Goal: Task Accomplishment & Management: Use online tool/utility

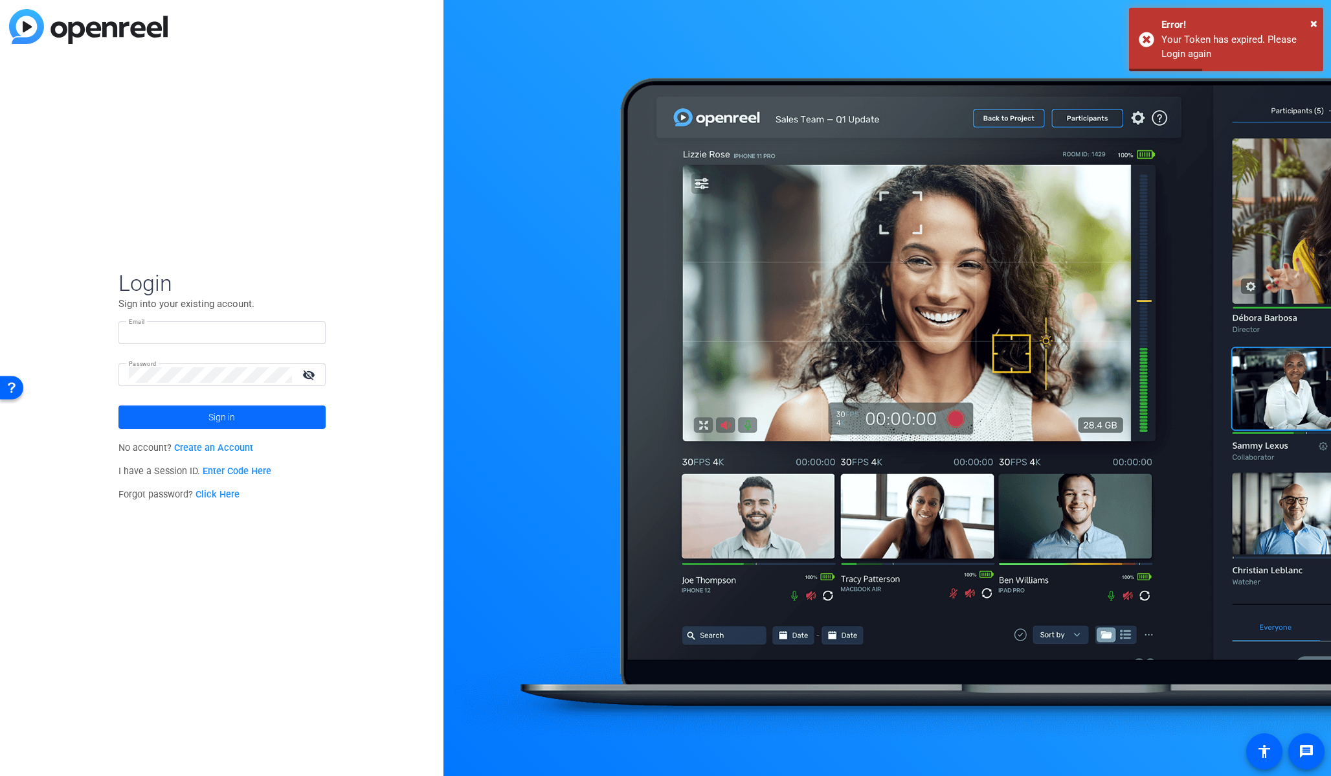
type input "eduardo.moreno@ey.com"
click at [225, 415] on span "Sign in" at bounding box center [221, 417] width 27 height 32
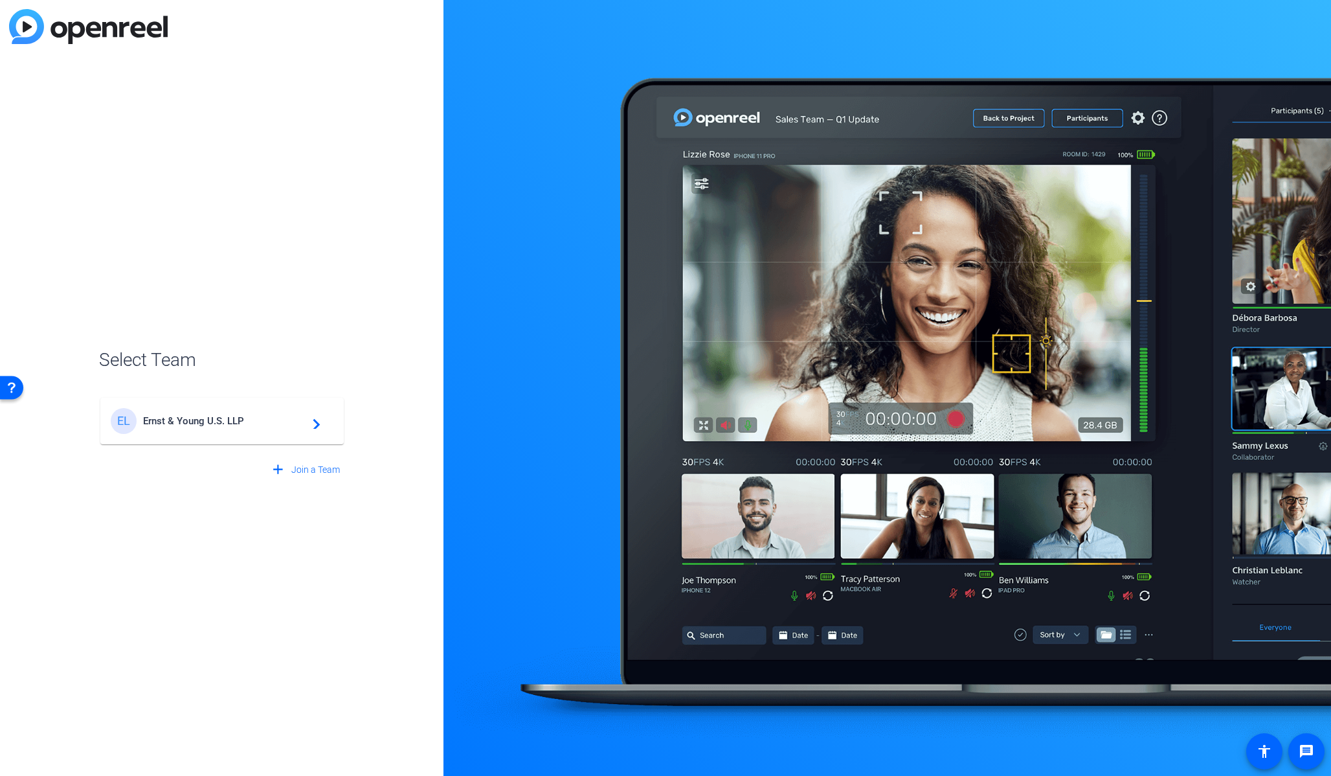
click at [142, 426] on div "EL" at bounding box center [127, 421] width 32 height 26
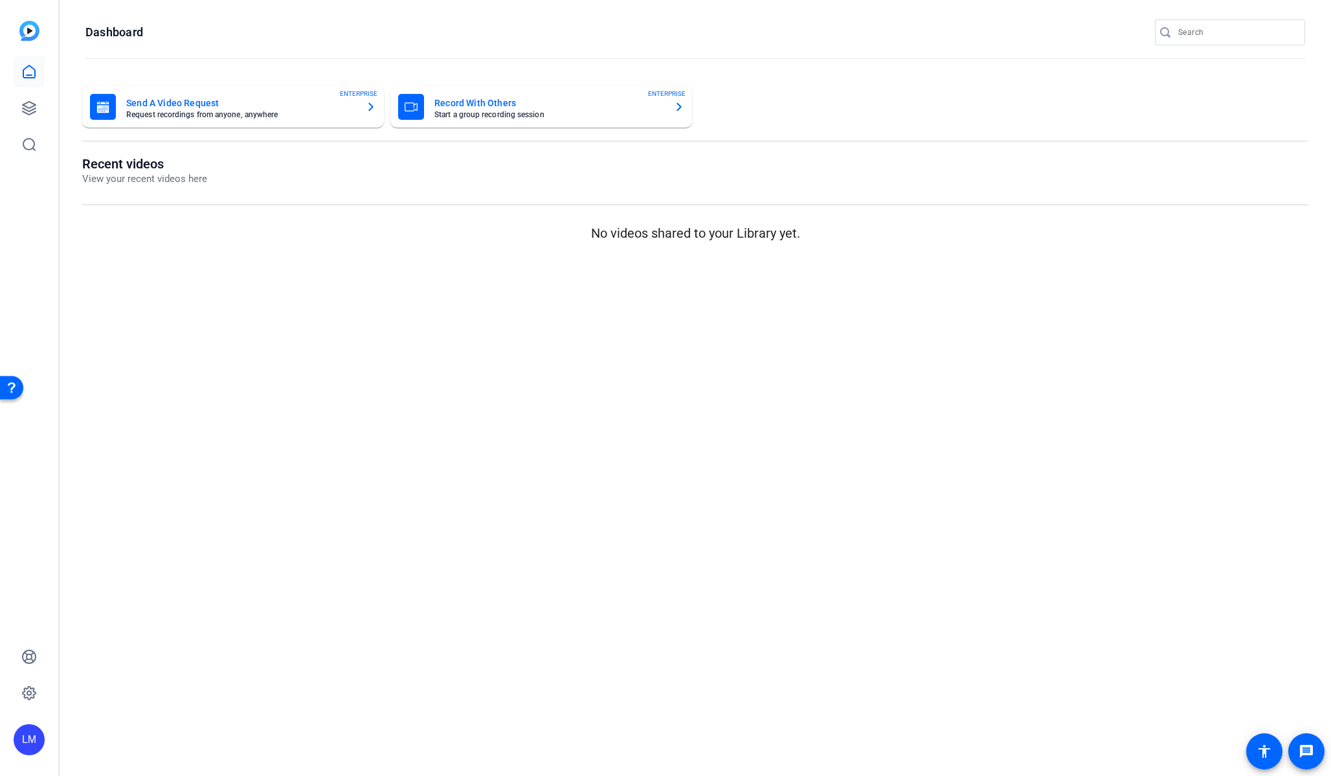
click at [1209, 33] on input "Search" at bounding box center [1236, 33] width 117 height 16
paste input "2504-11516-CS"
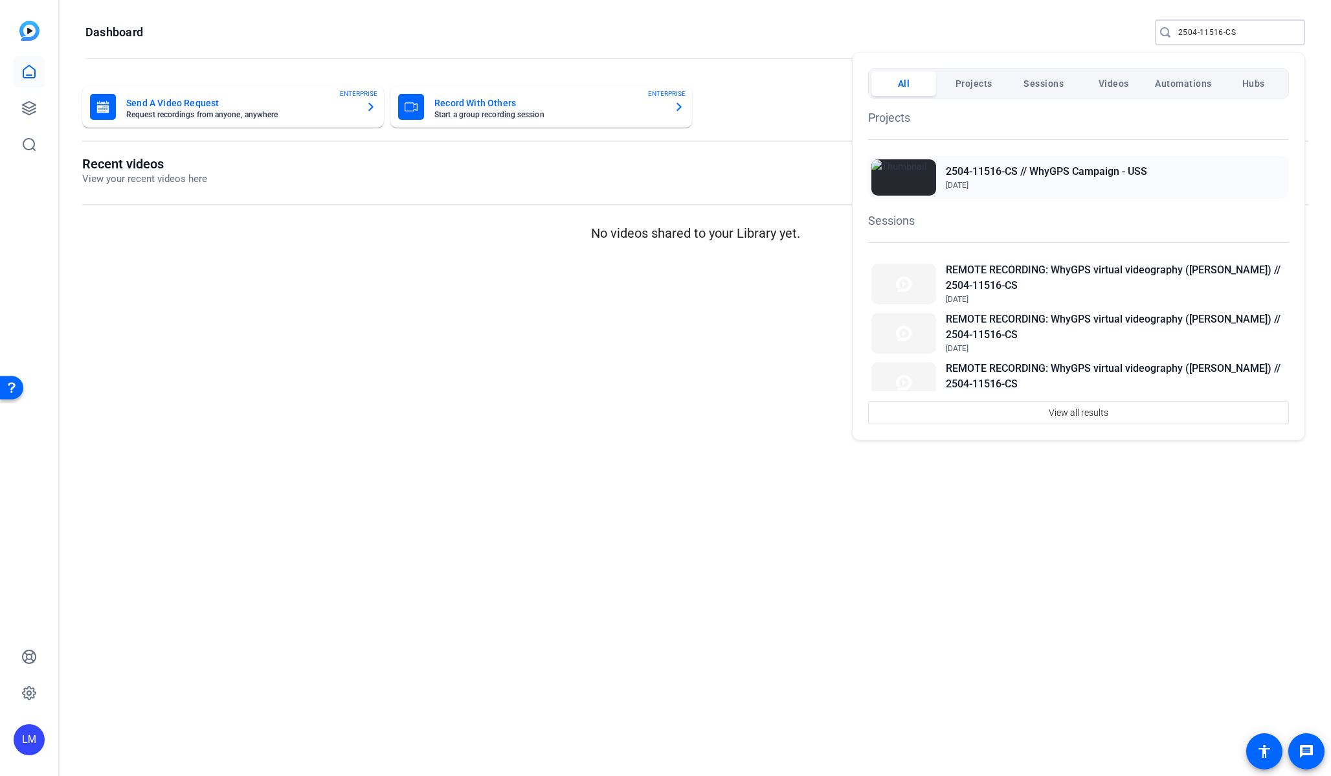
type input "2504-11516-CS"
click at [1097, 170] on h2 "2504-11516-CS // WhyGPS Campaign - USS" at bounding box center [1046, 172] width 201 height 16
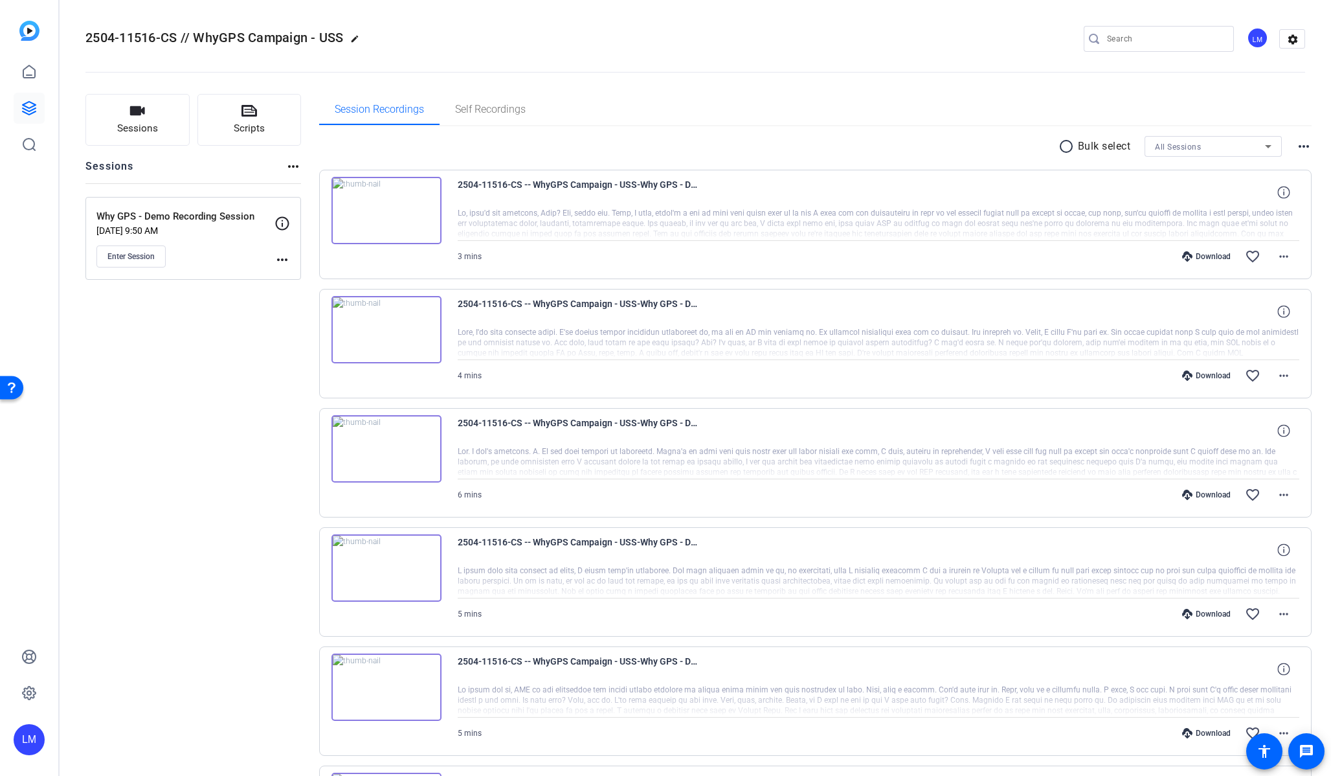
click at [279, 257] on mat-icon "more_horiz" at bounding box center [283, 260] width 16 height 16
click at [296, 278] on span "Edit Session" at bounding box center [314, 279] width 59 height 16
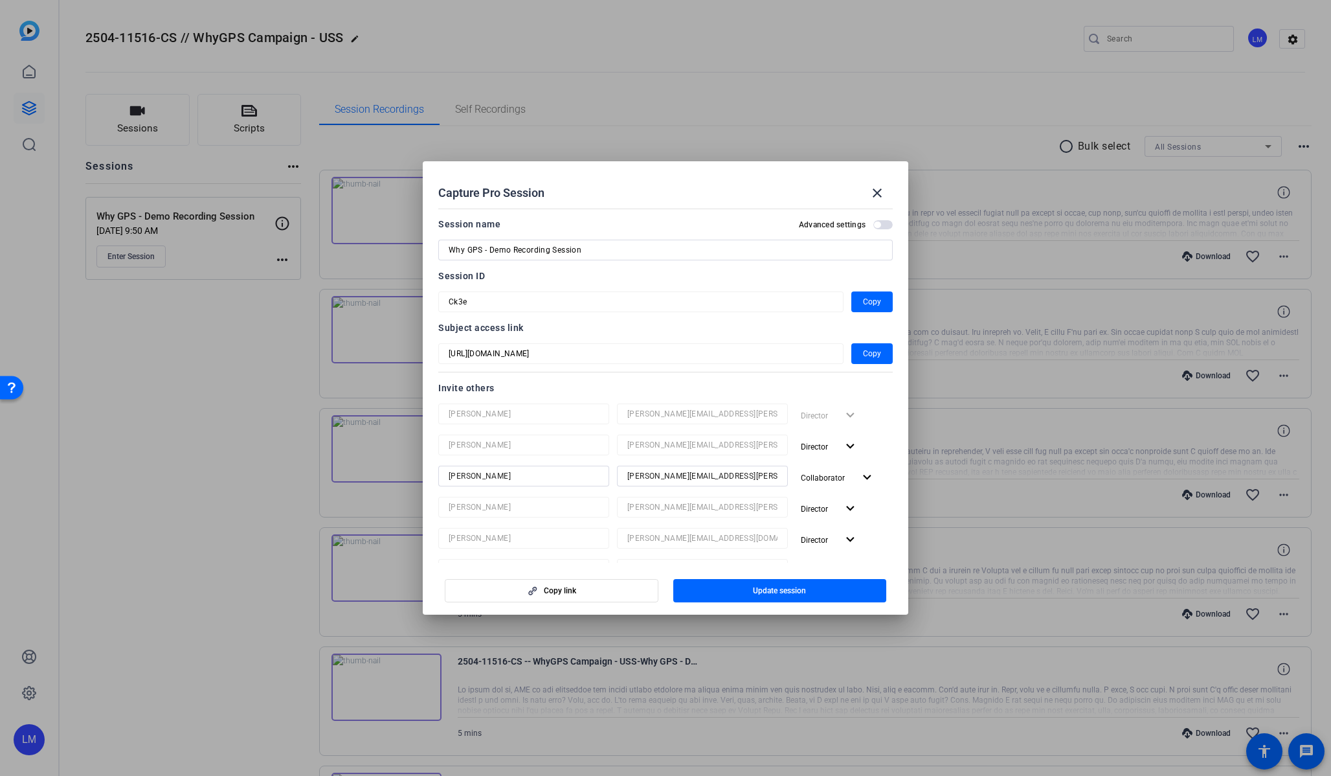
click at [193, 465] on div at bounding box center [665, 388] width 1331 height 776
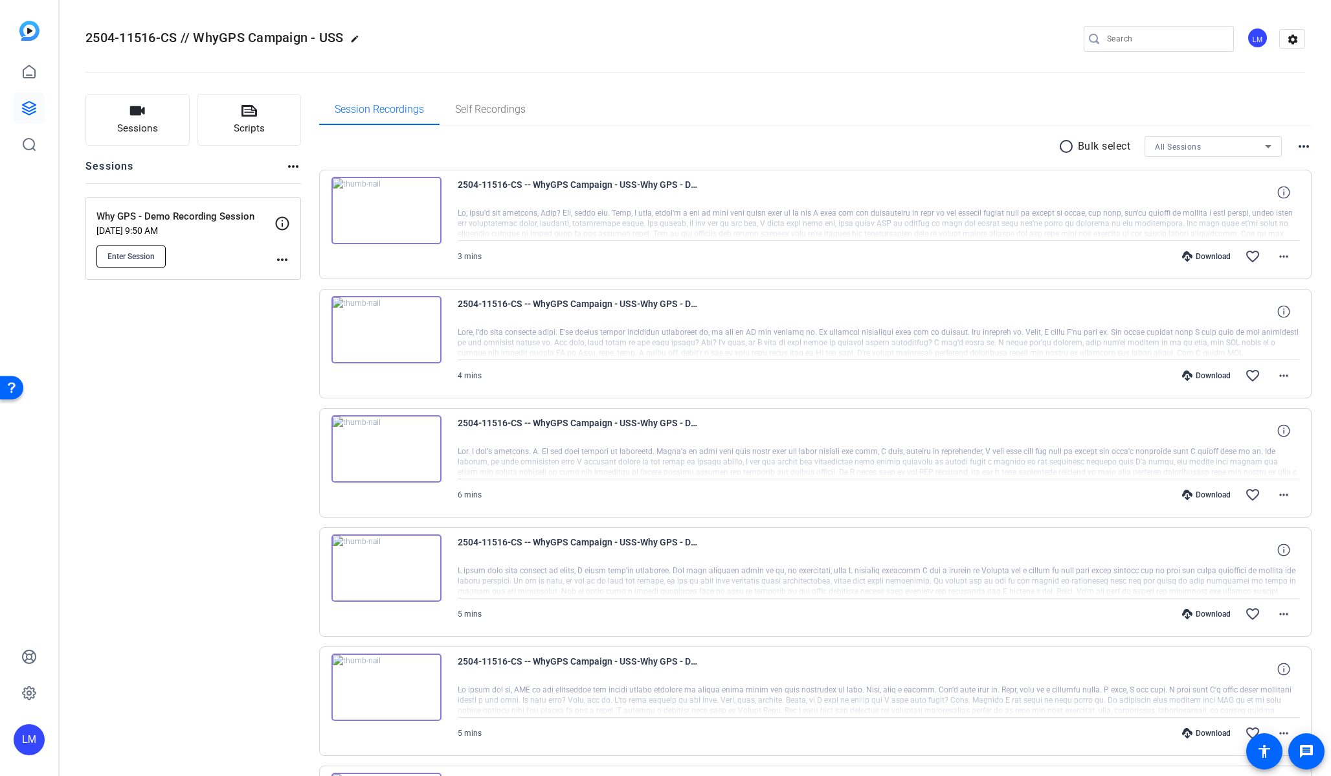
click at [147, 255] on span "Enter Session" at bounding box center [130, 256] width 47 height 10
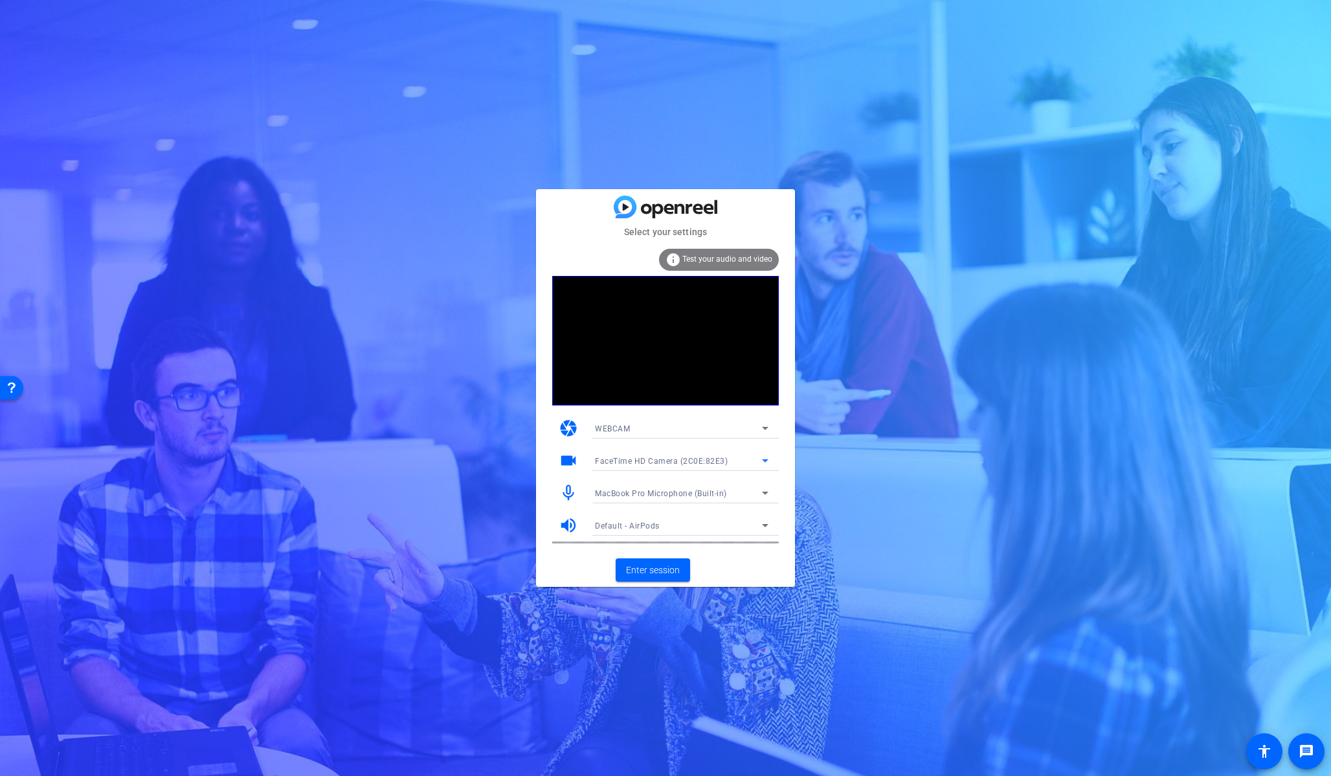
click at [762, 458] on icon at bounding box center [766, 461] width 16 height 16
click at [552, 469] on div at bounding box center [665, 388] width 1331 height 776
click at [767, 422] on icon at bounding box center [766, 428] width 16 height 16
click at [784, 418] on div at bounding box center [665, 388] width 1331 height 776
click at [657, 577] on span at bounding box center [653, 569] width 74 height 31
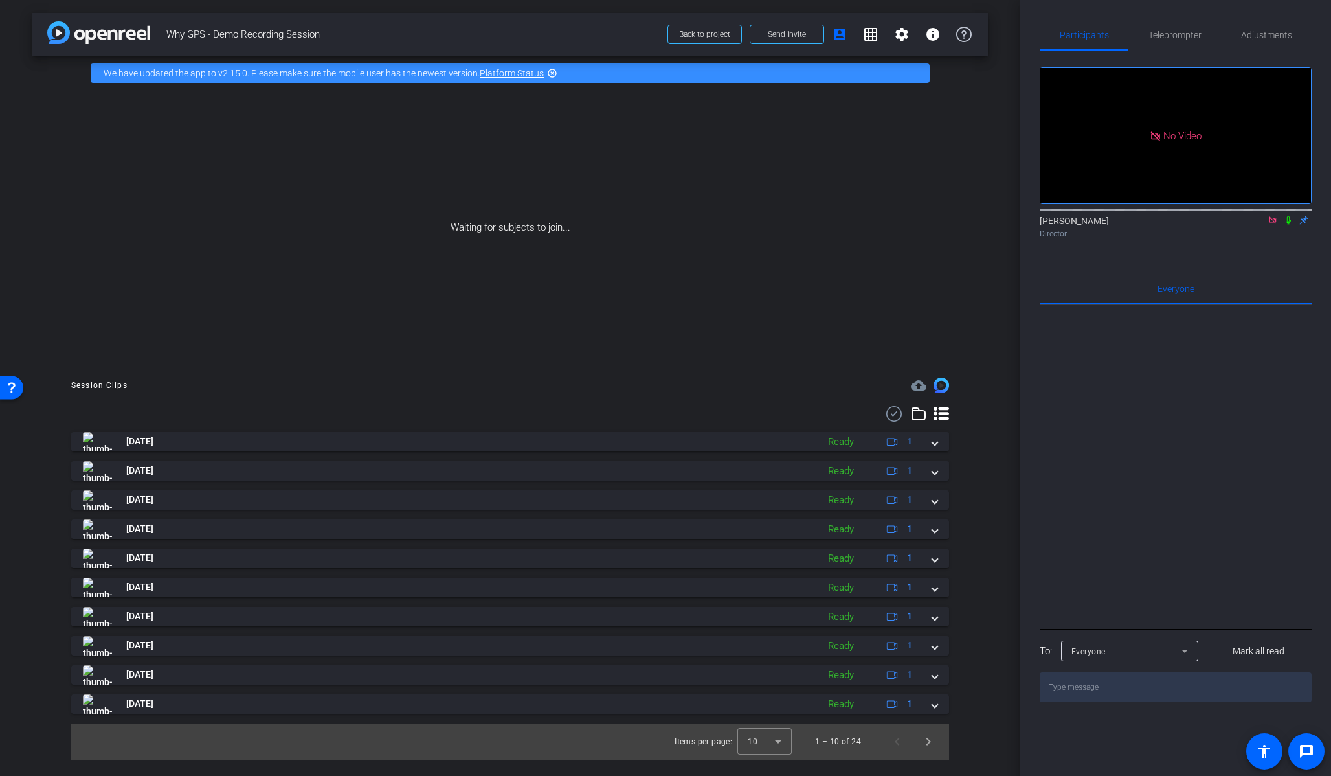
click at [1289, 225] on icon at bounding box center [1288, 220] width 5 height 8
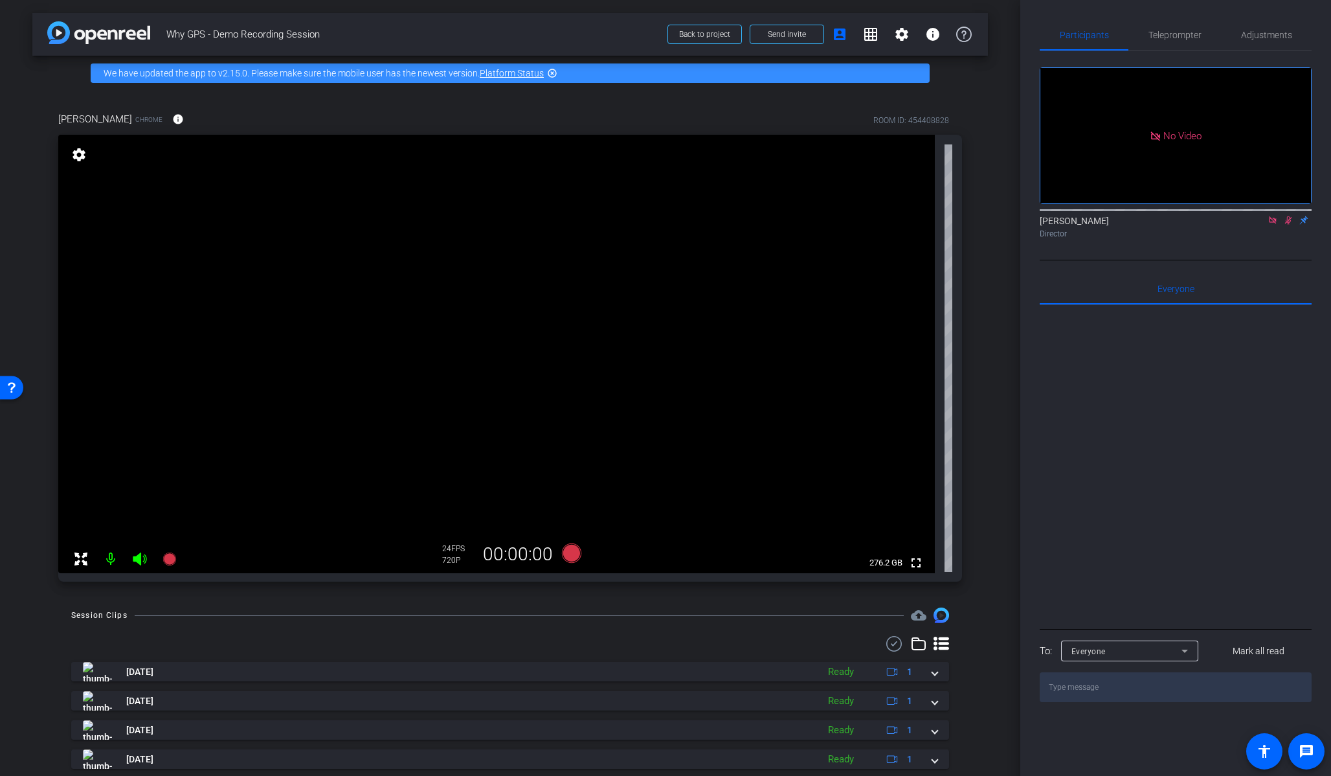
click at [1292, 225] on icon at bounding box center [1288, 220] width 10 height 9
click at [1051, 54] on div "No Video Lalo Moreno Director" at bounding box center [1176, 147] width 272 height 192
click at [1198, 382] on div at bounding box center [1176, 465] width 272 height 320
click at [1003, 66] on div "arrow_back Why GPS - Demo Recording Session Back to project Send invite account…" at bounding box center [510, 388] width 1020 height 776
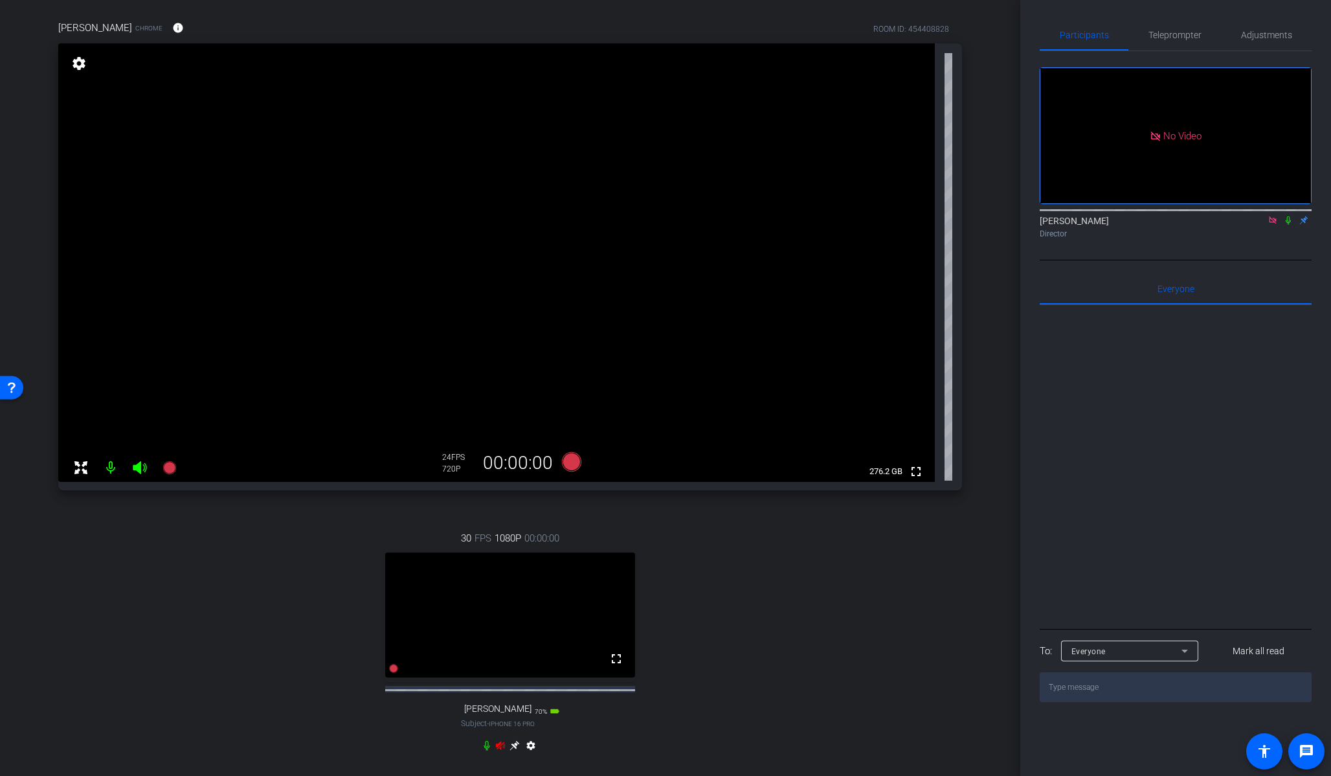
scroll to position [109, 0]
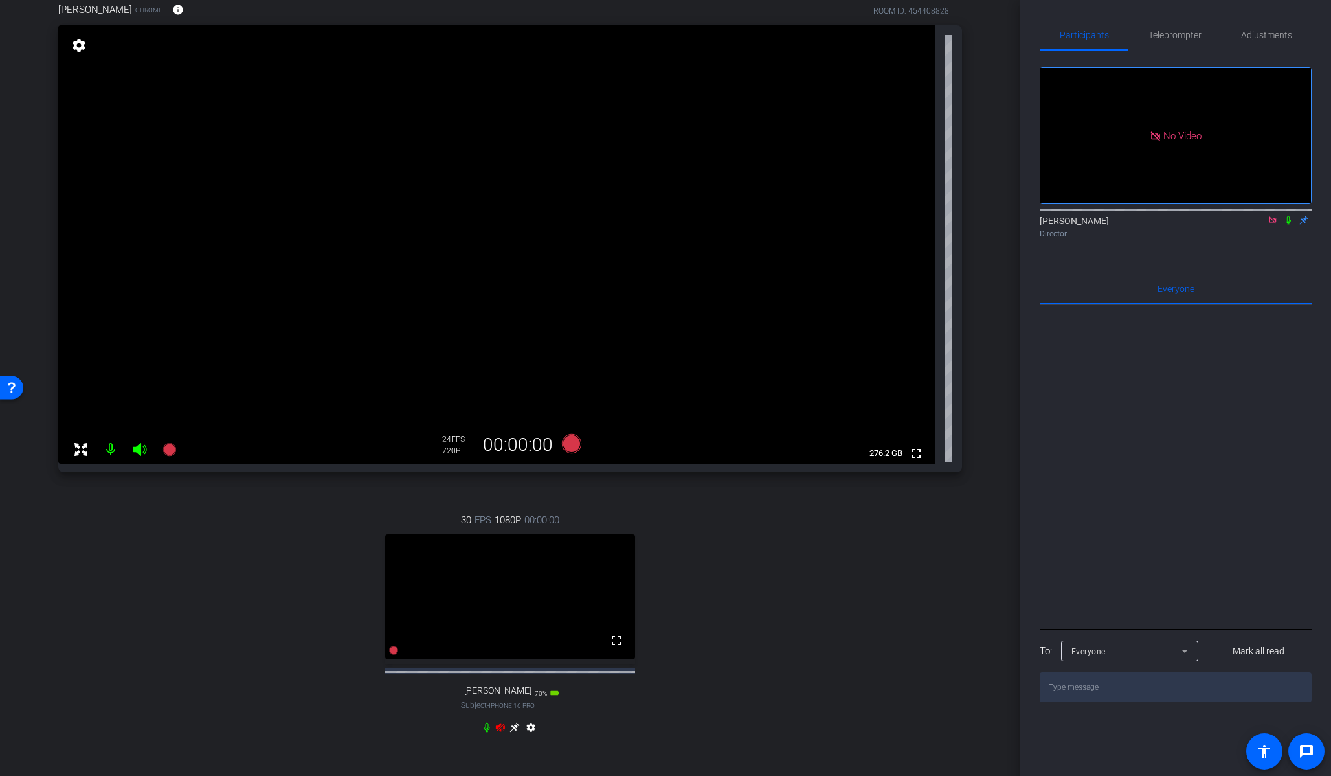
click at [500, 732] on icon at bounding box center [500, 727] width 10 height 10
click at [514, 732] on icon at bounding box center [515, 727] width 10 height 10
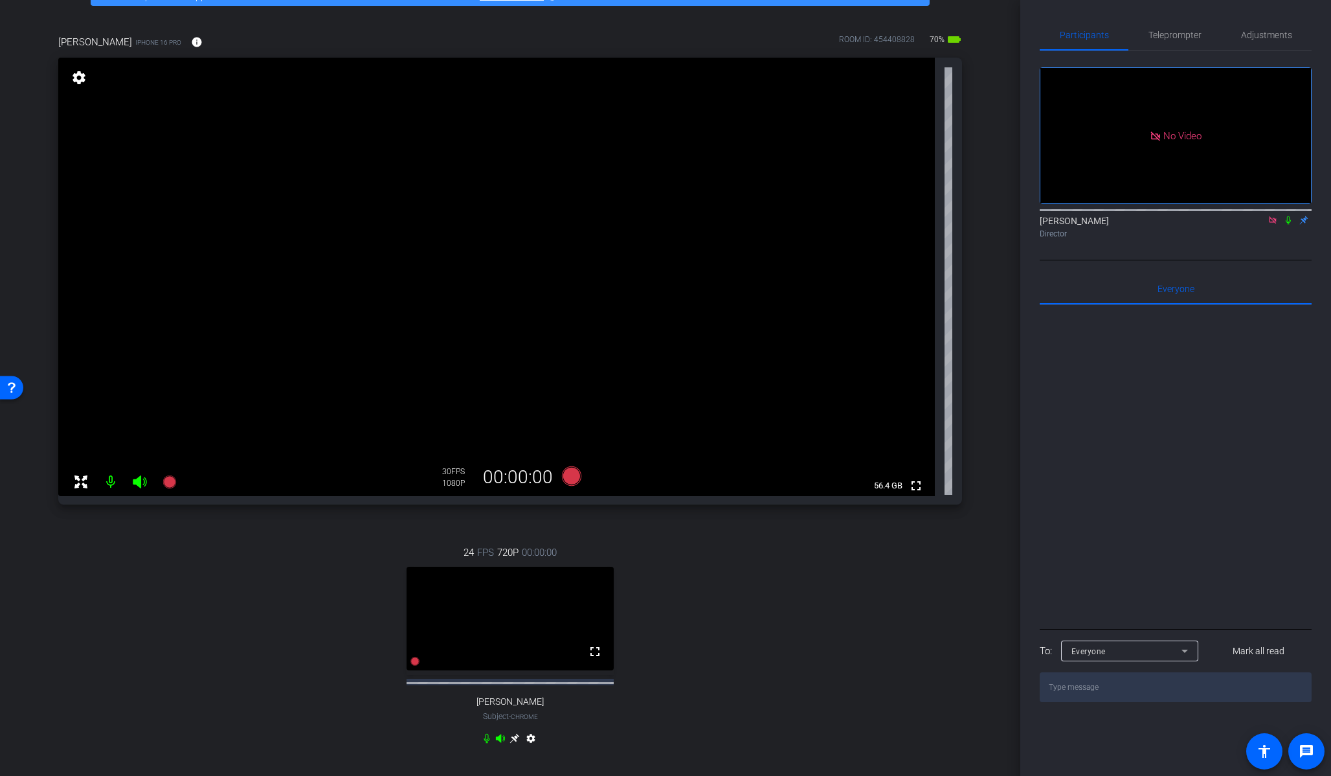
scroll to position [76, 0]
click at [78, 78] on mat-icon "settings" at bounding box center [79, 79] width 18 height 16
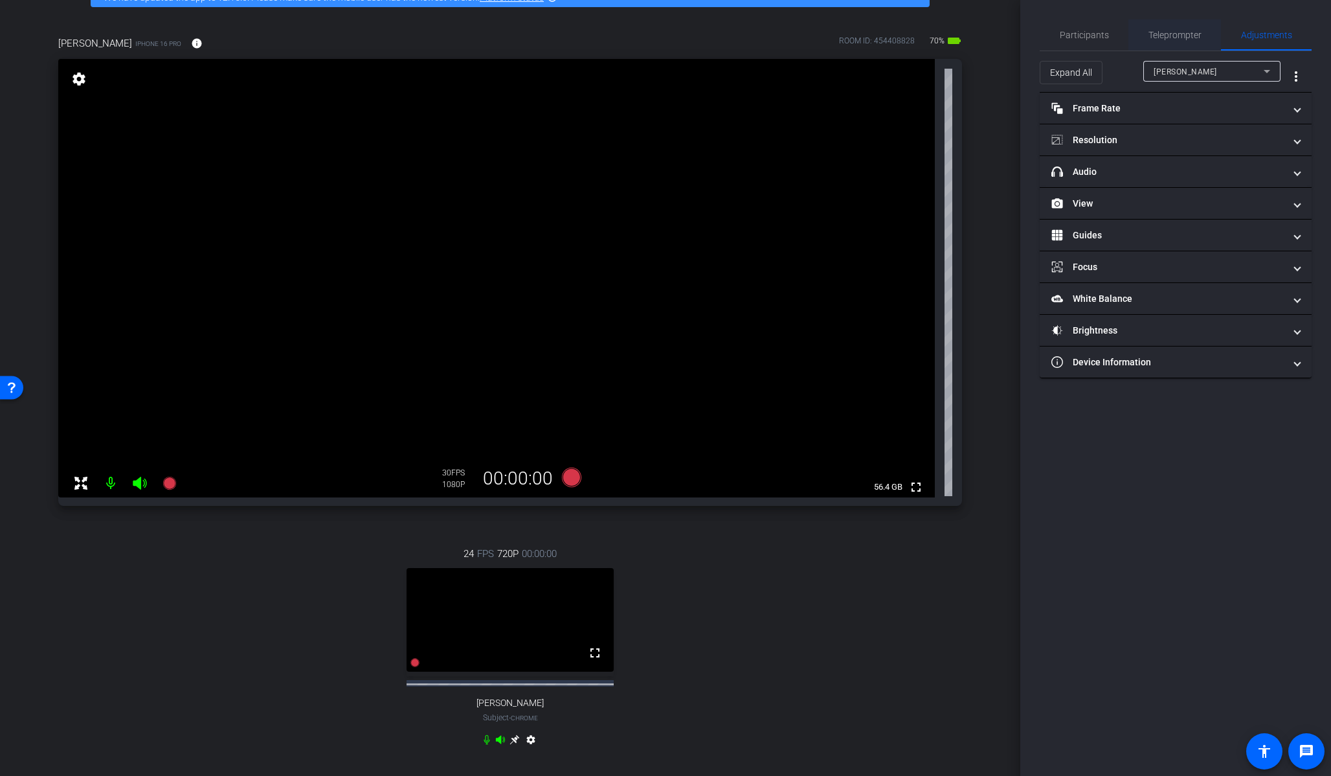
click at [1179, 33] on span "Teleprompter" at bounding box center [1175, 34] width 53 height 9
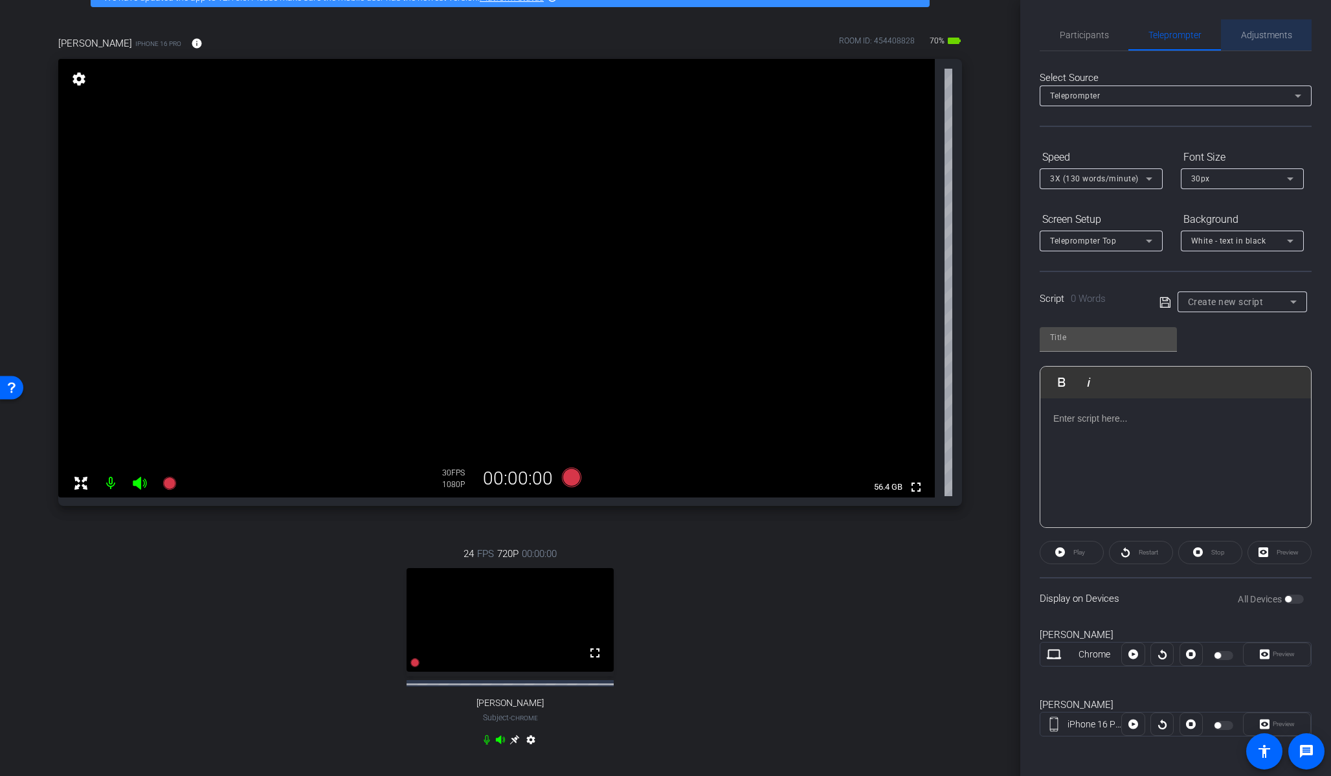
click at [1275, 31] on span "Adjustments" at bounding box center [1266, 34] width 51 height 9
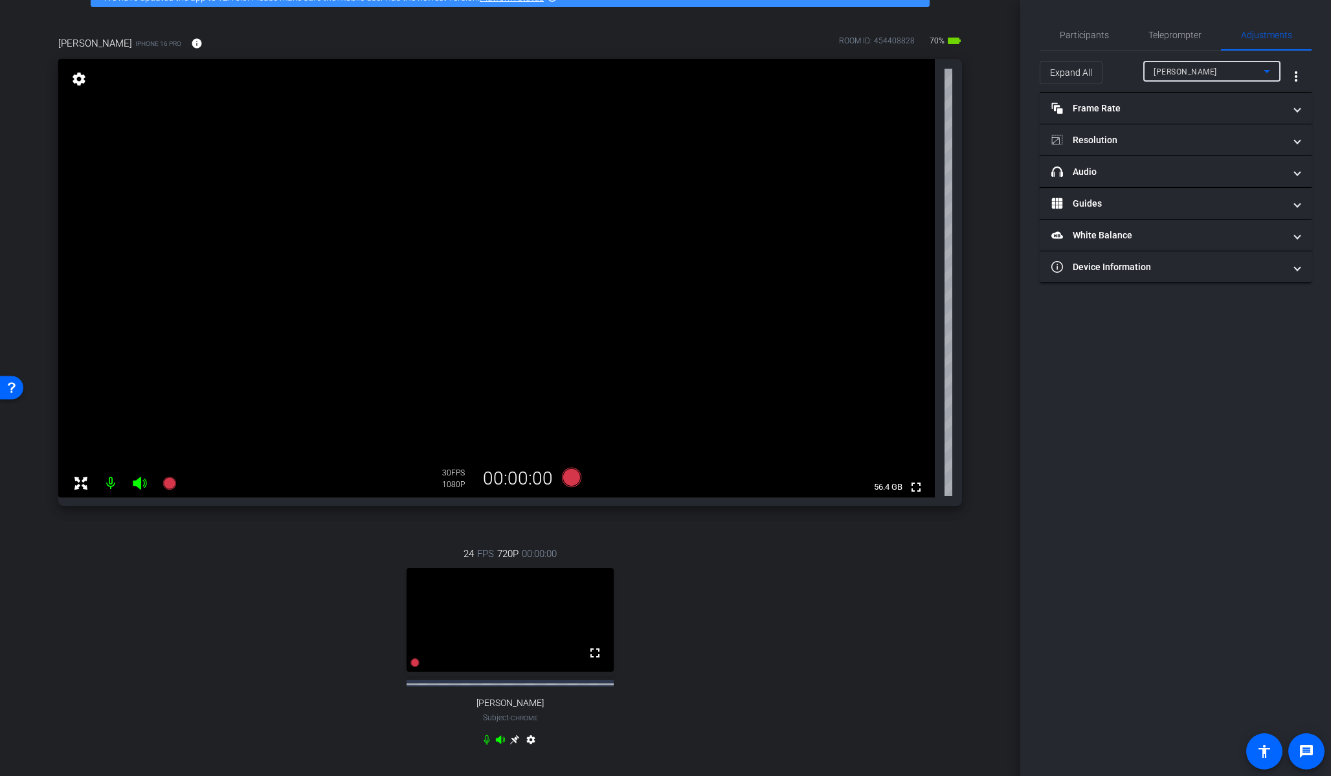
click at [1242, 74] on div "Andrew Penziner" at bounding box center [1209, 71] width 110 height 16
click at [1216, 115] on mat-option "Nora Steuart" at bounding box center [1211, 117] width 137 height 21
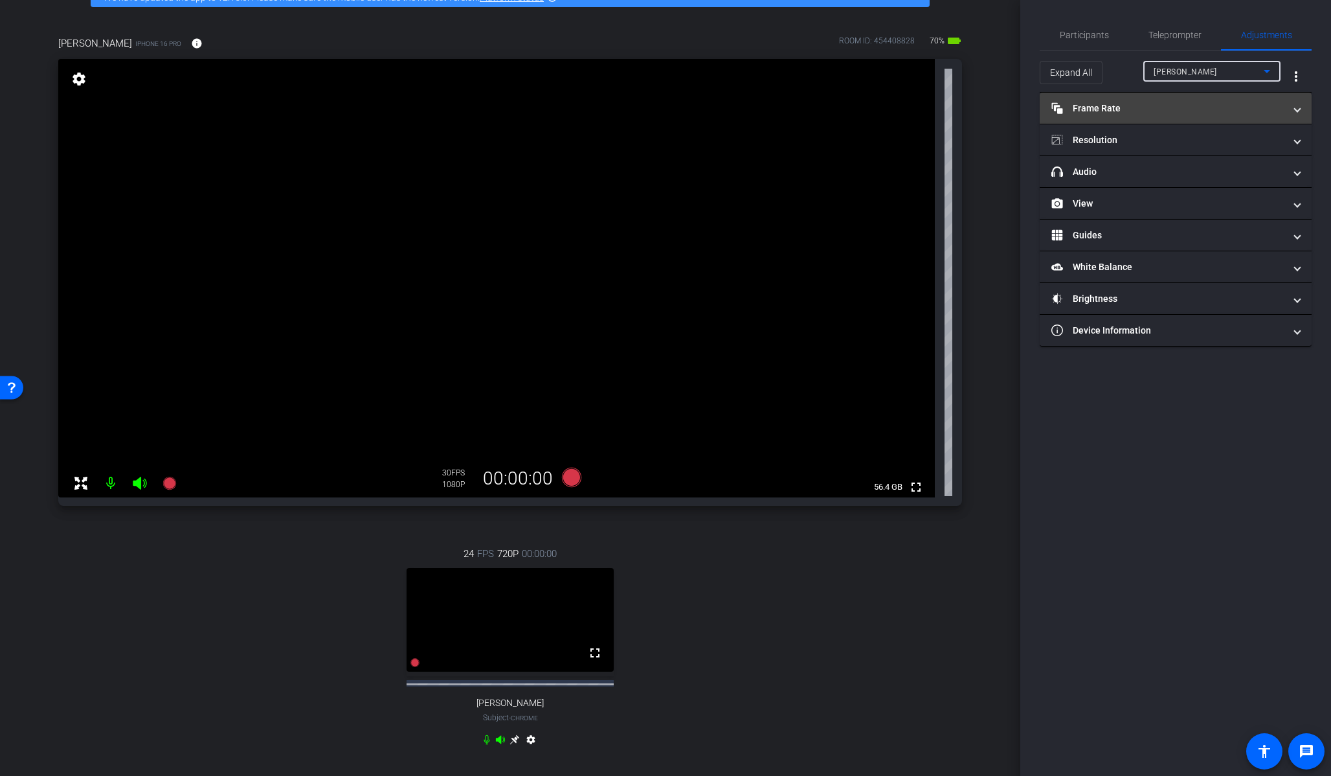
click at [1101, 107] on mat-panel-title "Frame Rate Frame Rate" at bounding box center [1167, 109] width 233 height 14
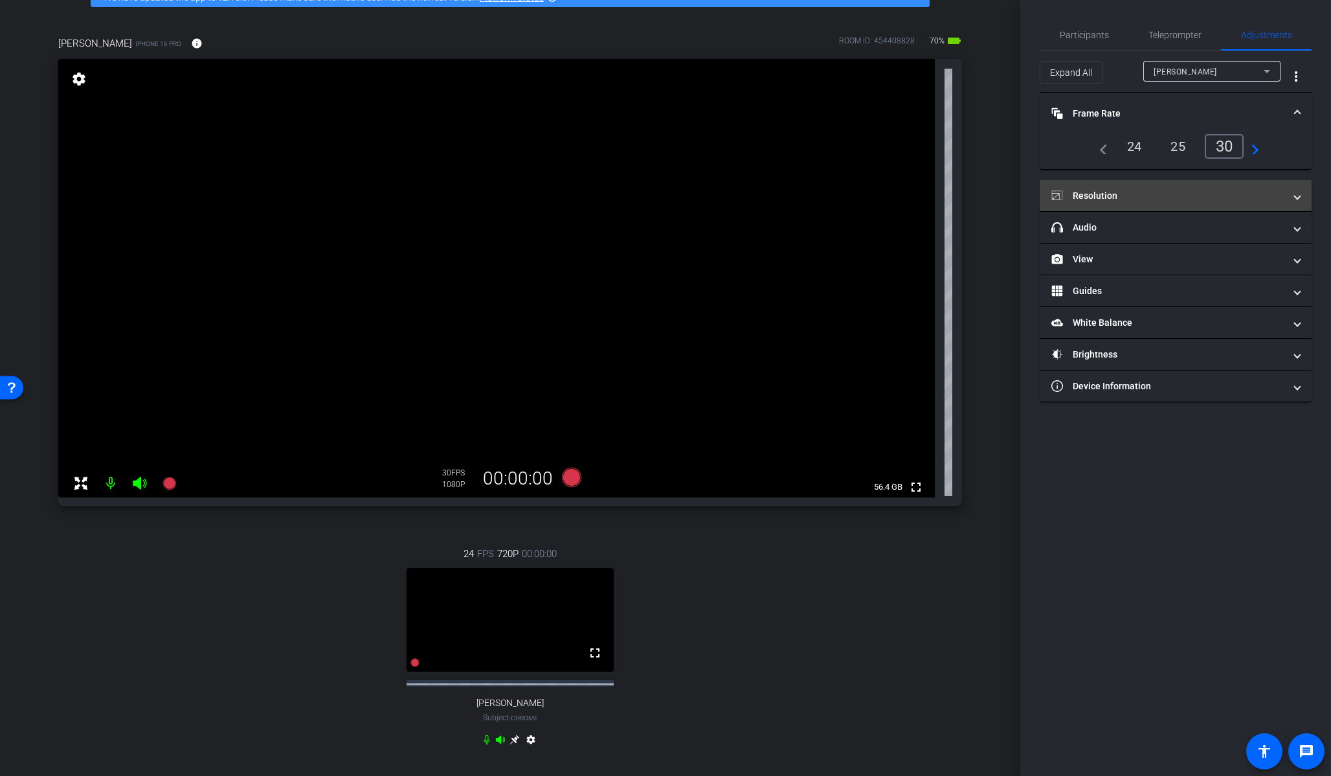
click at [1199, 192] on mat-panel-title "Resolution" at bounding box center [1167, 196] width 233 height 14
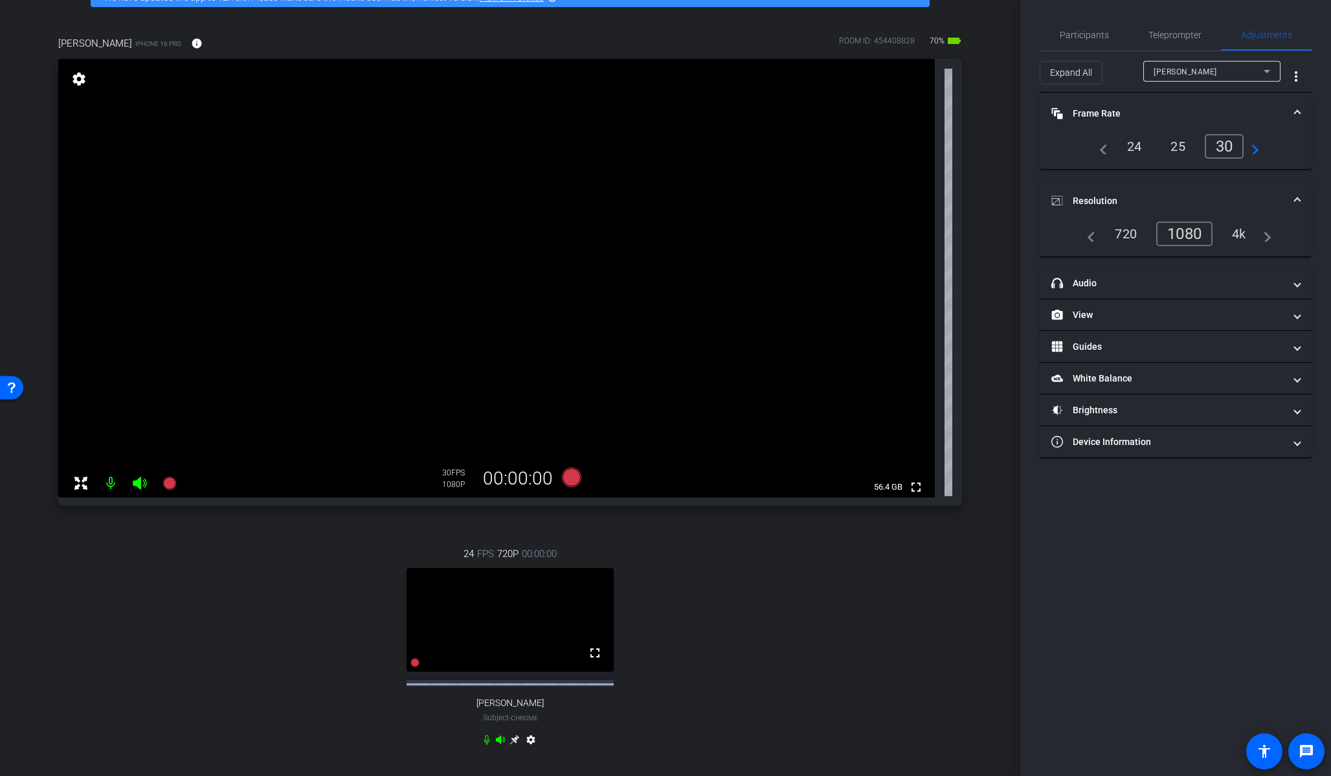
click at [1239, 235] on div "4k" at bounding box center [1239, 234] width 34 height 22
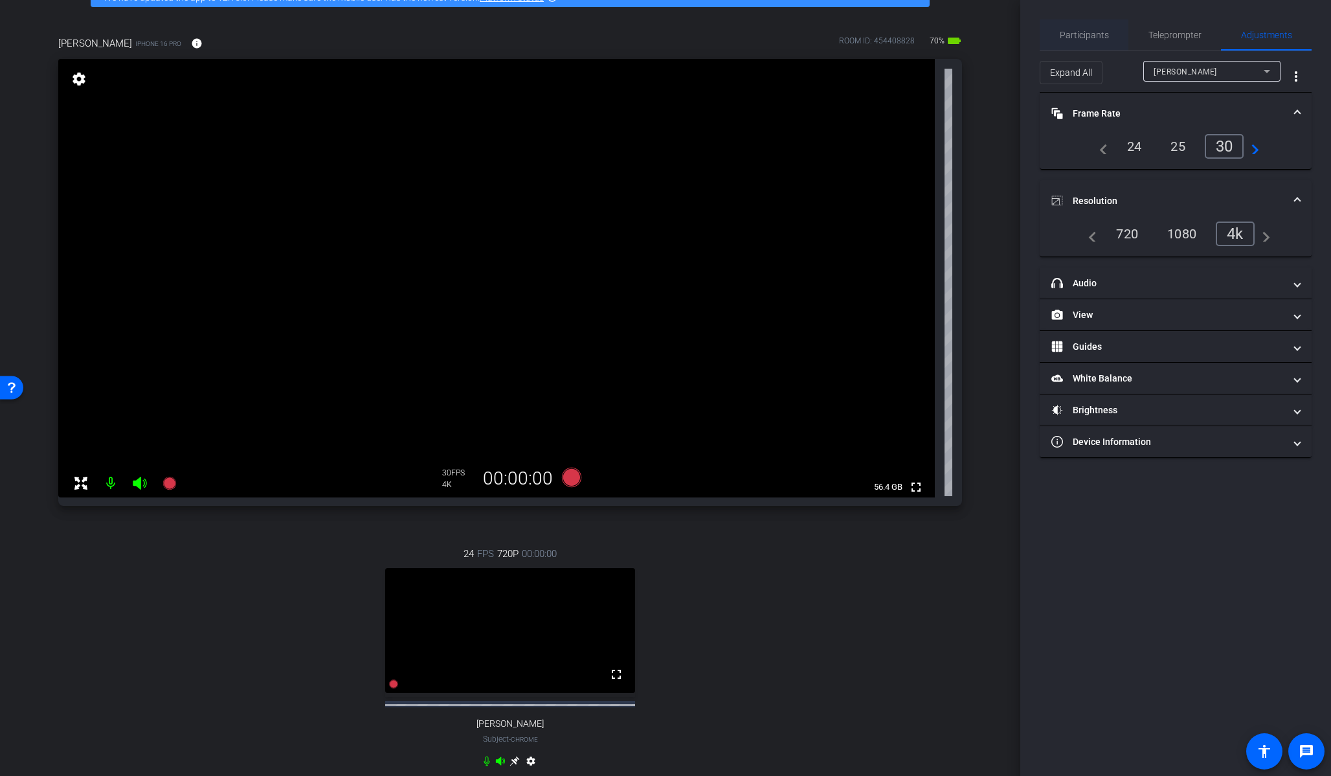
click at [1074, 31] on span "Participants" at bounding box center [1084, 34] width 49 height 9
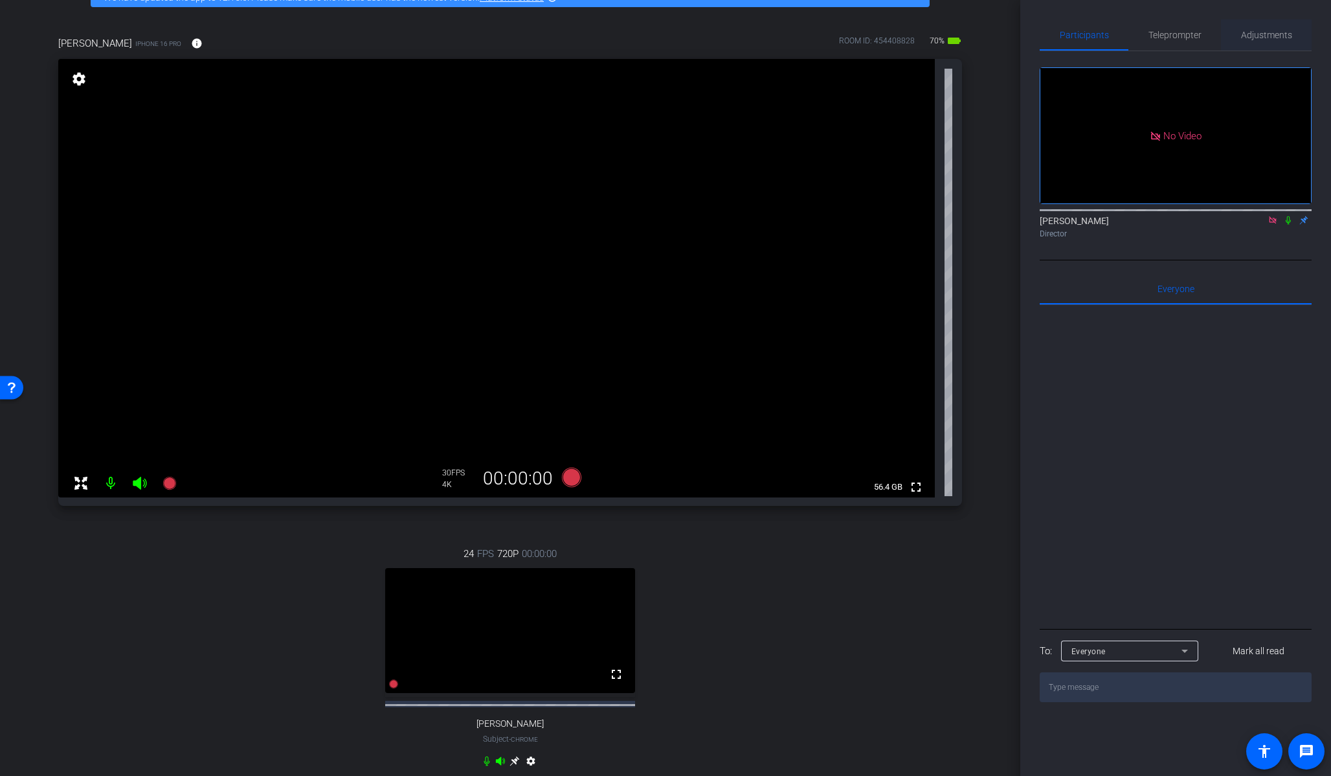
click at [1253, 30] on span "Adjustments" at bounding box center [1266, 34] width 51 height 9
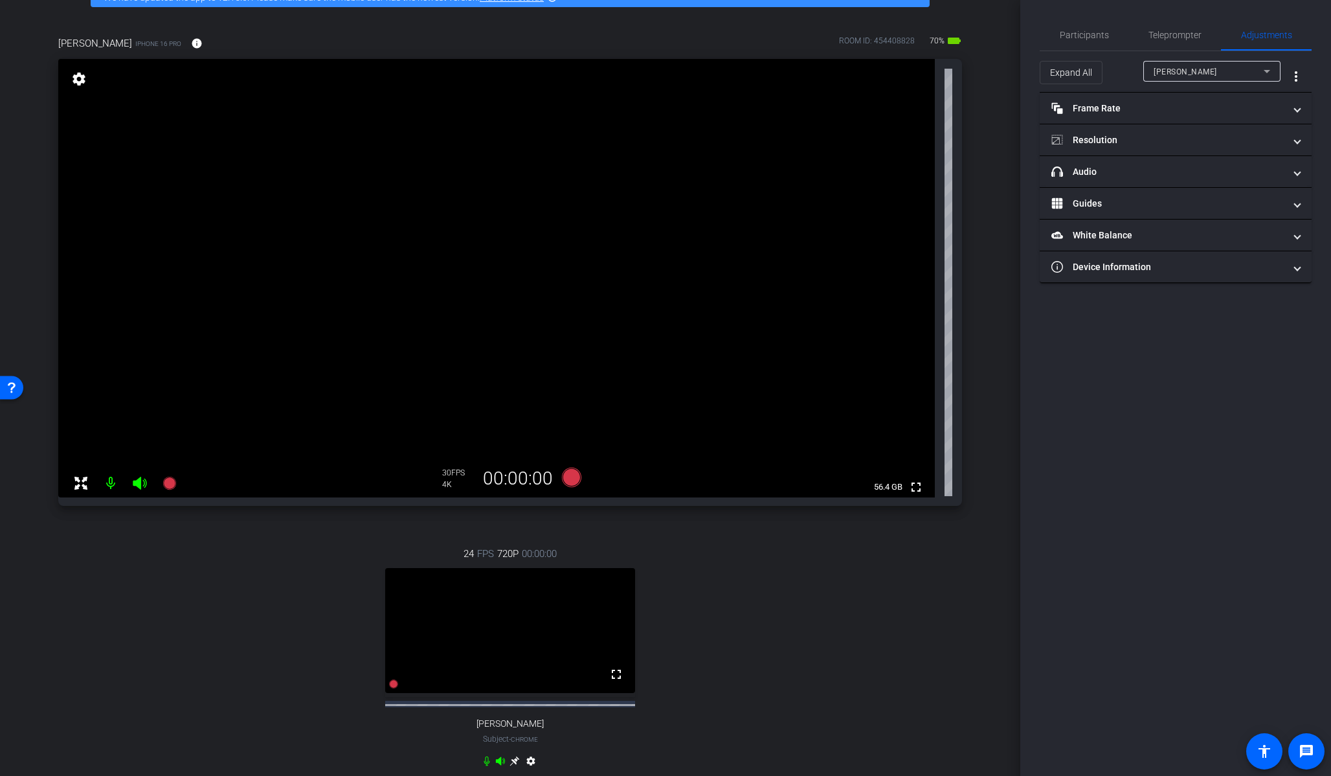
click at [1213, 76] on div "Andrew Penziner" at bounding box center [1209, 71] width 110 height 16
click at [1195, 122] on span "Nora Steuart" at bounding box center [1186, 118] width 65 height 16
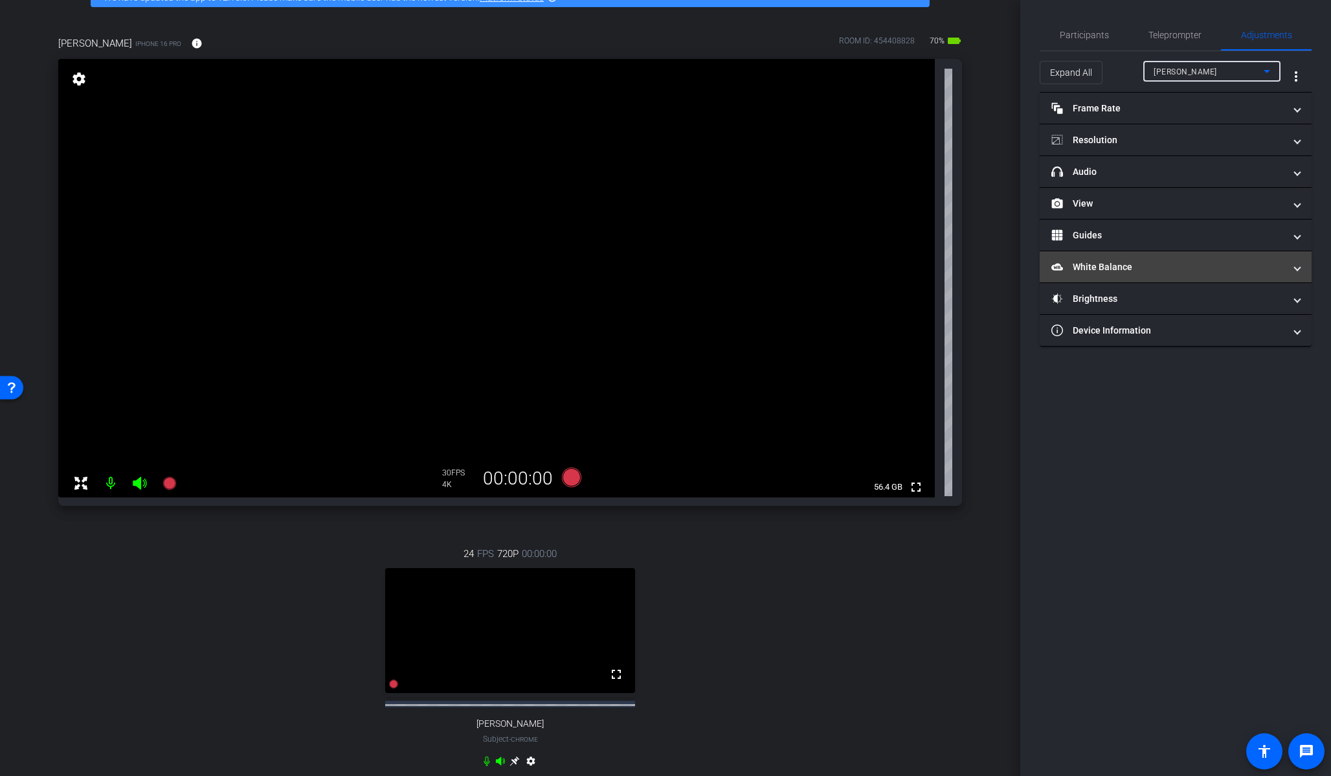
click at [1148, 274] on mat-expansion-panel-header "White Balance White Balance" at bounding box center [1176, 266] width 272 height 31
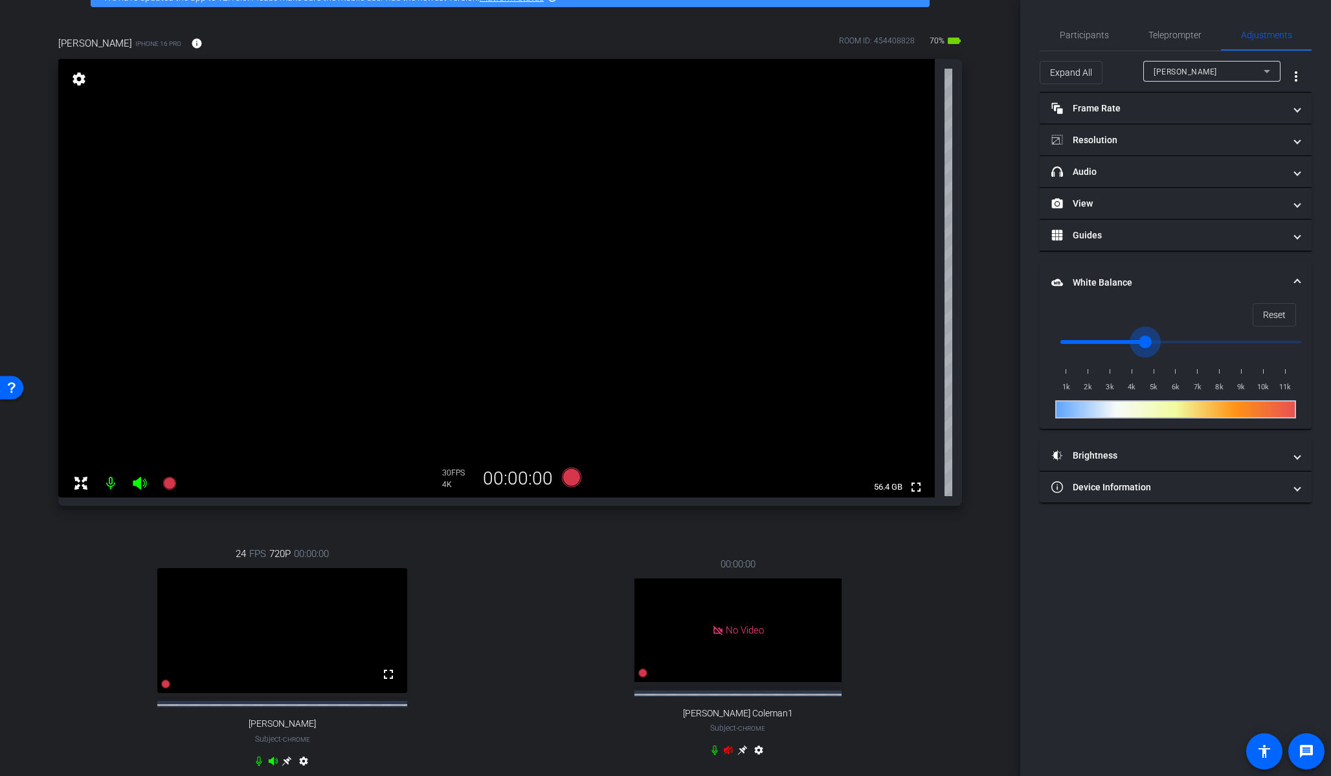
drag, startPoint x: 1071, startPoint y: 344, endPoint x: 1147, endPoint y: 339, distance: 75.9
click at [1147, 339] on input "range" at bounding box center [1181, 342] width 268 height 28
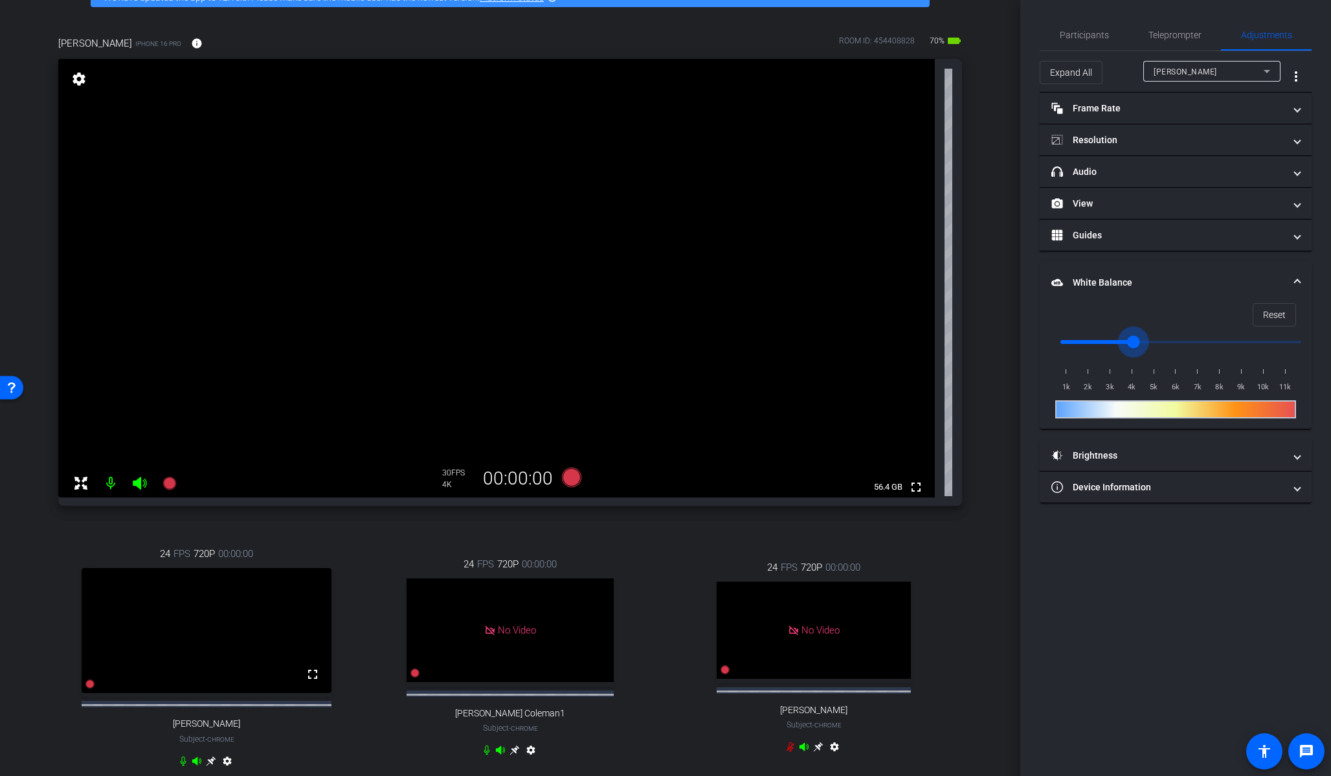
drag, startPoint x: 1147, startPoint y: 339, endPoint x: 1134, endPoint y: 343, distance: 13.5
type input "4000"
click at [1134, 343] on input "range" at bounding box center [1181, 342] width 268 height 28
click at [1082, 39] on span "Participants" at bounding box center [1084, 34] width 49 height 9
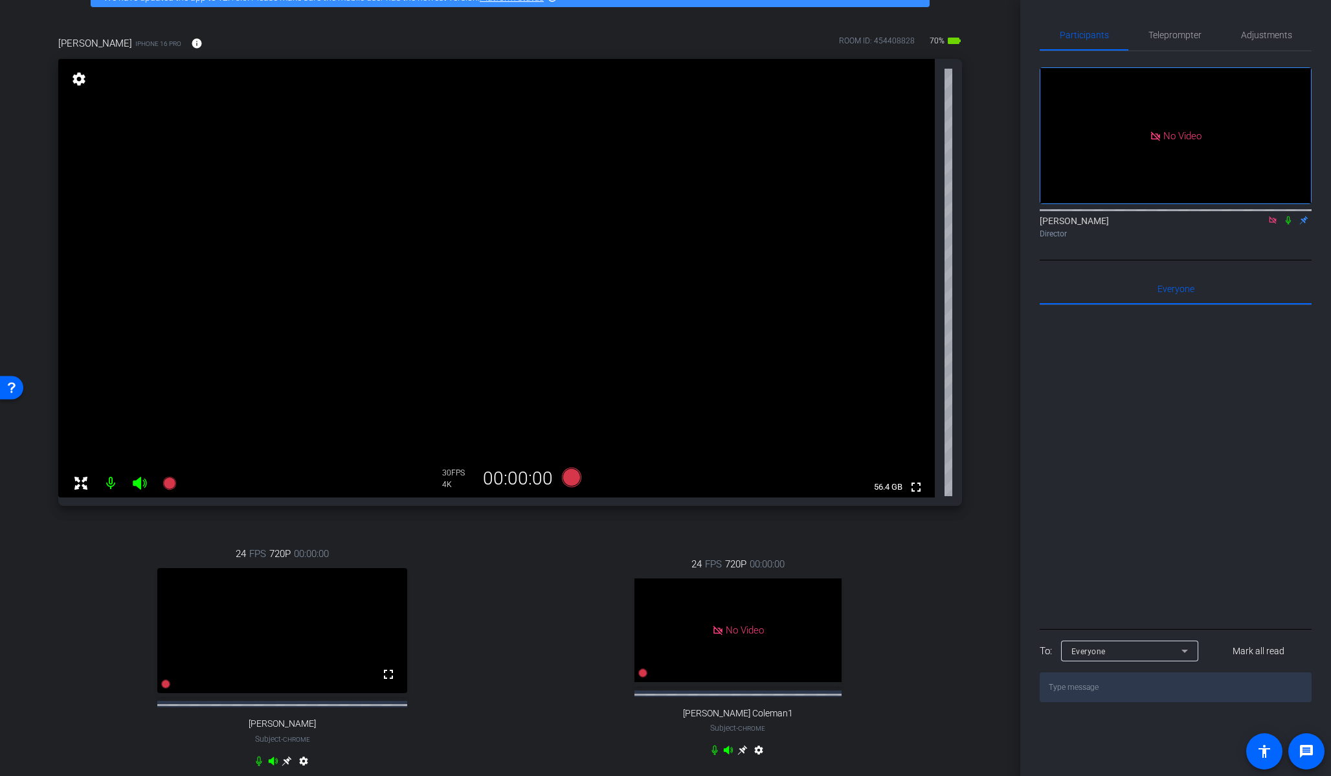
click at [1288, 216] on icon at bounding box center [1288, 220] width 10 height 9
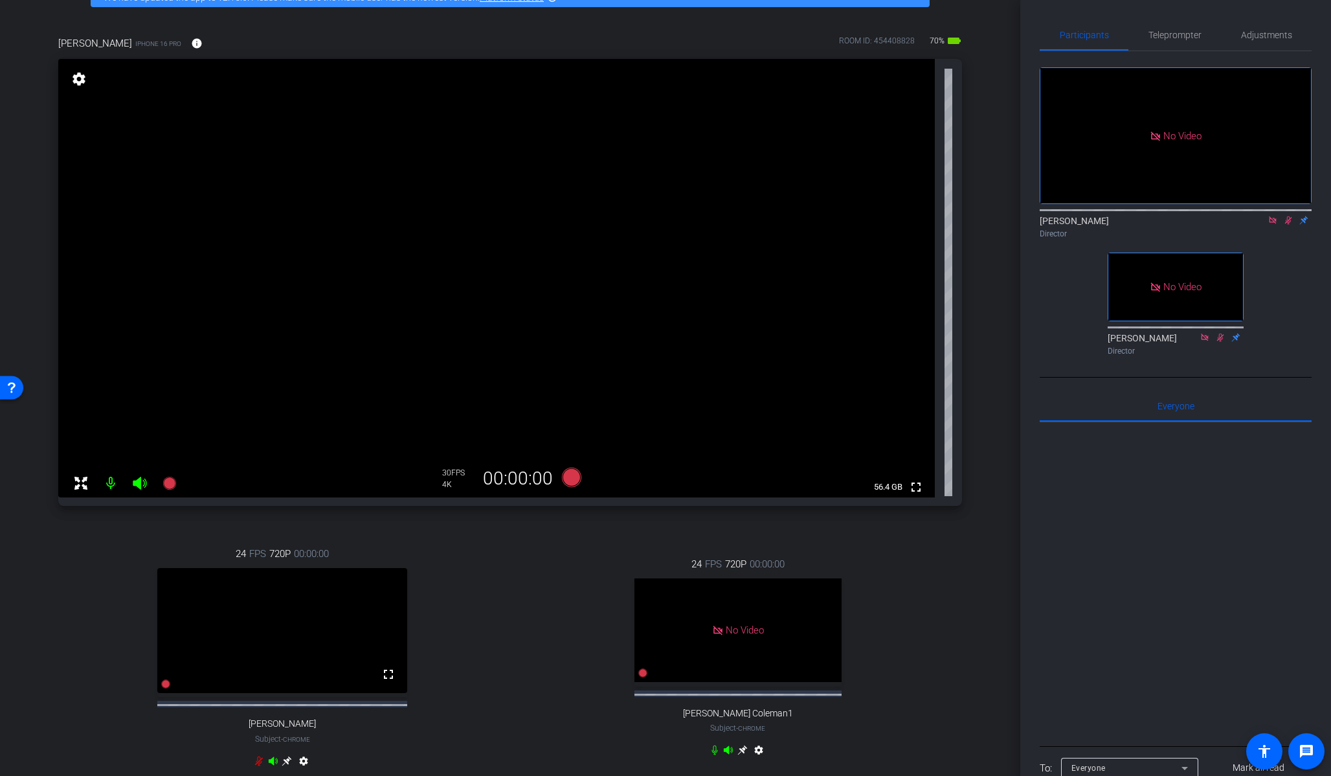
scroll to position [0, 0]
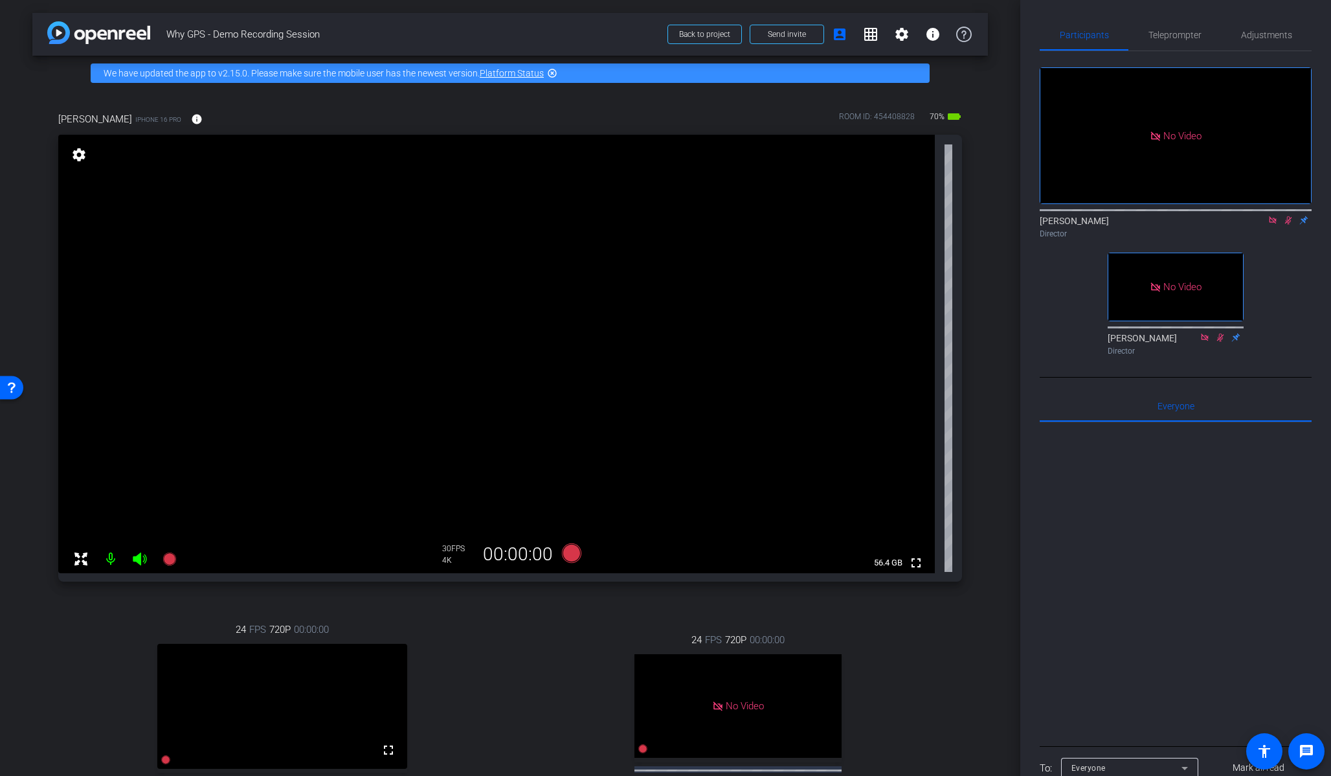
click at [987, 373] on div "Nora Steuart iPhone 16 Pro info ROOM ID: 454408828 70% battery_std fullscreen s…" at bounding box center [510, 486] width 956 height 791
click at [1289, 211] on div "No Video Lalo Moreno Director No Video Hakim Kabbaj Director" at bounding box center [1176, 205] width 272 height 309
click at [1287, 216] on icon at bounding box center [1288, 220] width 7 height 8
click at [1287, 216] on icon at bounding box center [1288, 220] width 10 height 9
click at [1310, 308] on div "No Video Lalo Moreno Director No Video Hakim Kabbaj Director" at bounding box center [1176, 205] width 272 height 309
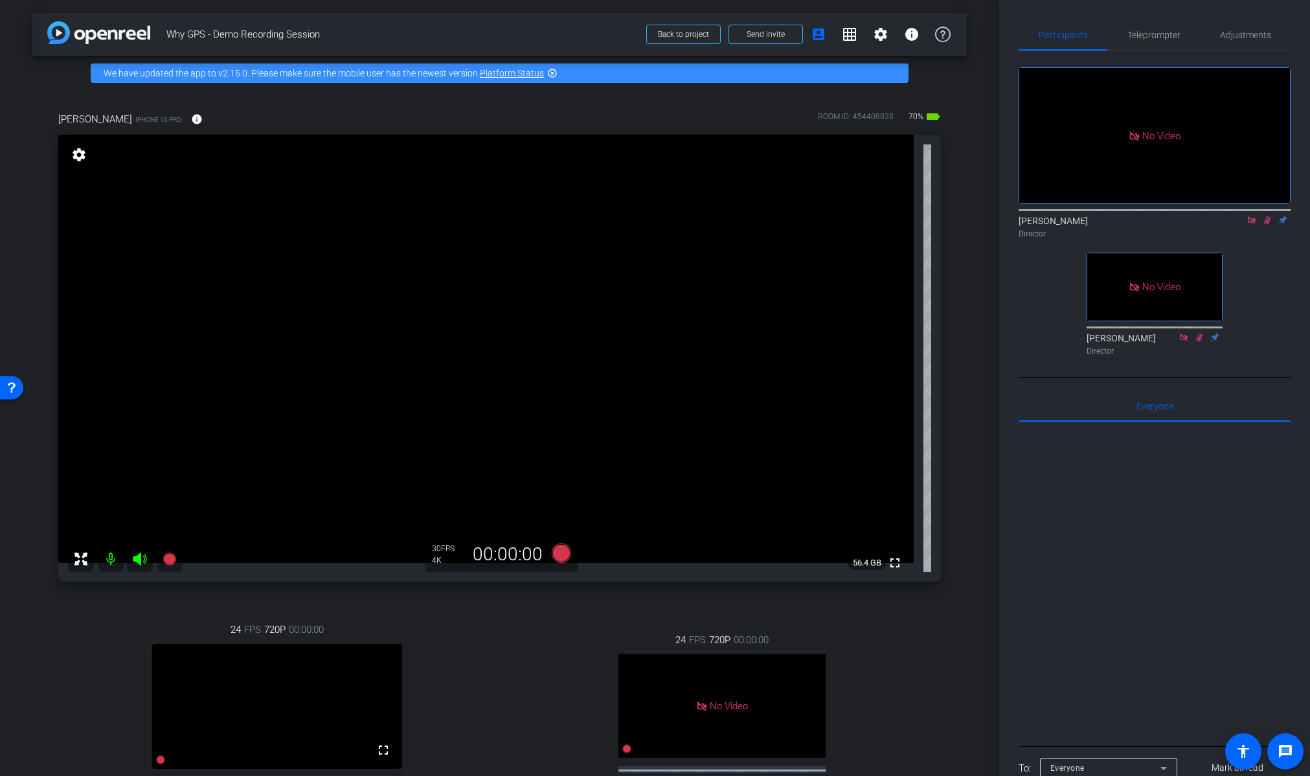
click at [1261, 228] on div "Director" at bounding box center [1154, 234] width 272 height 12
click at [1265, 216] on icon at bounding box center [1267, 220] width 10 height 9
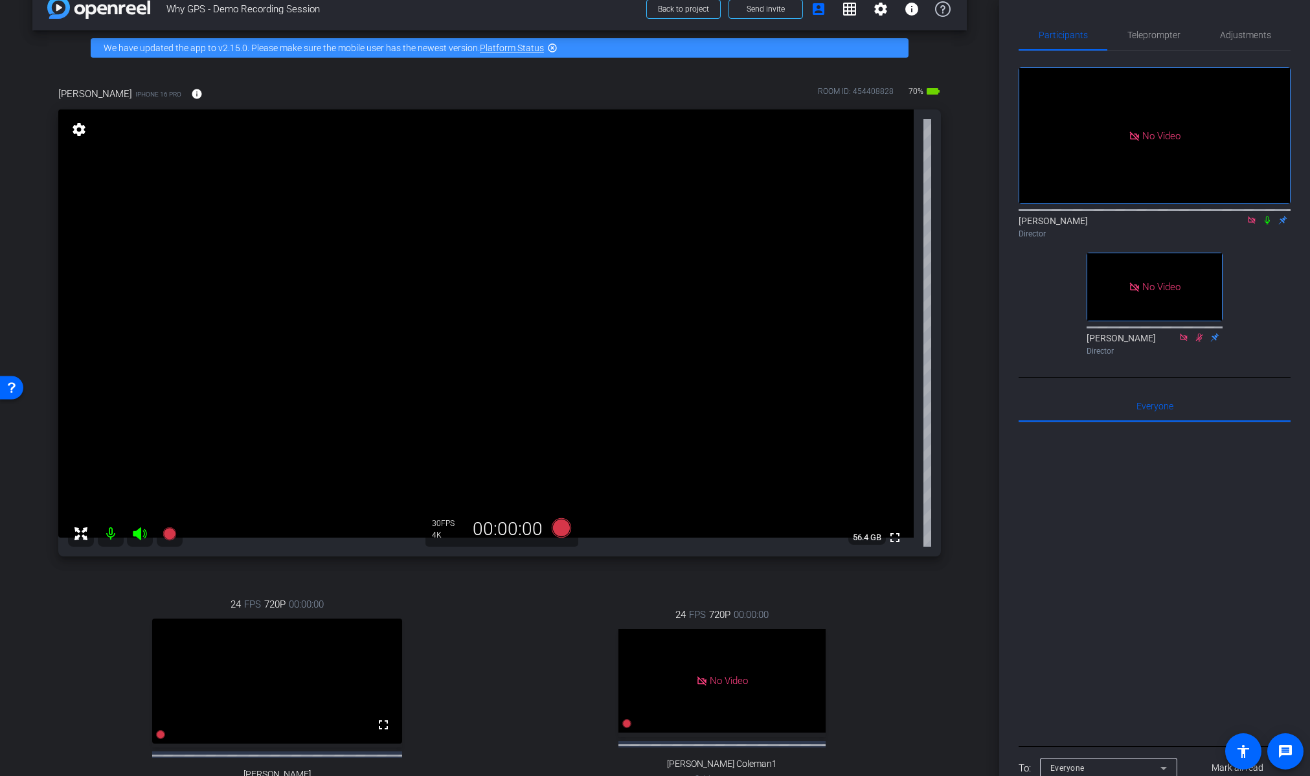
click at [1265, 216] on icon at bounding box center [1267, 220] width 10 height 9
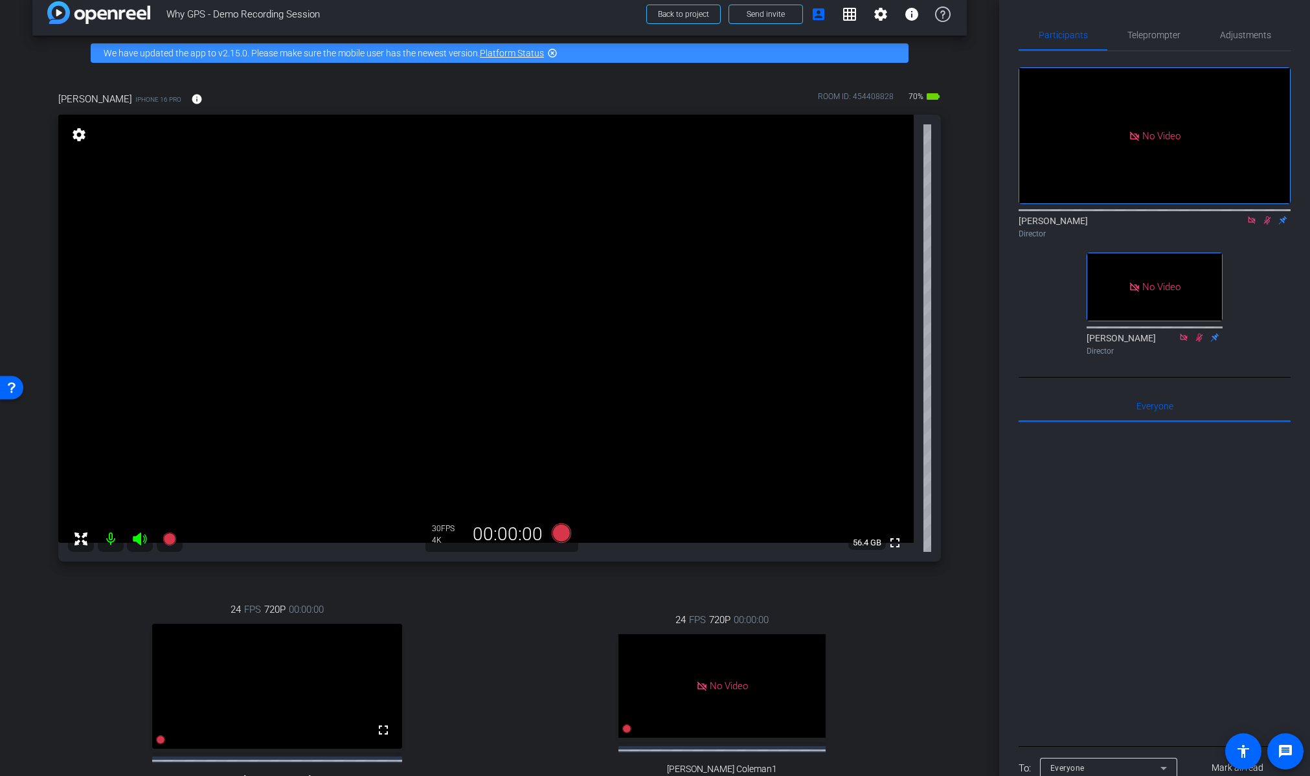
scroll to position [0, 0]
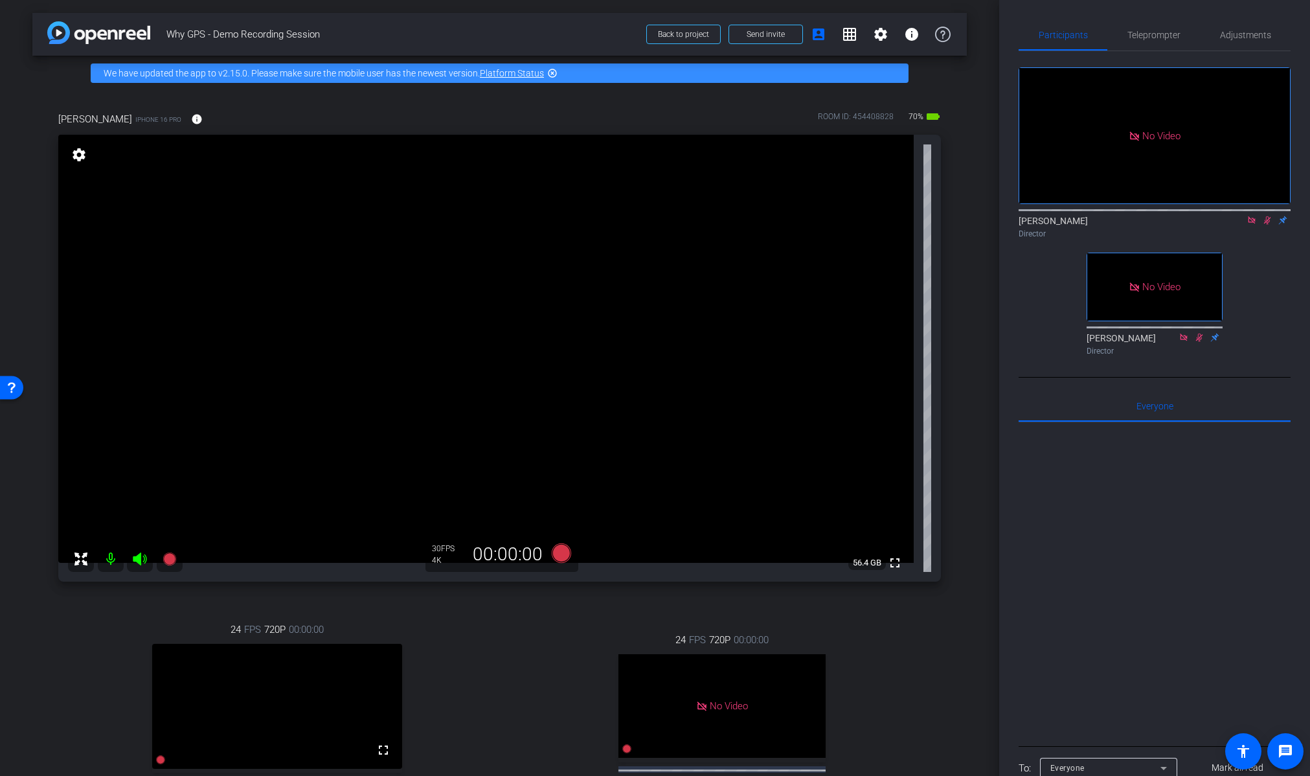
click at [1265, 216] on icon at bounding box center [1267, 220] width 10 height 9
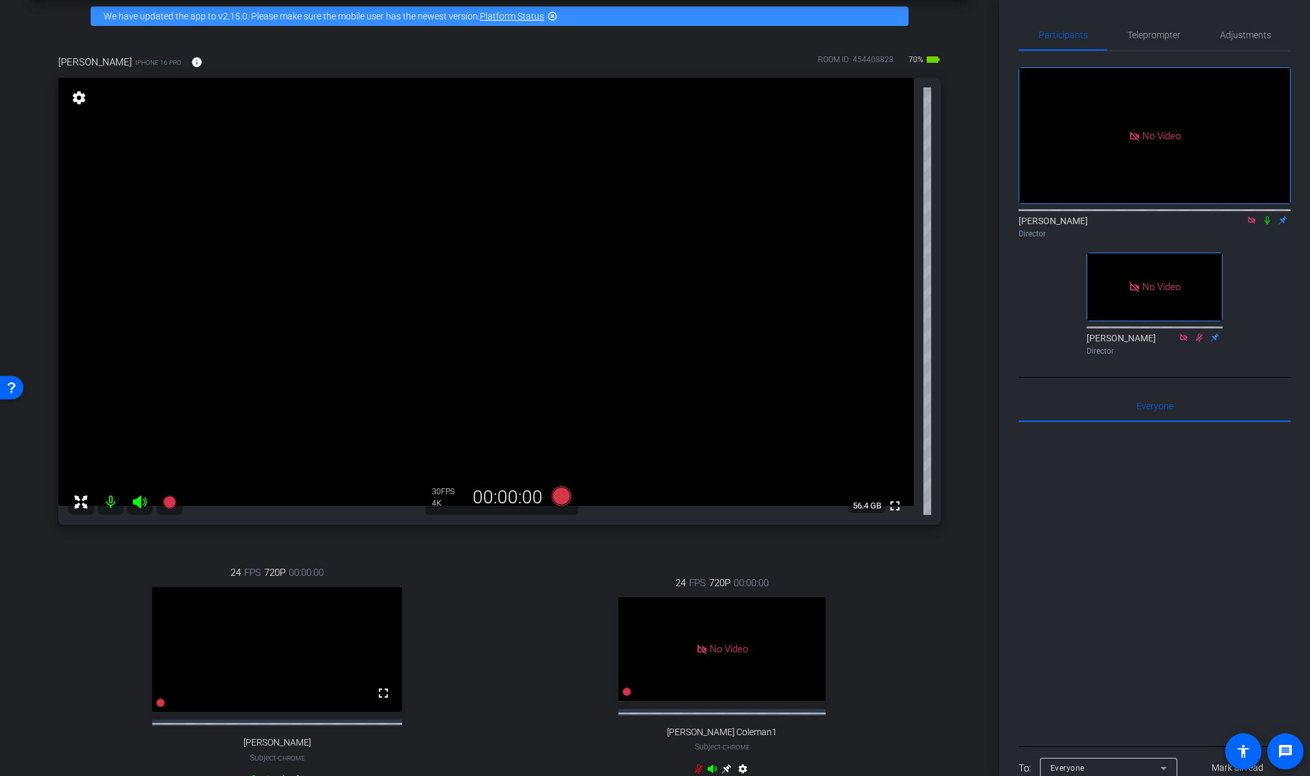
scroll to position [54, 0]
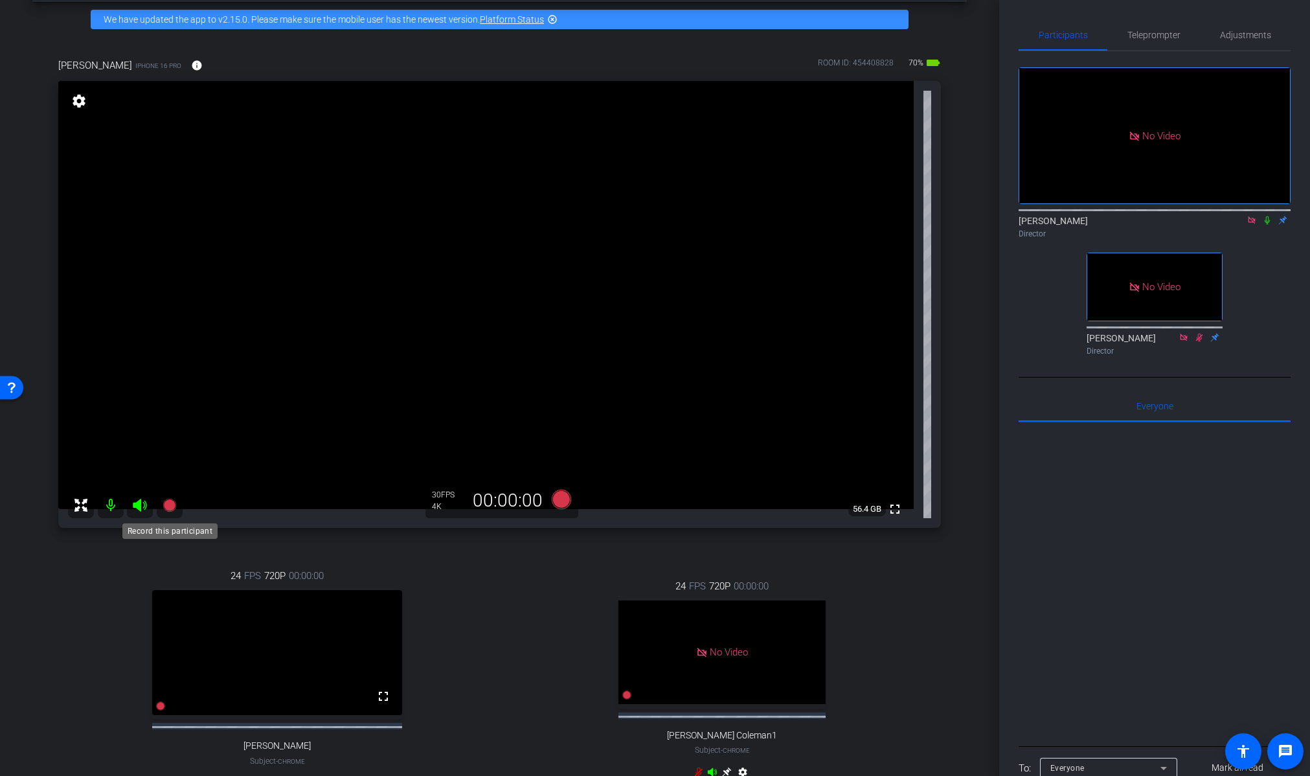
click at [166, 504] on icon at bounding box center [169, 505] width 13 height 13
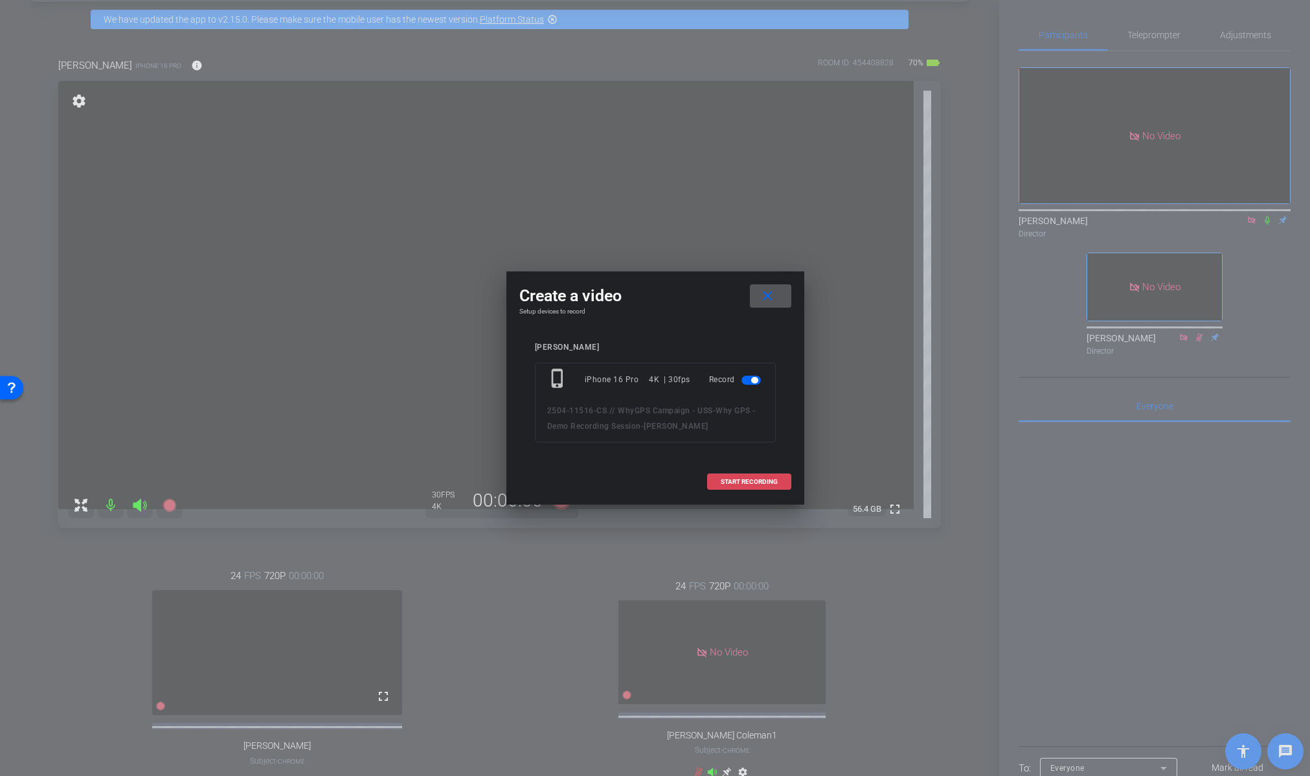
click at [752, 482] on span "START RECORDING" at bounding box center [749, 481] width 57 height 6
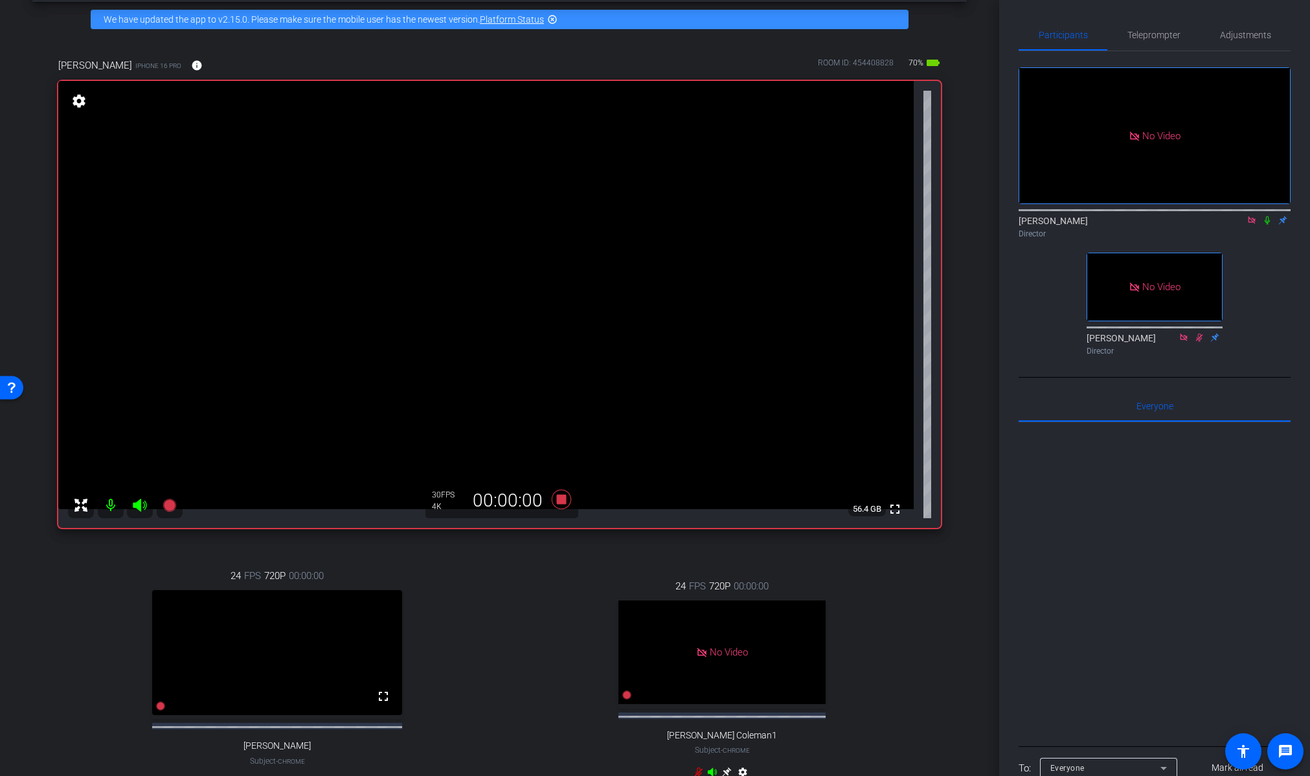
click at [1266, 216] on icon at bounding box center [1266, 220] width 5 height 8
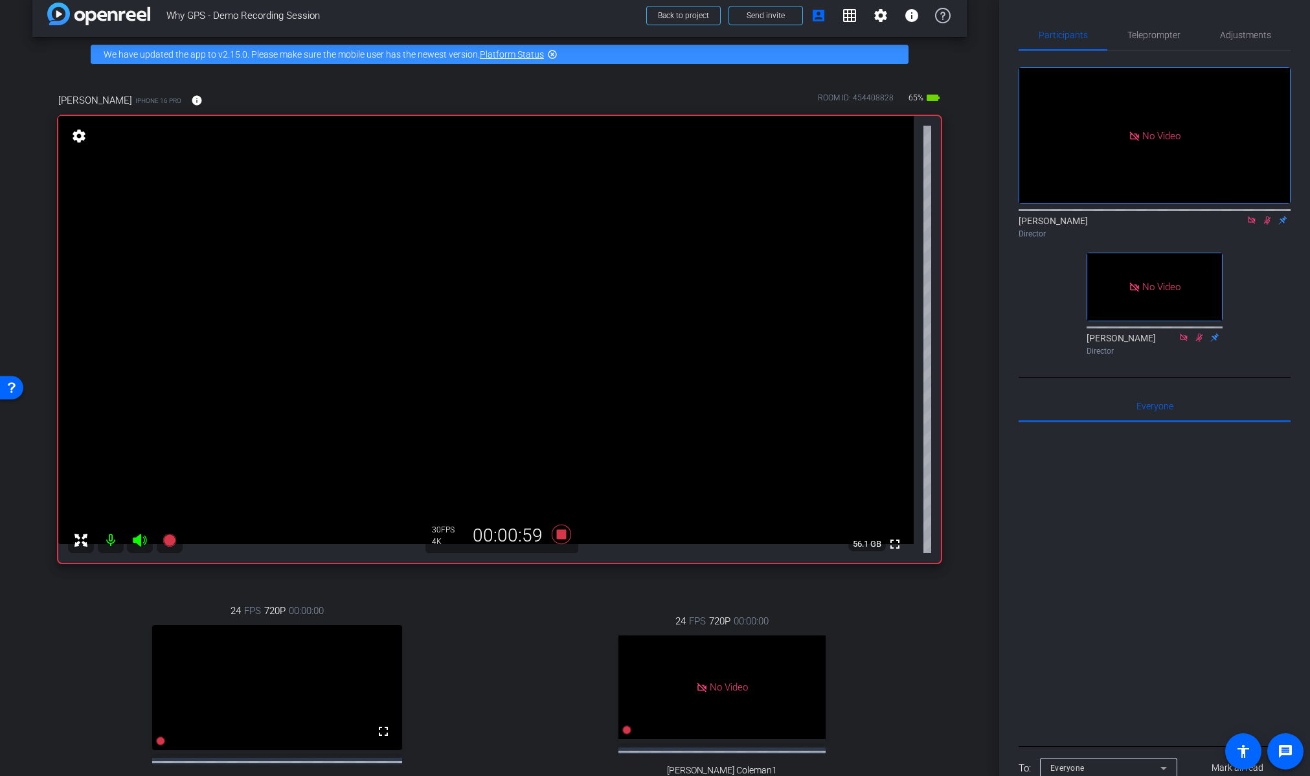
scroll to position [0, 0]
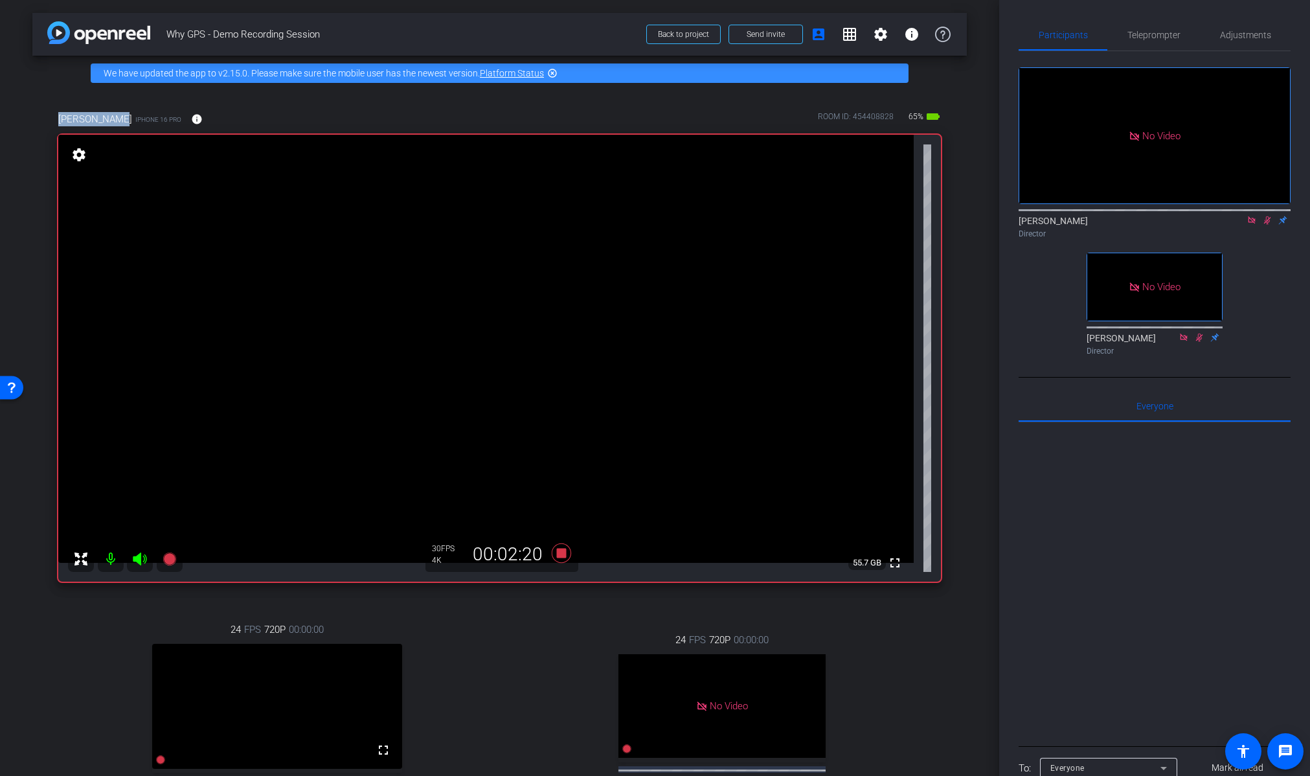
drag, startPoint x: 60, startPoint y: 117, endPoint x: 113, endPoint y: 117, distance: 53.7
click at [113, 117] on div "Nora Steuart iPhone 16 Pro info" at bounding box center [135, 119] width 154 height 31
copy span "Nora Steuart"
click at [959, 368] on div "Nora Steuart iPhone 16 Pro info ROOM ID: 454408828 65% battery_std fullscreen s…" at bounding box center [499, 486] width 934 height 791
click at [1276, 228] on div "Director" at bounding box center [1154, 234] width 272 height 12
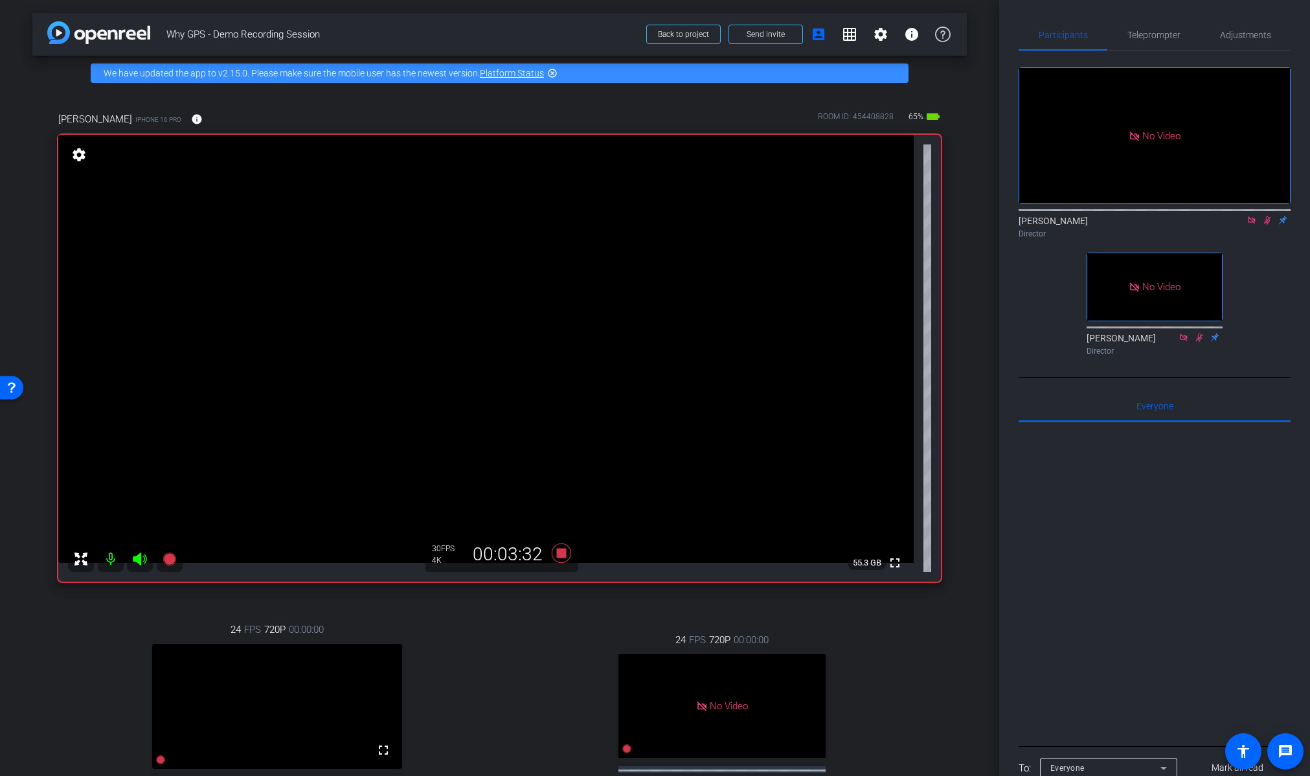
click at [1264, 216] on icon at bounding box center [1267, 220] width 10 height 9
click at [558, 555] on icon at bounding box center [560, 552] width 19 height 19
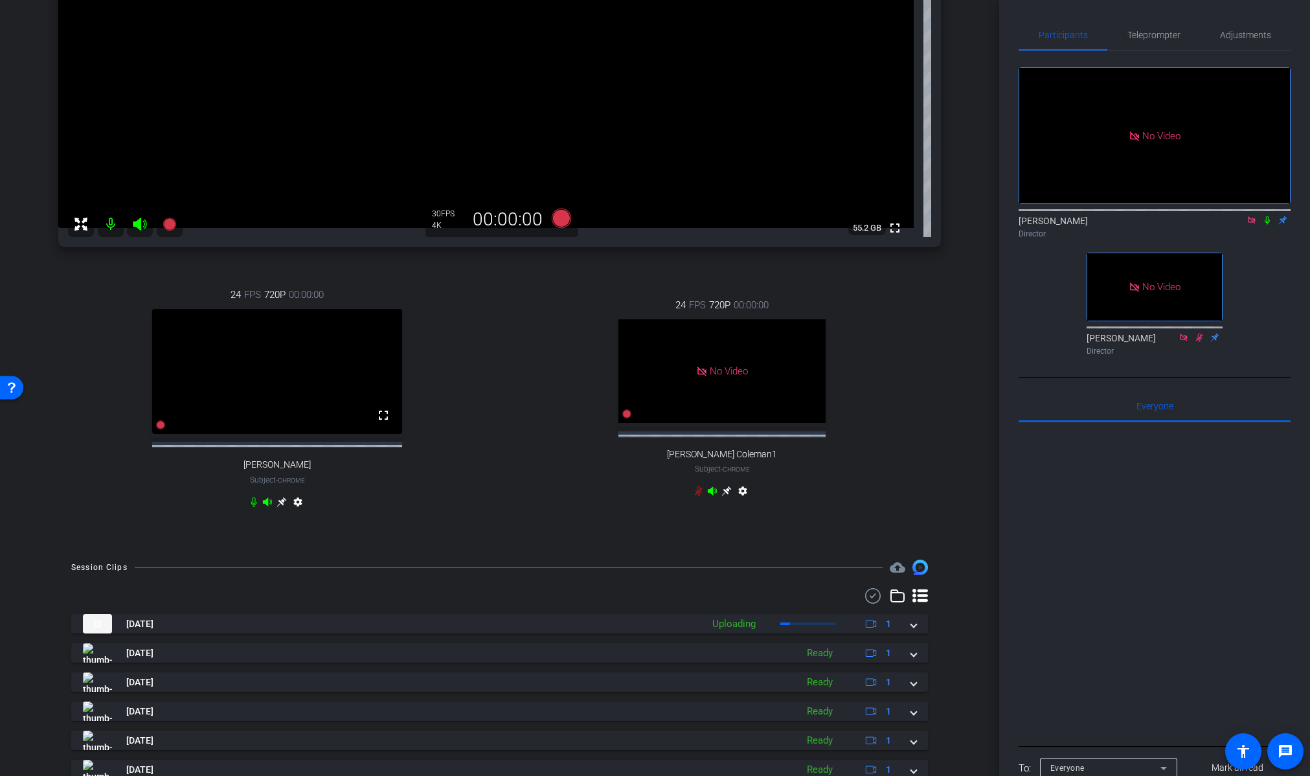
scroll to position [343, 0]
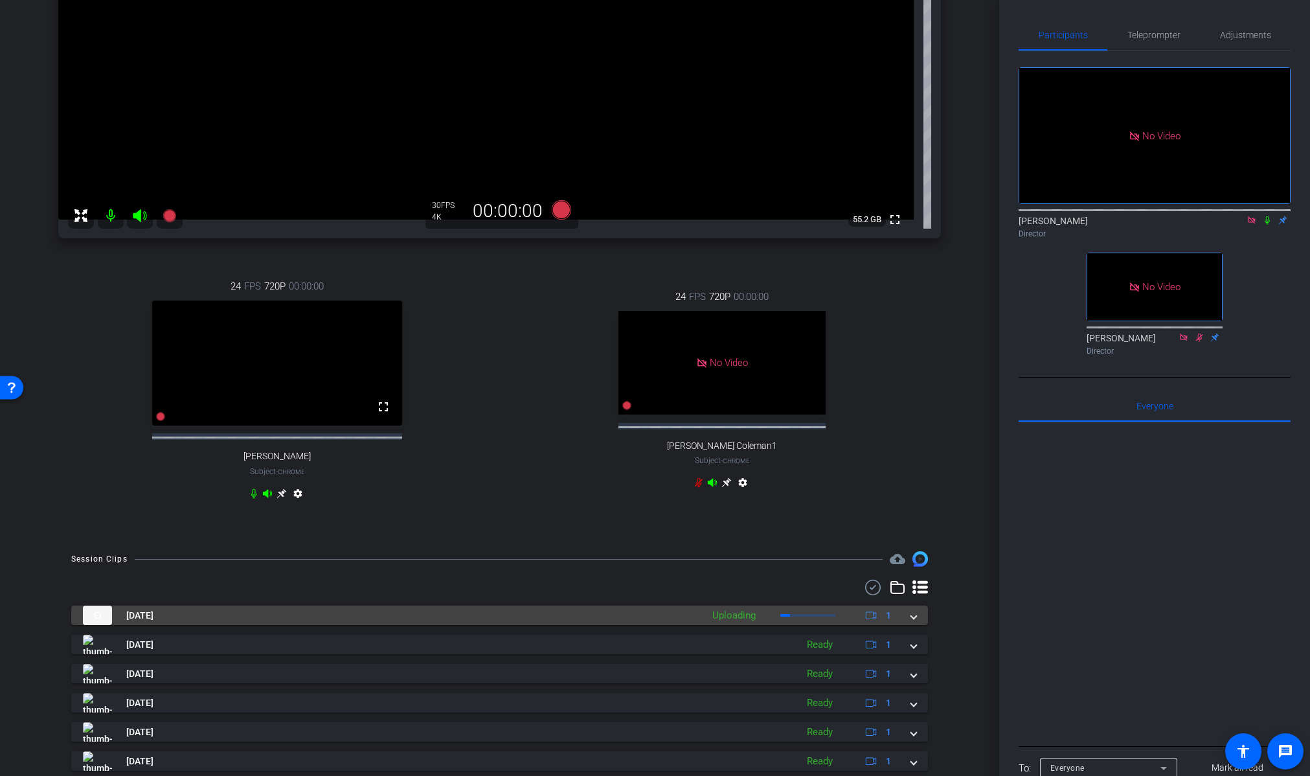
click at [914, 625] on mat-expansion-panel-header "Aug 26, 2025 Uploading 1" at bounding box center [499, 614] width 857 height 19
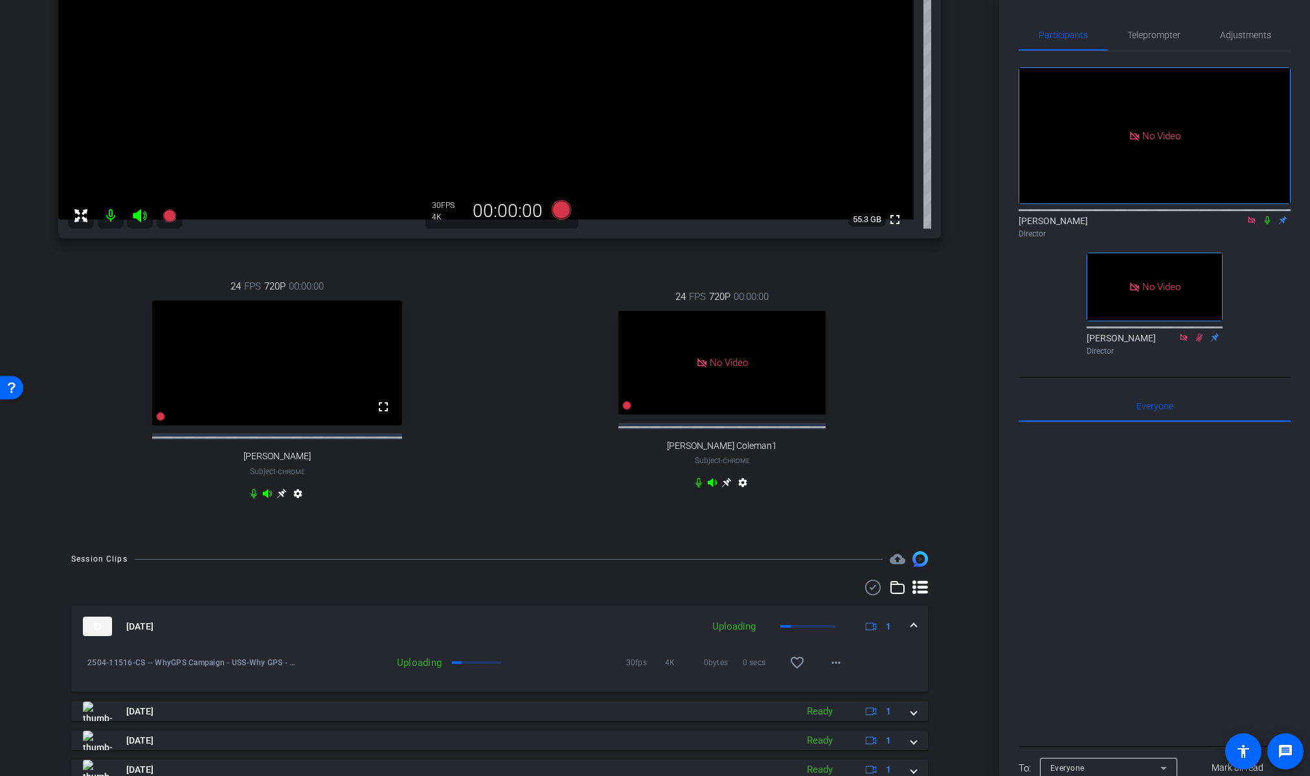
click at [1268, 216] on icon at bounding box center [1267, 220] width 10 height 9
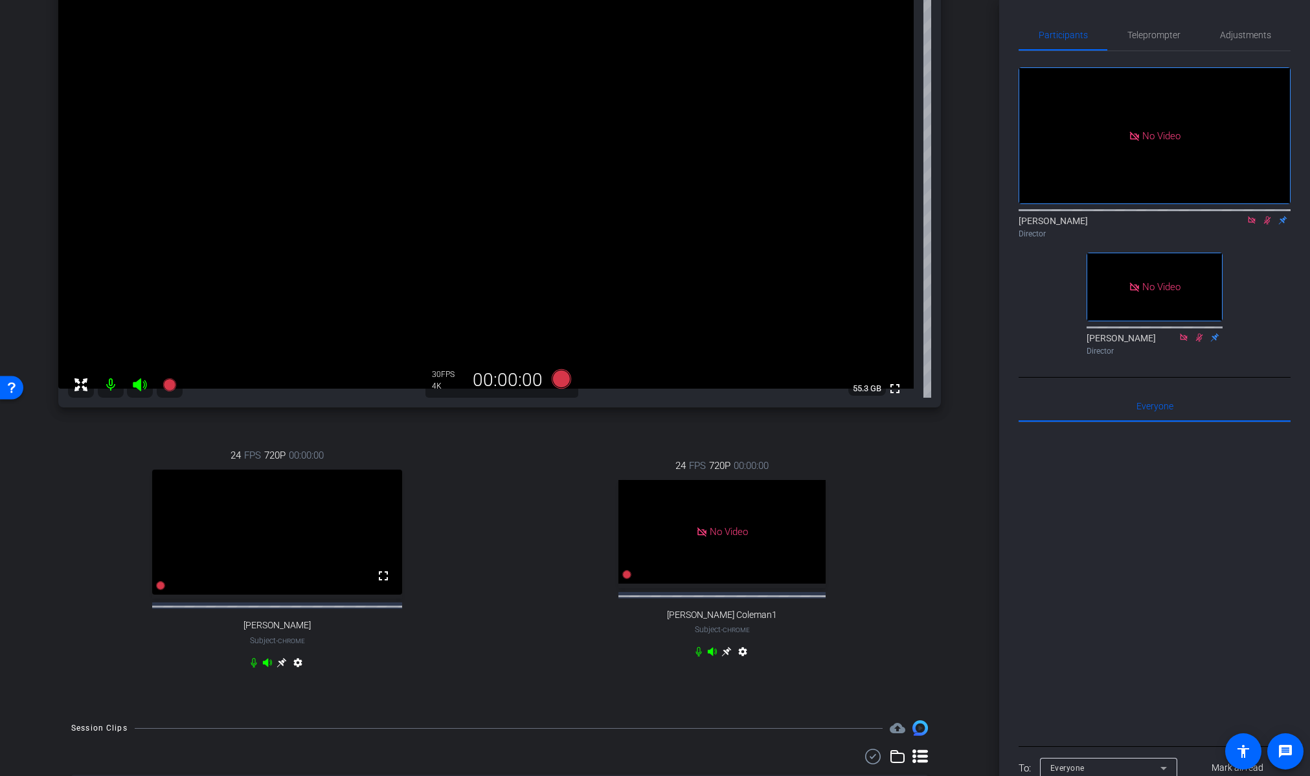
scroll to position [0, 0]
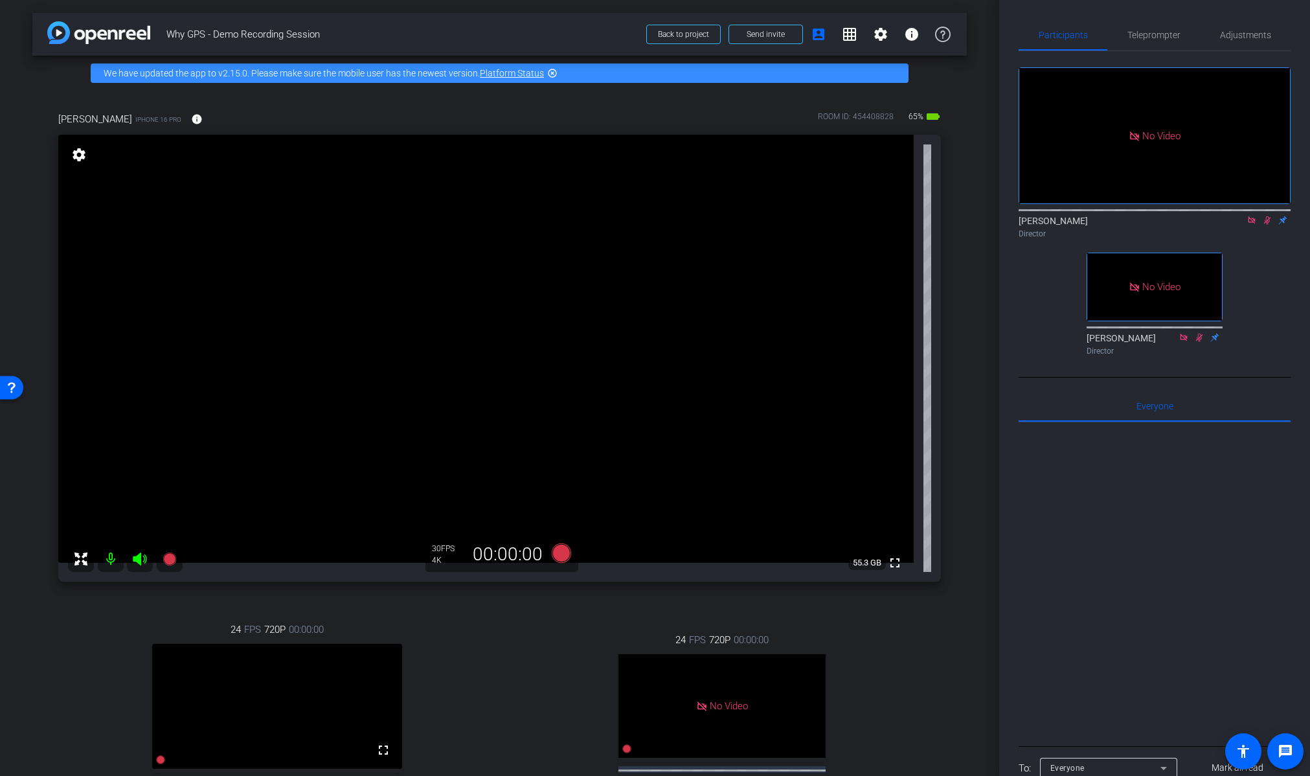
click at [76, 150] on mat-icon "settings" at bounding box center [79, 155] width 18 height 16
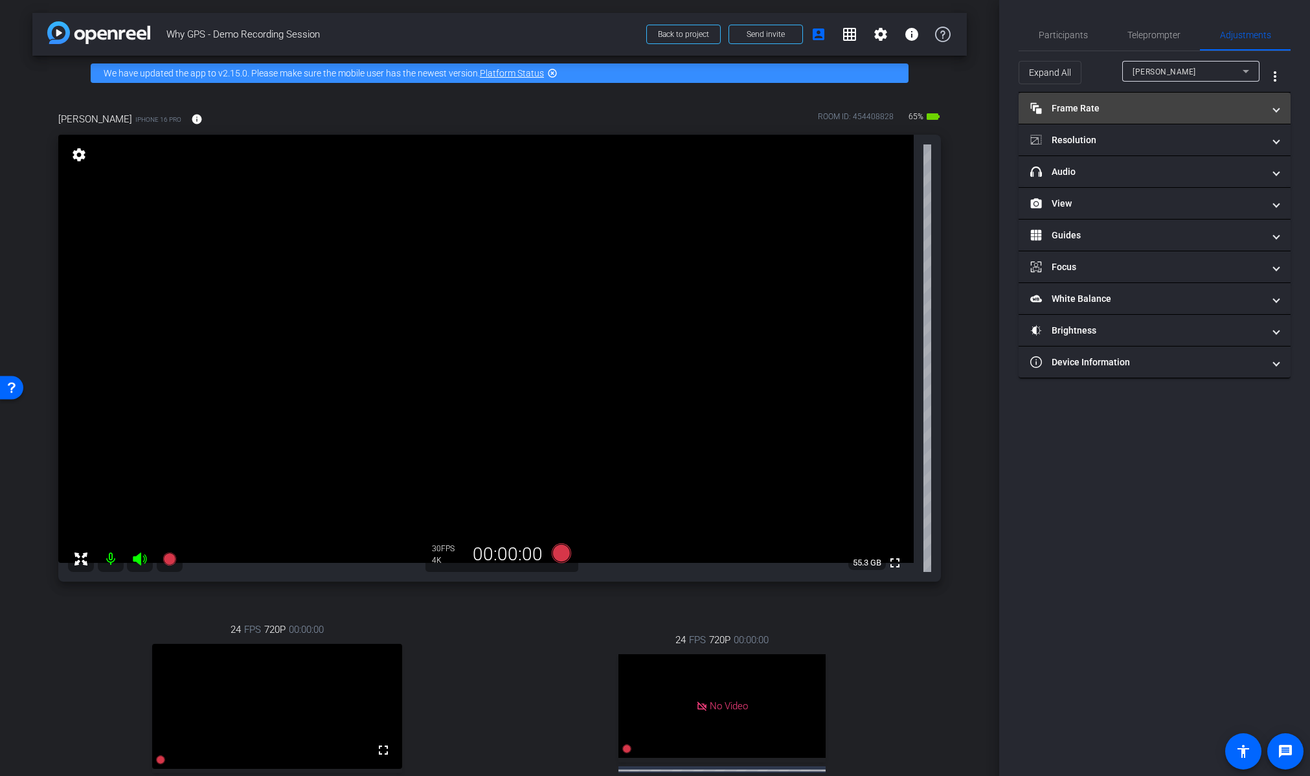
click at [1143, 98] on mat-expansion-panel-header "Frame Rate Frame Rate" at bounding box center [1154, 108] width 272 height 31
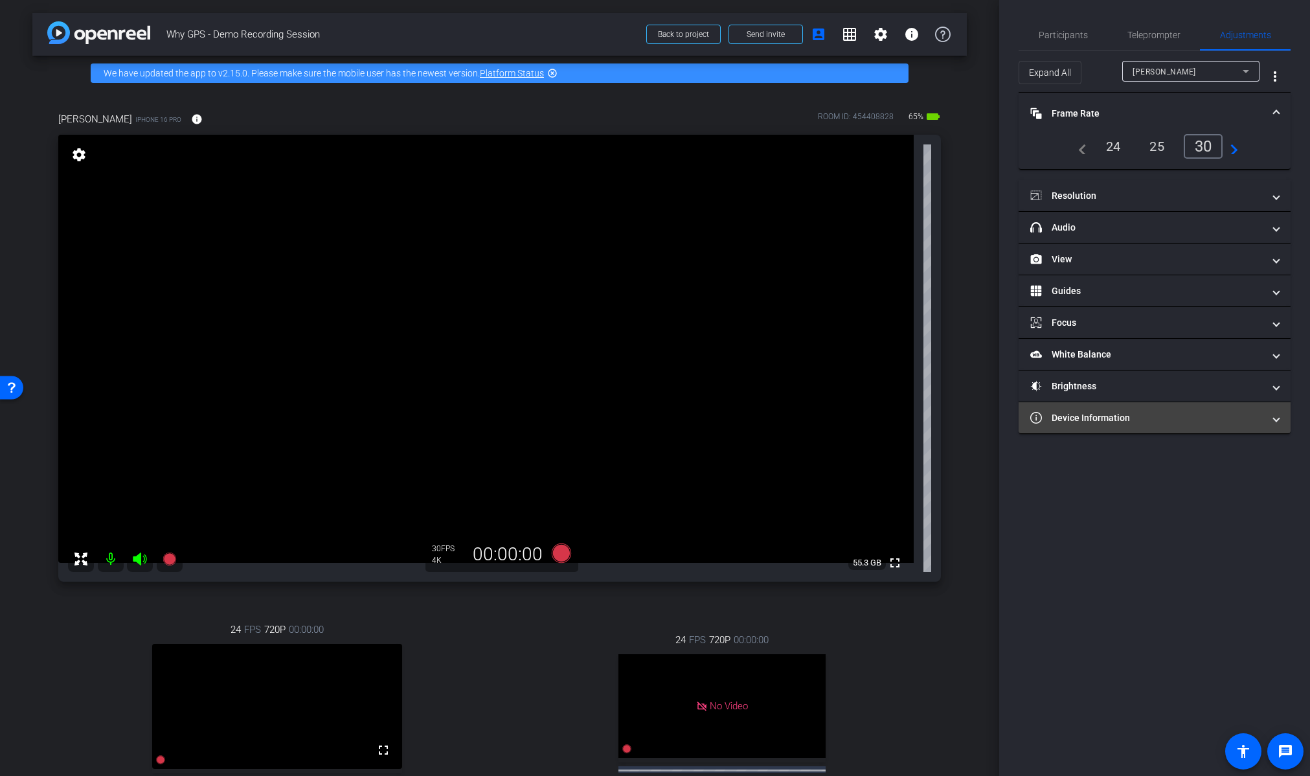
click at [1152, 416] on mat-panel-title "Device Information" at bounding box center [1146, 418] width 233 height 14
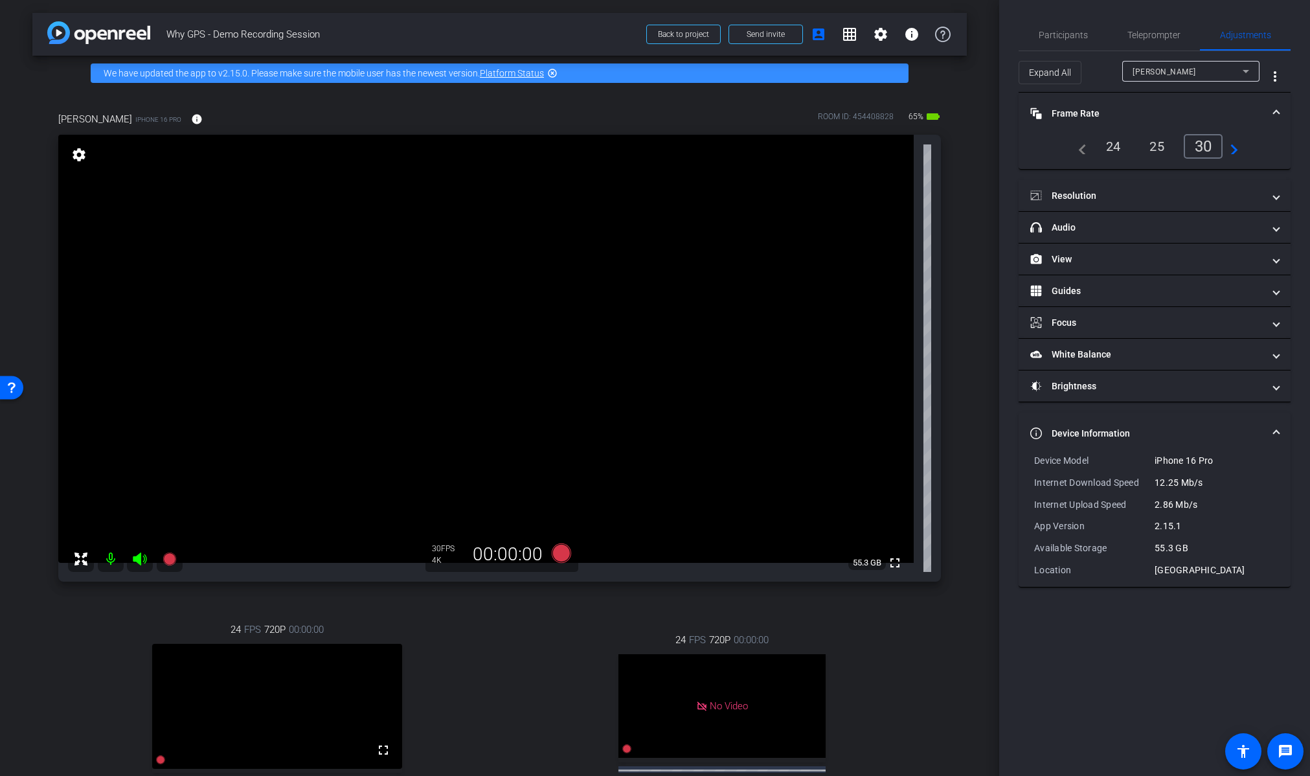
click at [941, 653] on div "Nora Steuart iPhone 16 Pro info ROOM ID: 454408828 65% battery_std fullscreen s…" at bounding box center [499, 486] width 934 height 791
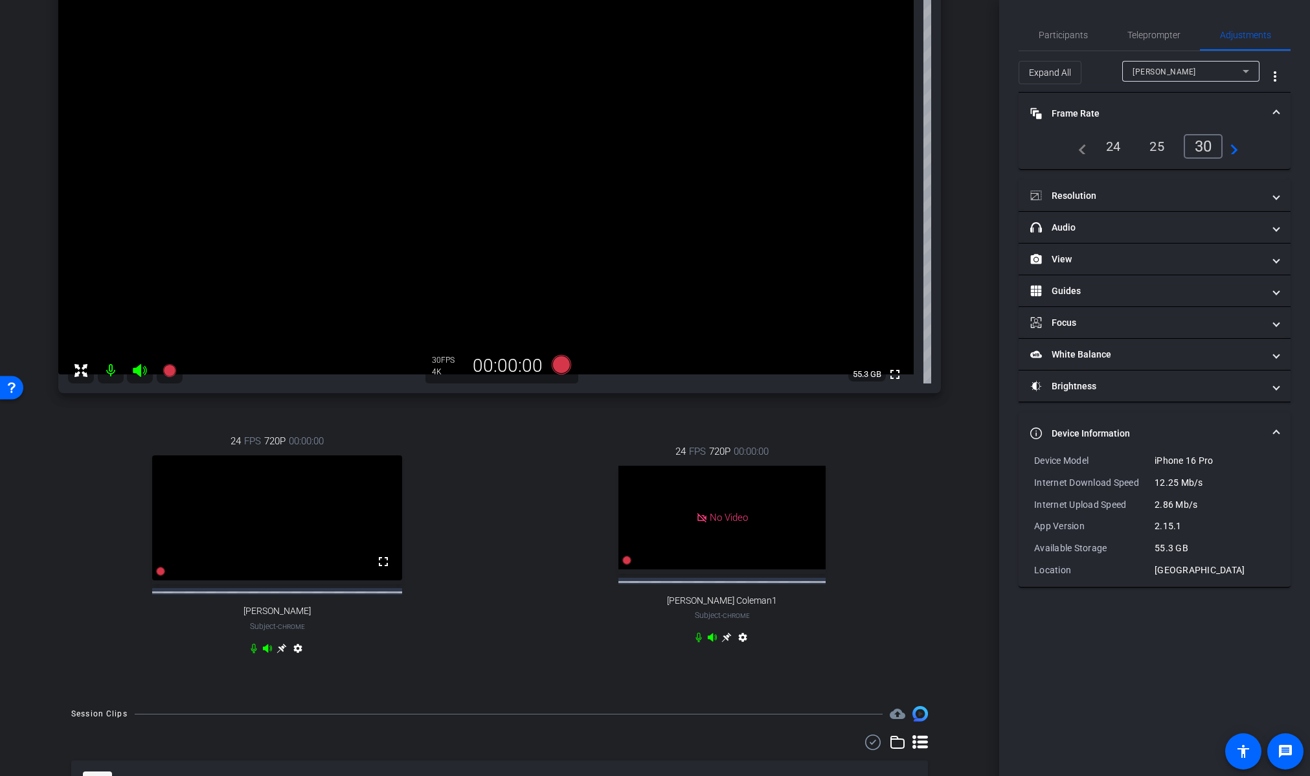
scroll to position [188, 0]
click at [970, 563] on div "arrow_back Why GPS - Demo Recording Session Back to project Send invite account…" at bounding box center [499, 200] width 999 height 776
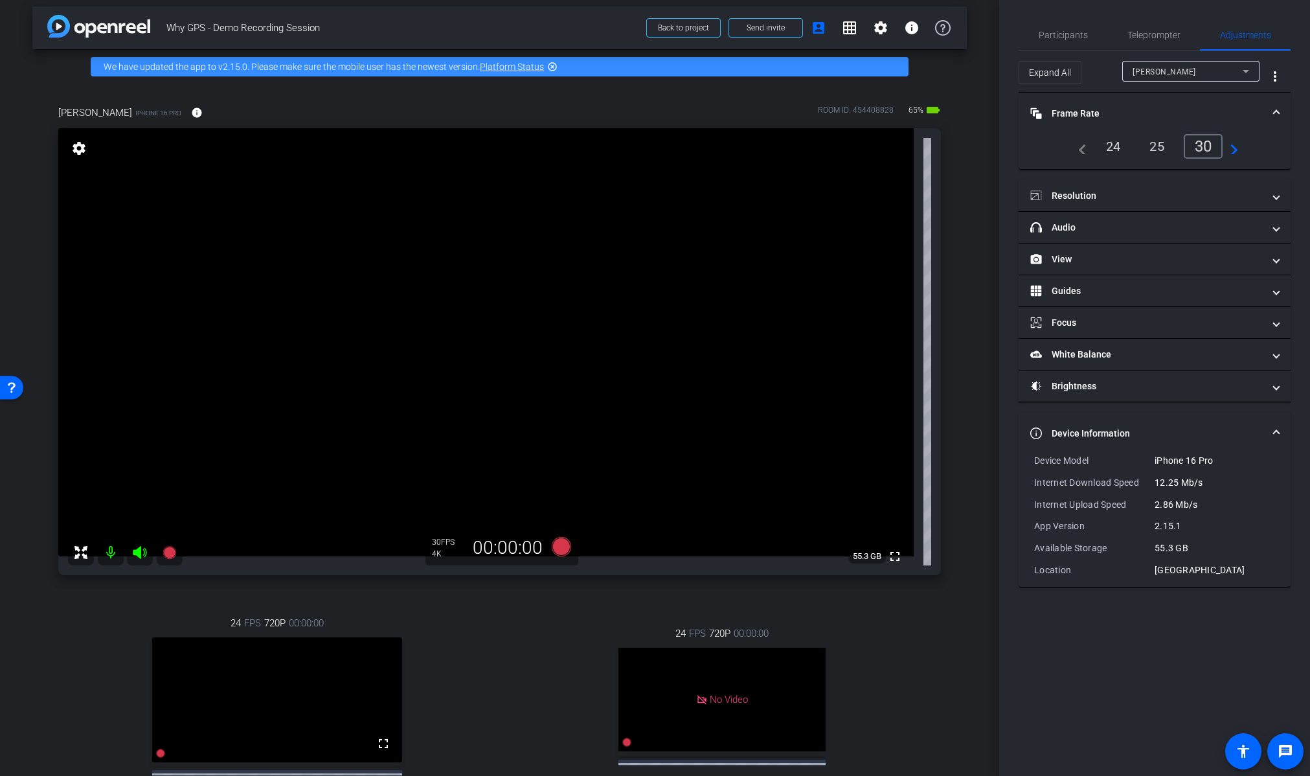
scroll to position [0, 0]
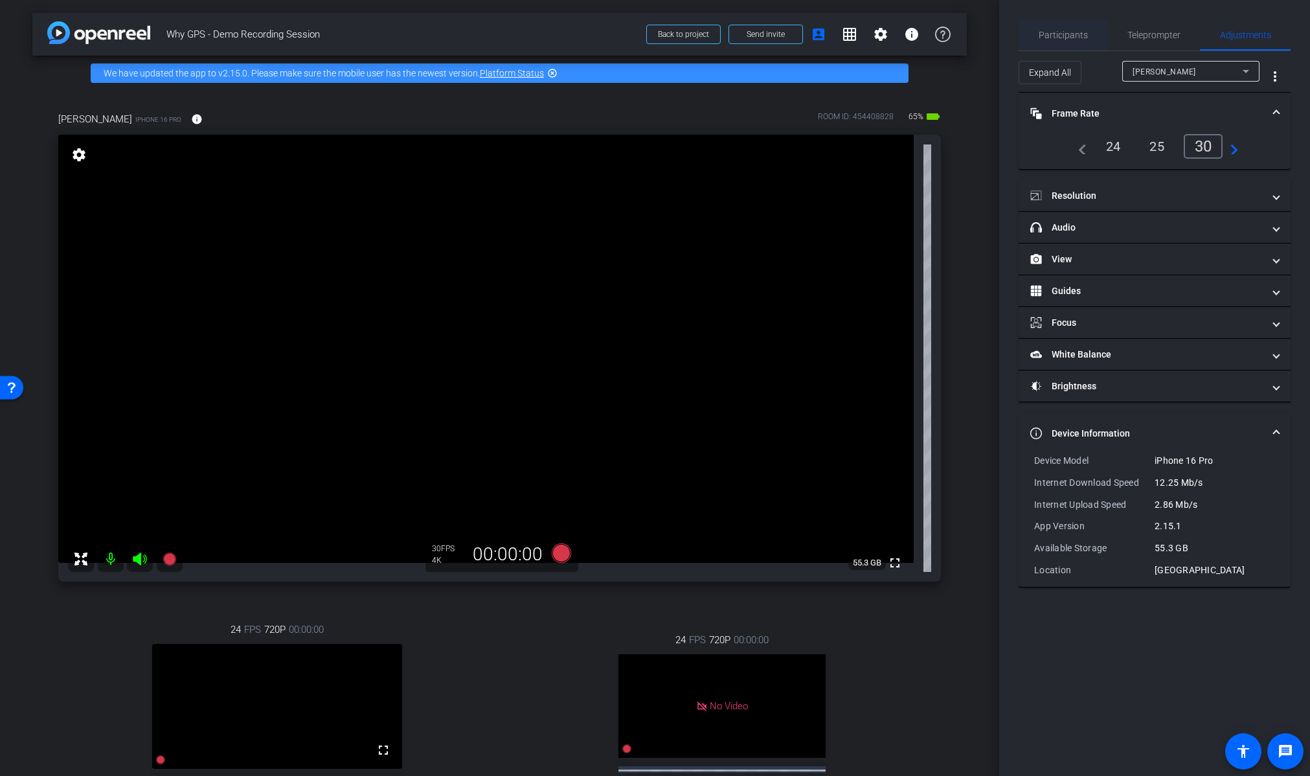
click at [1063, 35] on span "Participants" at bounding box center [1063, 34] width 49 height 9
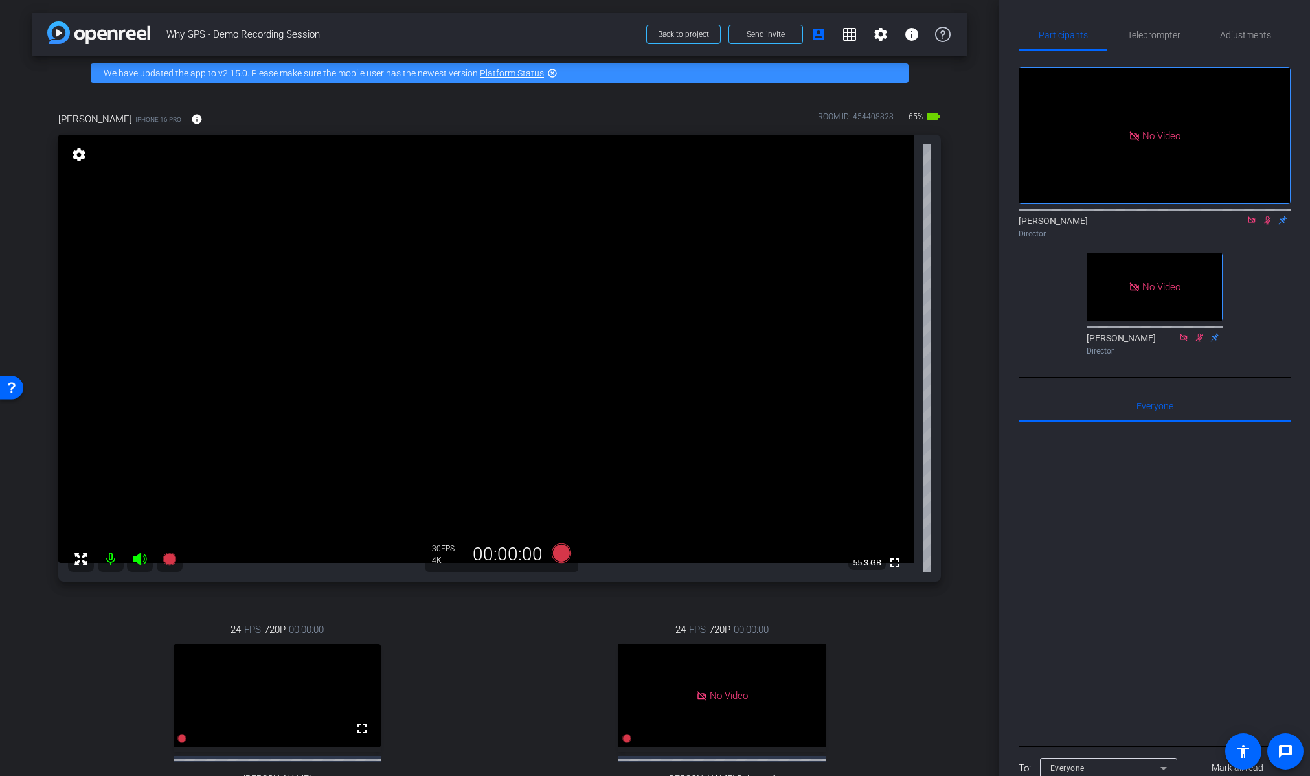
click at [1267, 216] on icon at bounding box center [1267, 220] width 7 height 8
click at [169, 561] on icon at bounding box center [169, 558] width 13 height 13
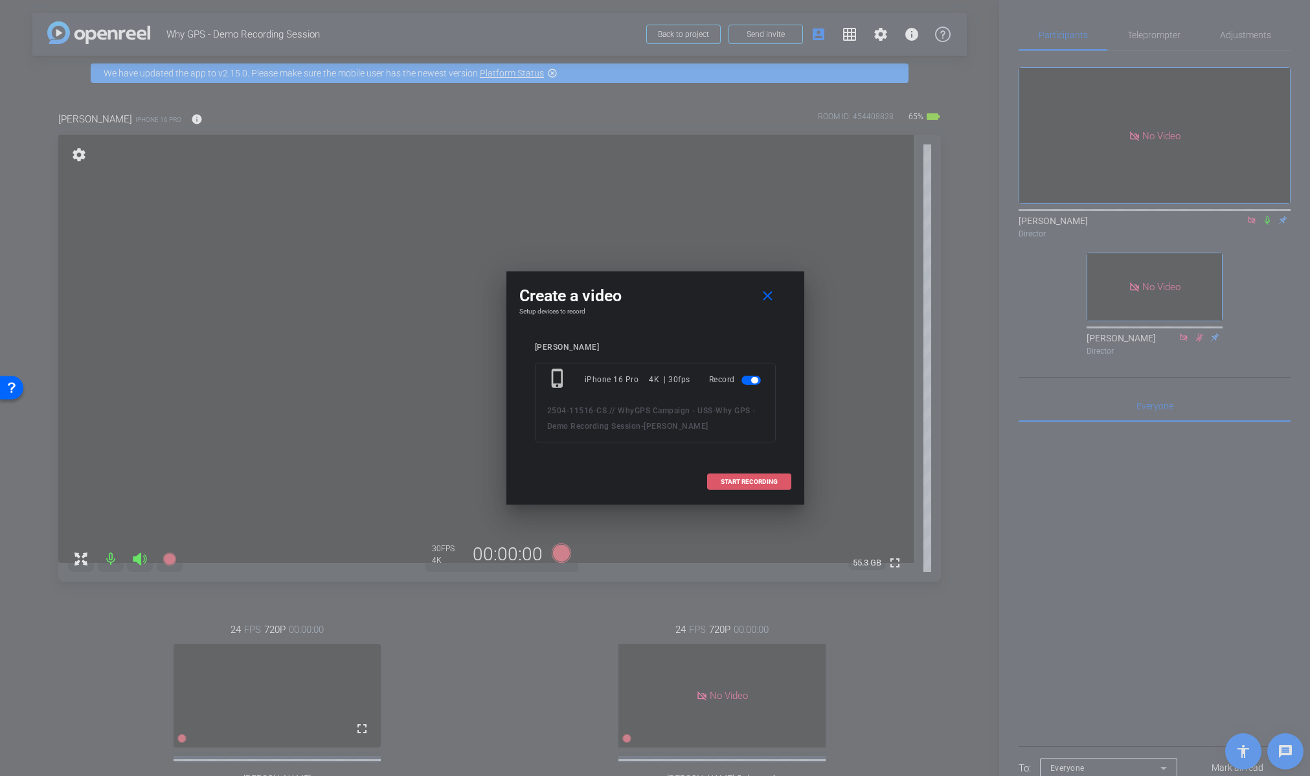
click at [737, 481] on span "START RECORDING" at bounding box center [749, 481] width 57 height 6
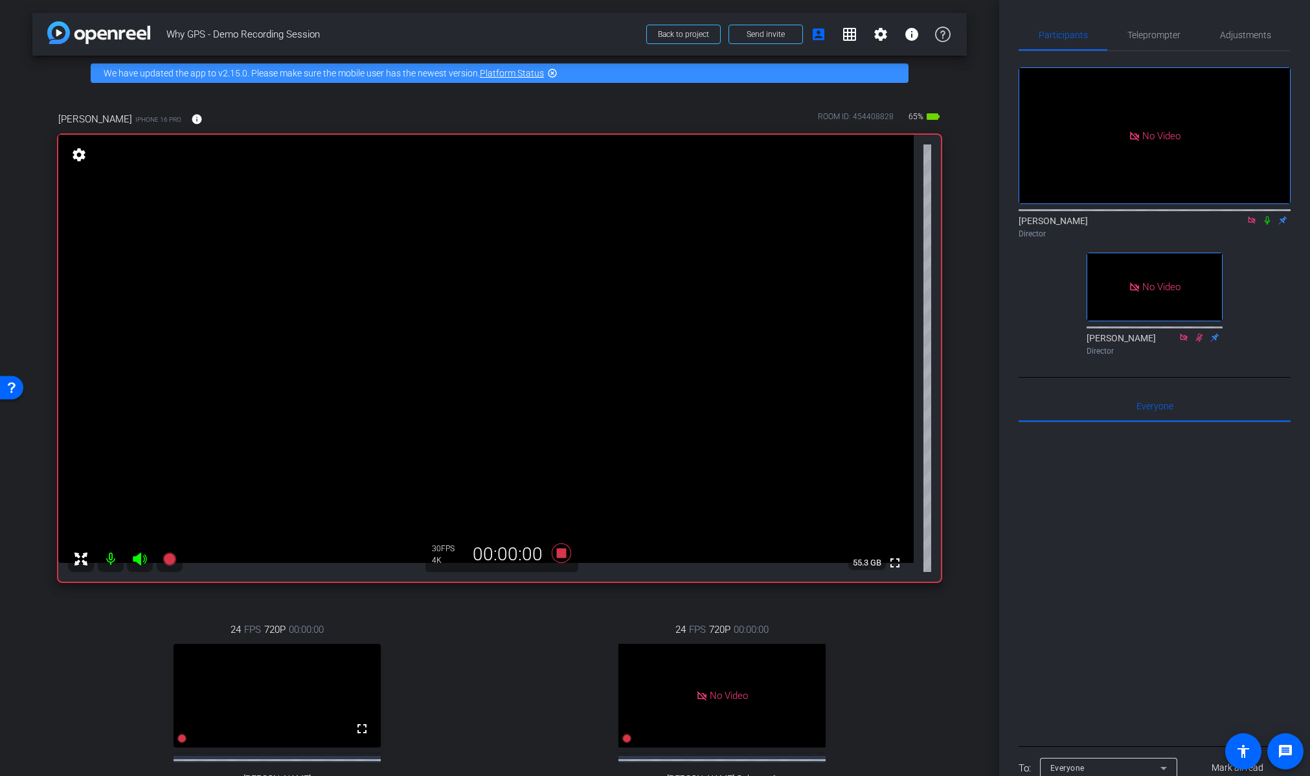
click at [1264, 216] on icon at bounding box center [1267, 220] width 10 height 9
click at [905, 666] on div "24 FPS 720P 00:00:00 No Video Jerilyn Coleman1 Subject - Chrome settings" at bounding box center [722, 724] width 438 height 246
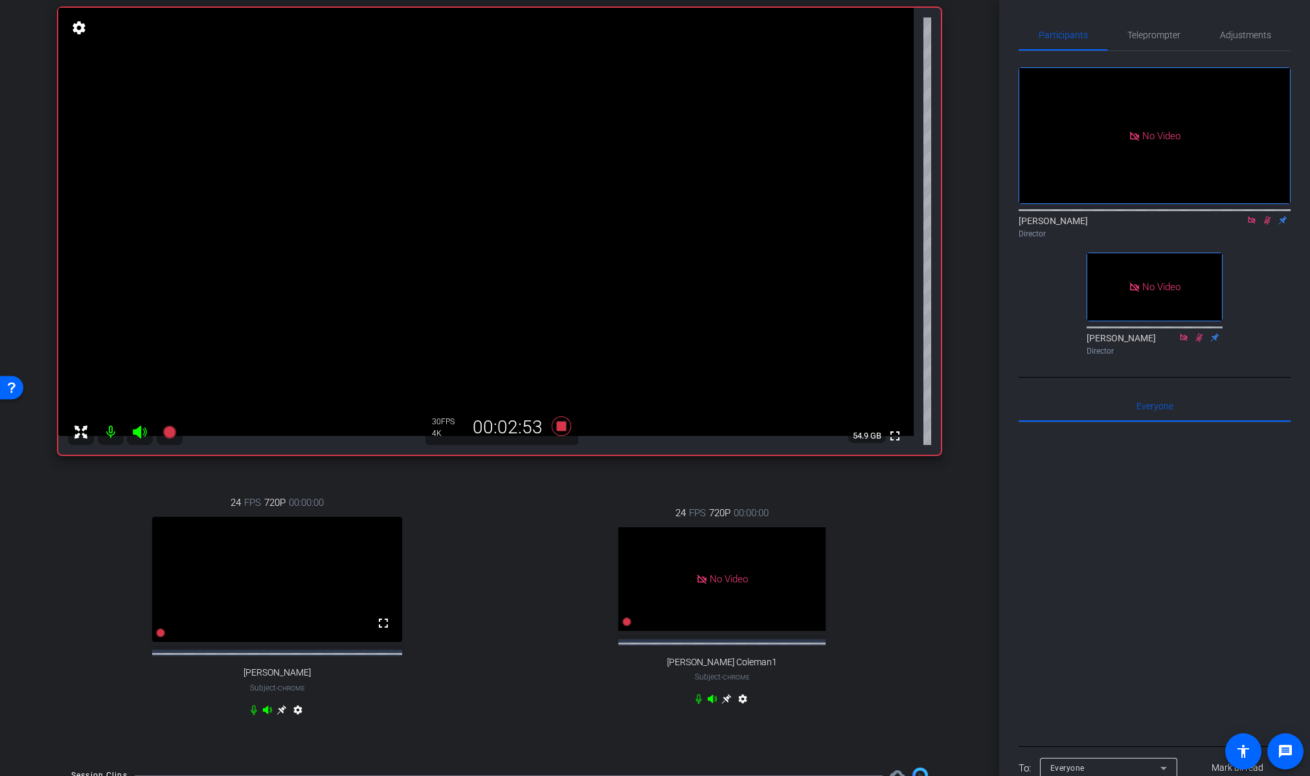
scroll to position [112, 0]
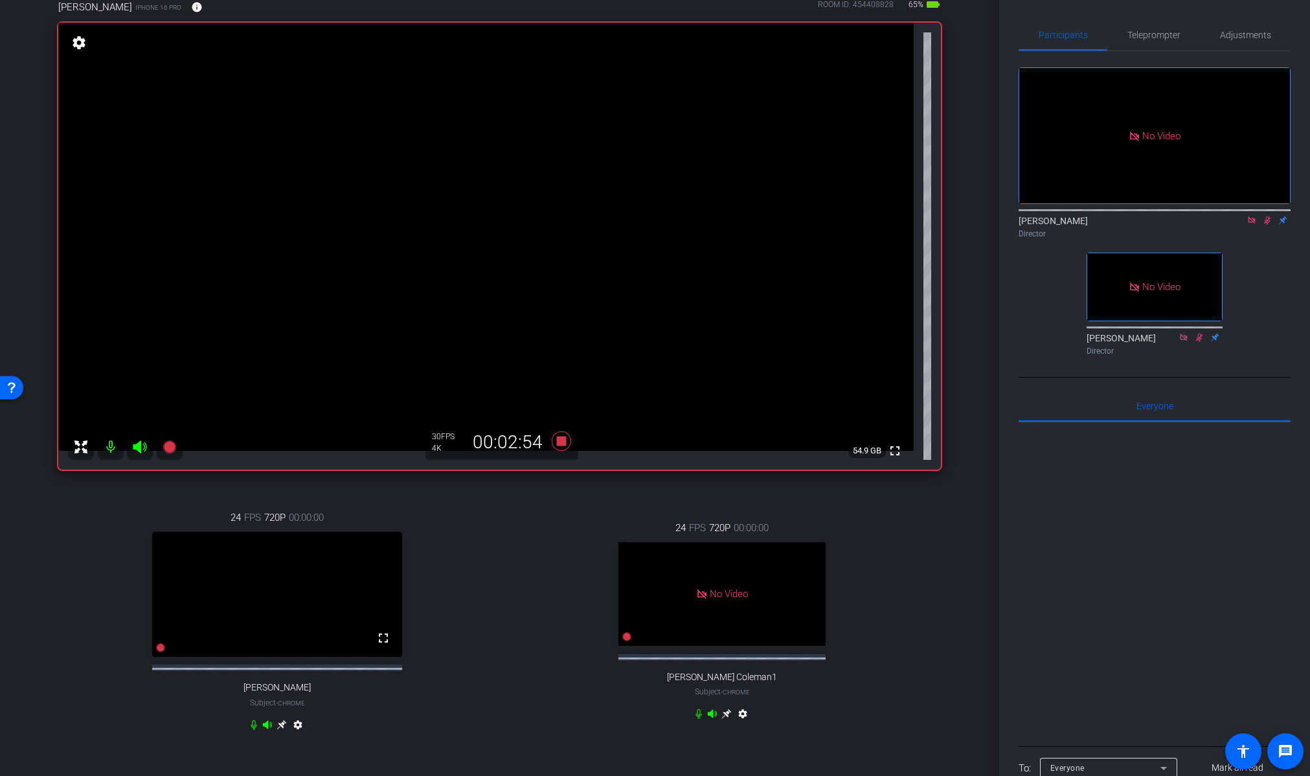
click at [1262, 216] on icon at bounding box center [1267, 220] width 10 height 9
click at [555, 441] on icon at bounding box center [561, 440] width 31 height 23
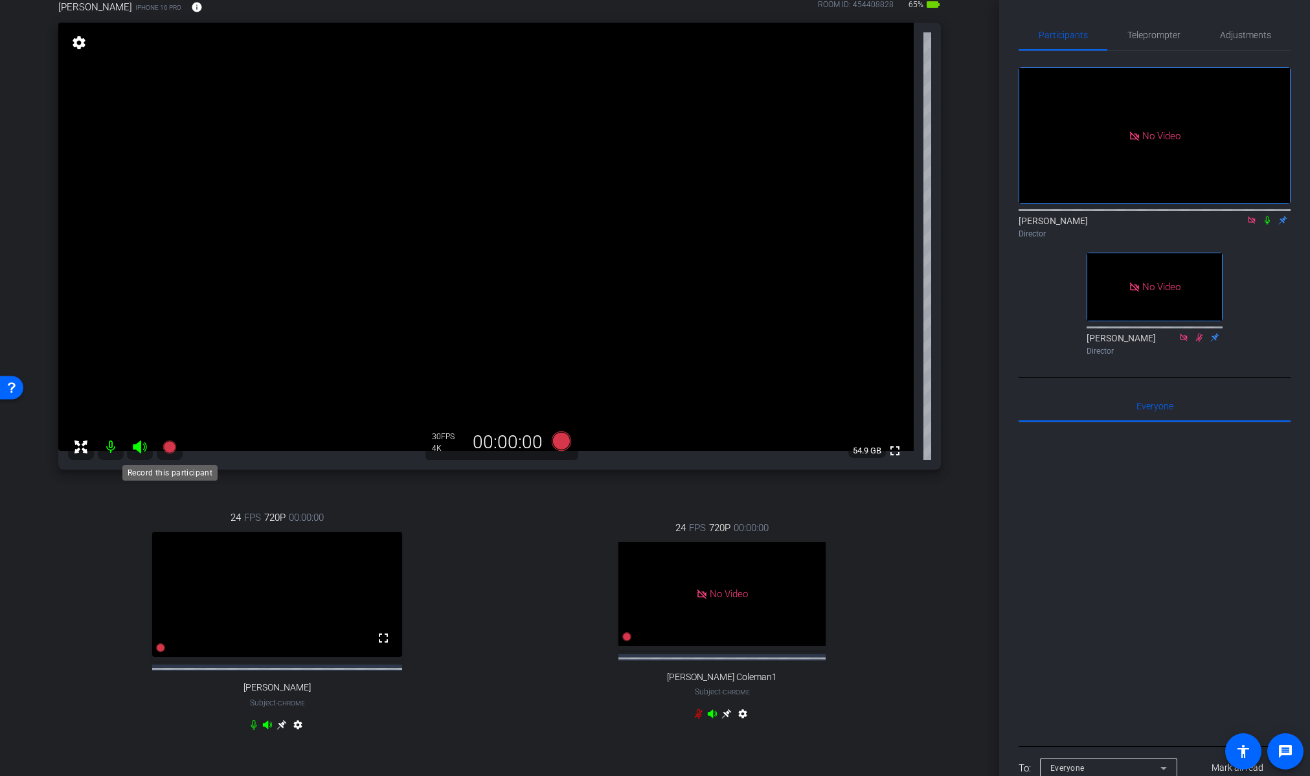
click at [166, 445] on icon at bounding box center [169, 446] width 13 height 13
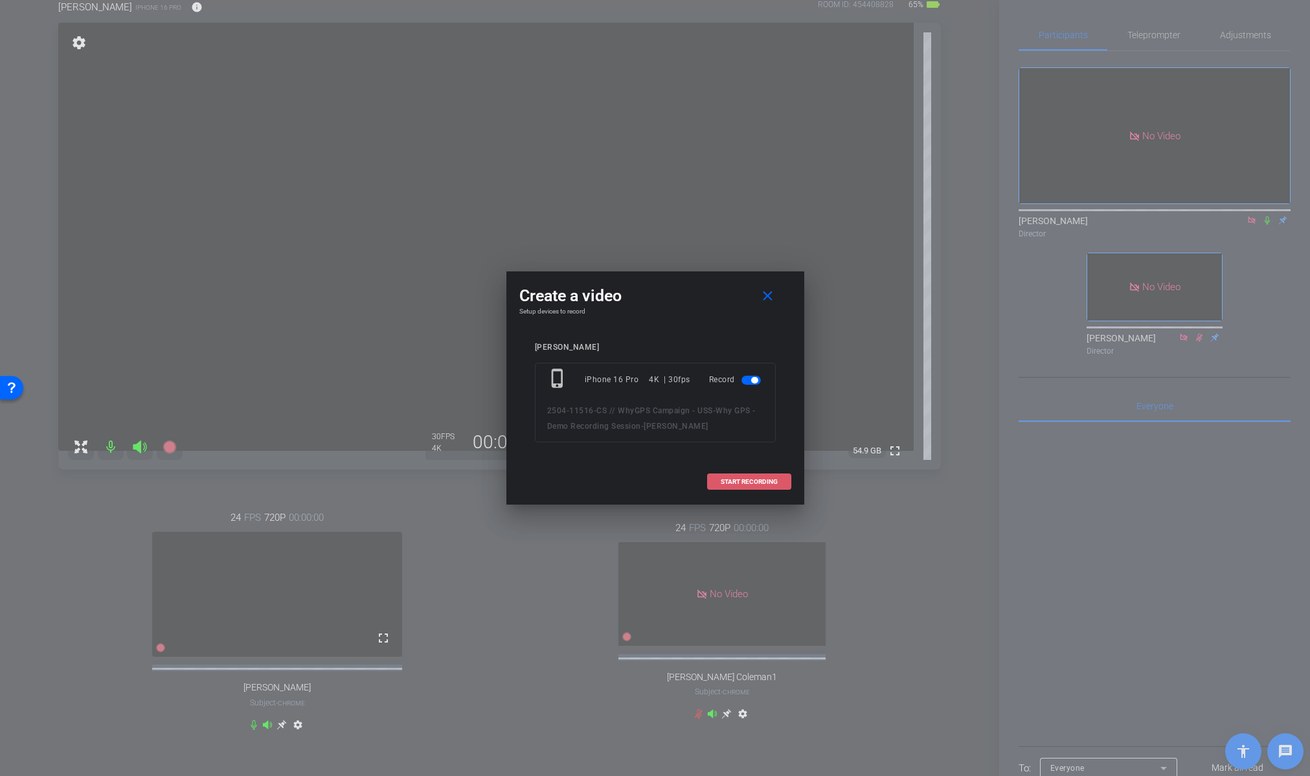
click at [730, 478] on span "START RECORDING" at bounding box center [749, 481] width 57 height 6
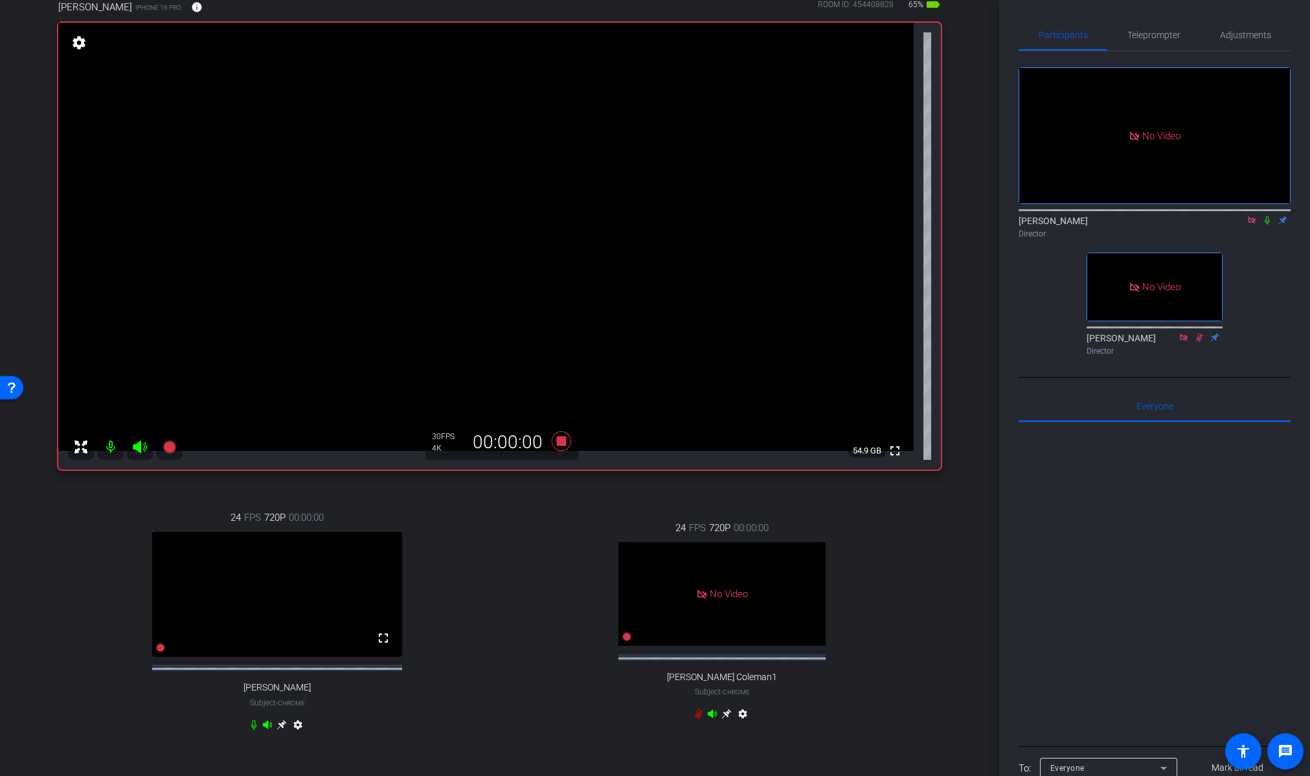
click at [1270, 216] on icon at bounding box center [1267, 220] width 10 height 9
click at [560, 449] on icon at bounding box center [561, 440] width 31 height 23
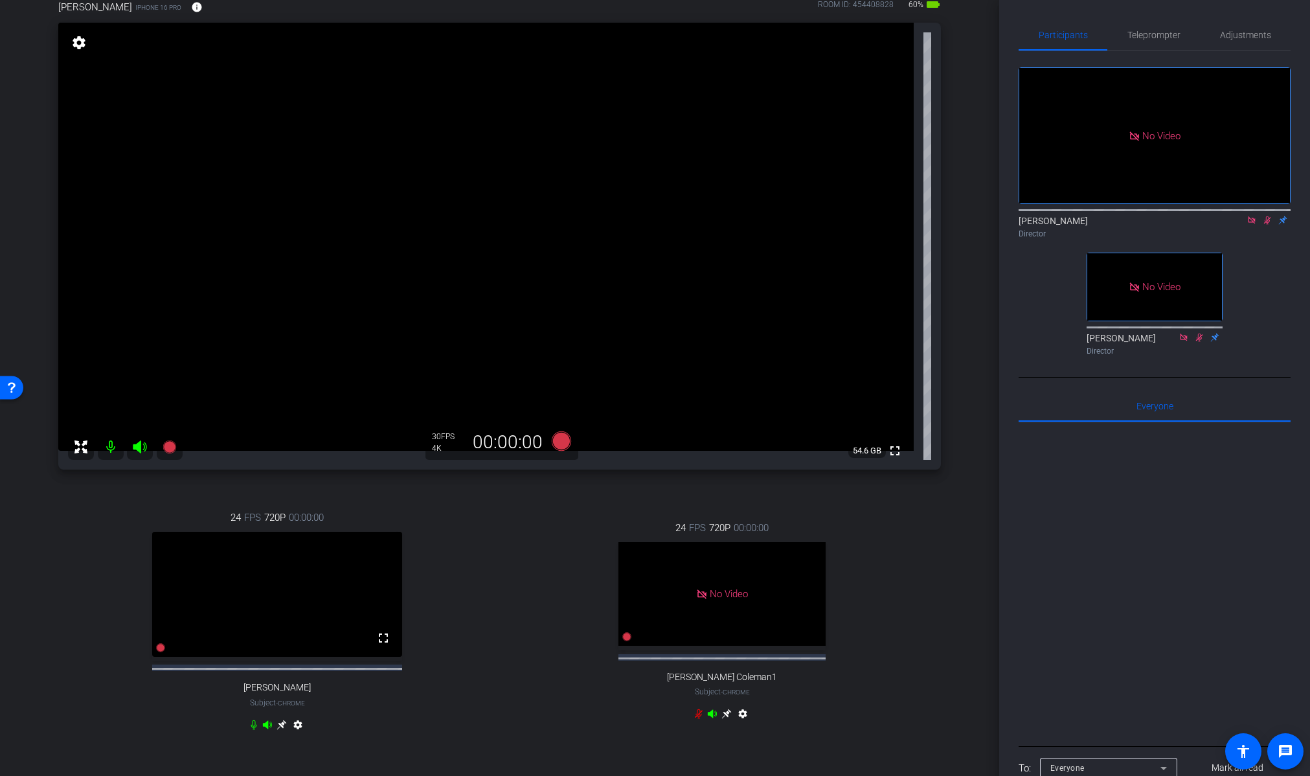
click at [1267, 216] on icon at bounding box center [1267, 220] width 10 height 9
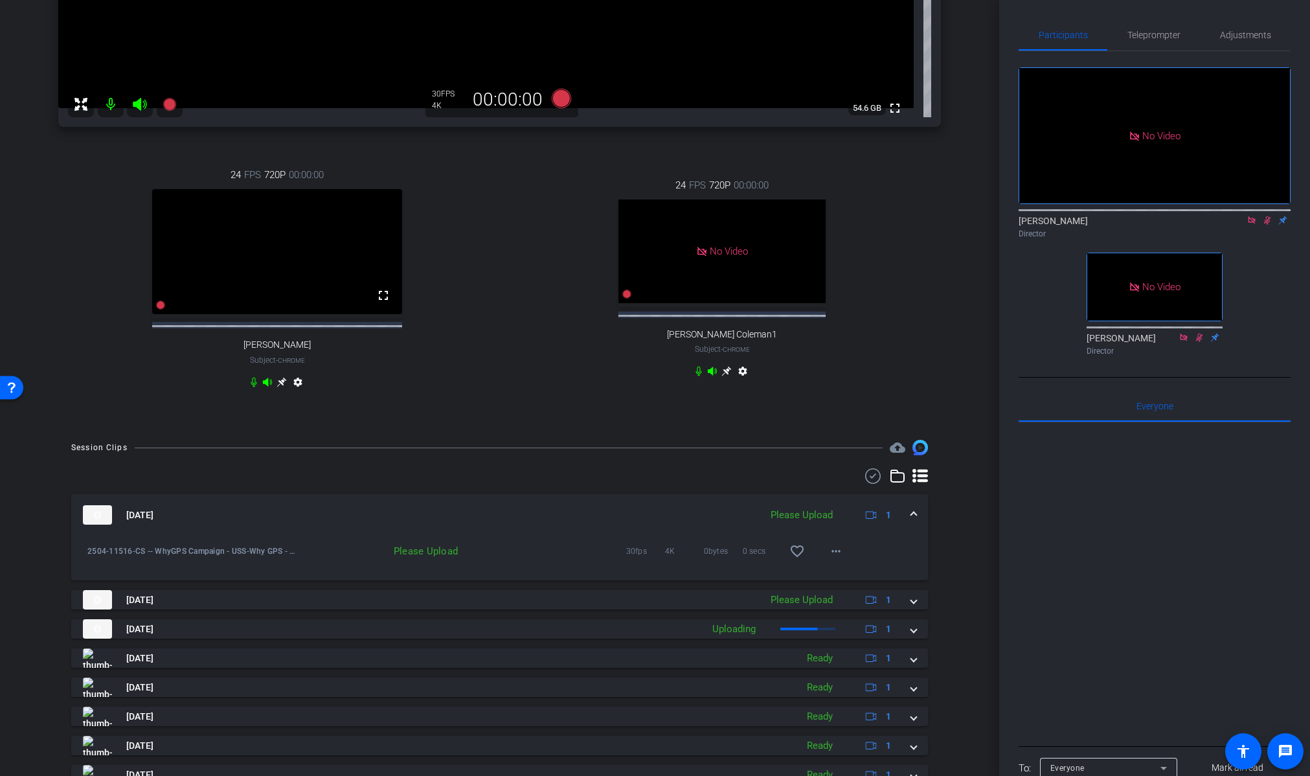
scroll to position [579, 0]
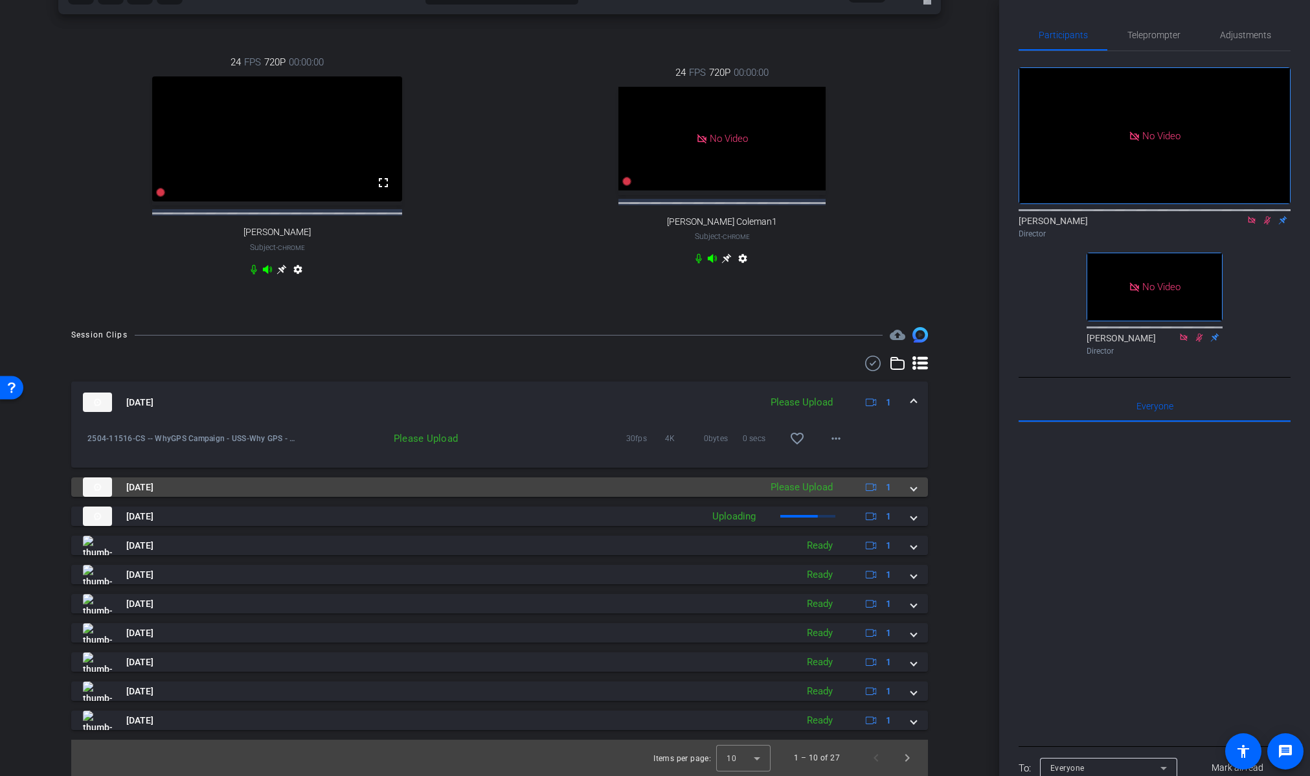
click at [914, 489] on span at bounding box center [913, 487] width 5 height 14
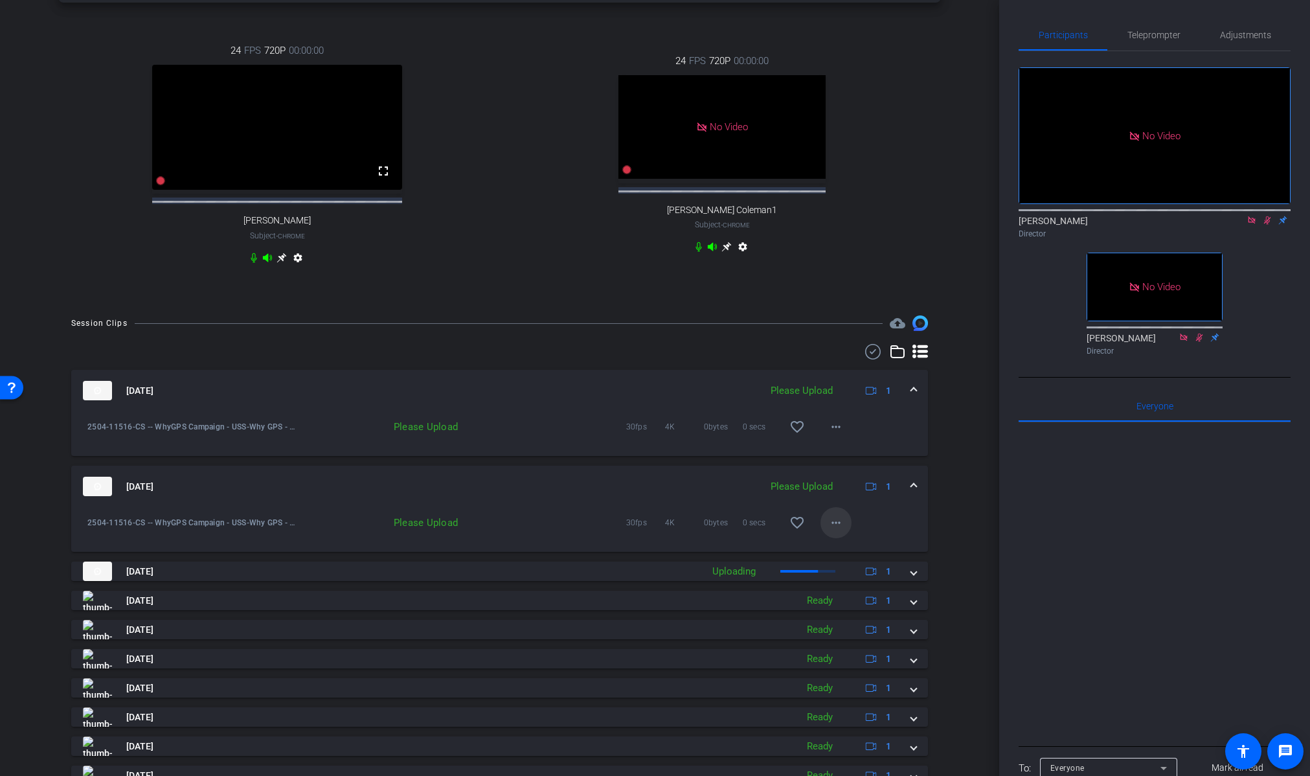
click at [837, 530] on mat-icon "more_horiz" at bounding box center [836, 523] width 16 height 16
click at [962, 381] on div at bounding box center [655, 388] width 1310 height 776
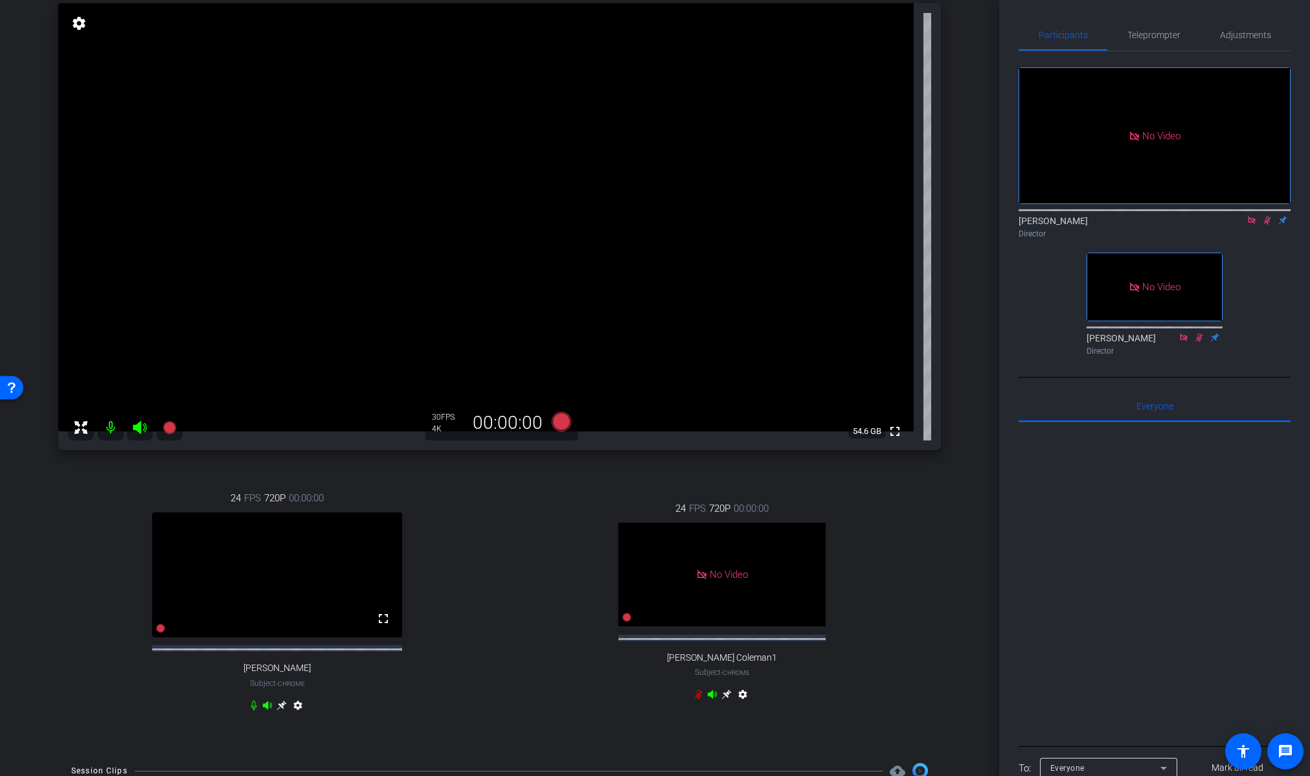
scroll to position [131, 0]
click at [1268, 216] on icon at bounding box center [1267, 220] width 10 height 9
click at [557, 421] on icon at bounding box center [560, 421] width 19 height 19
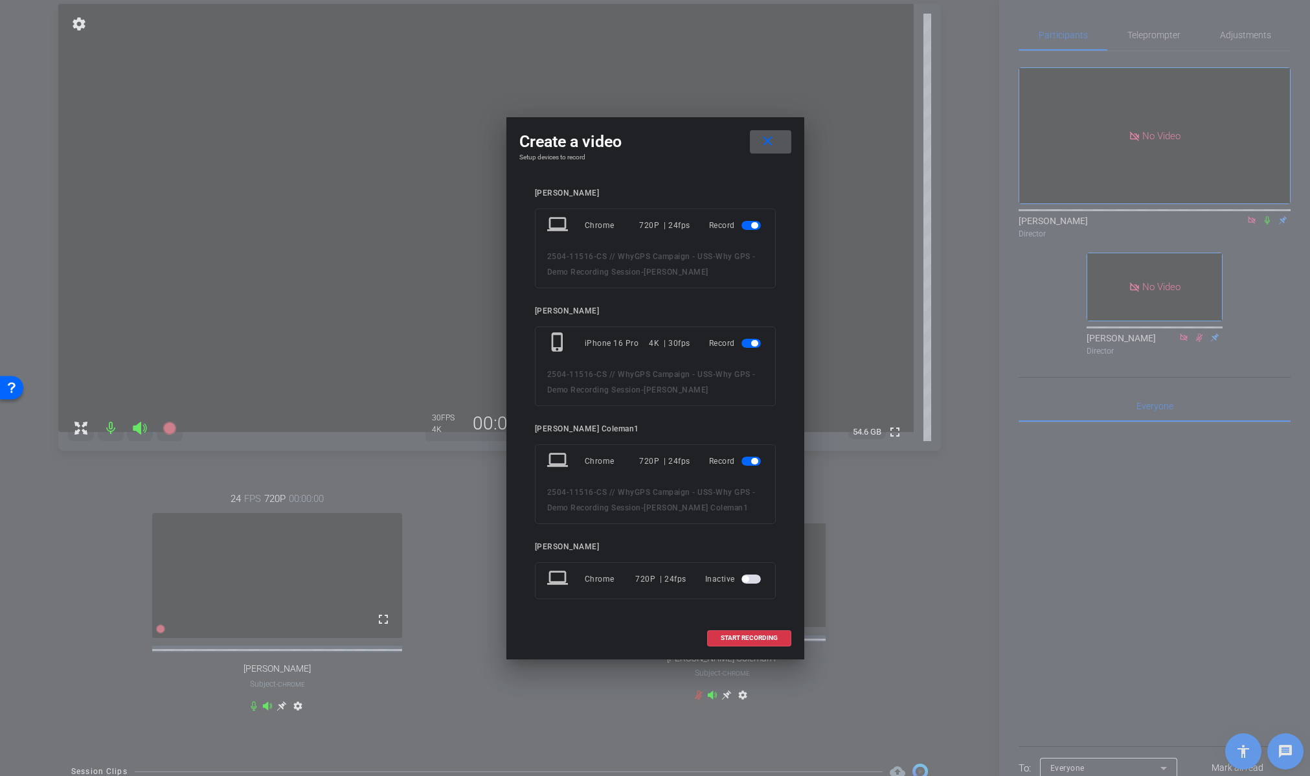
click at [453, 532] on div at bounding box center [655, 388] width 1310 height 776
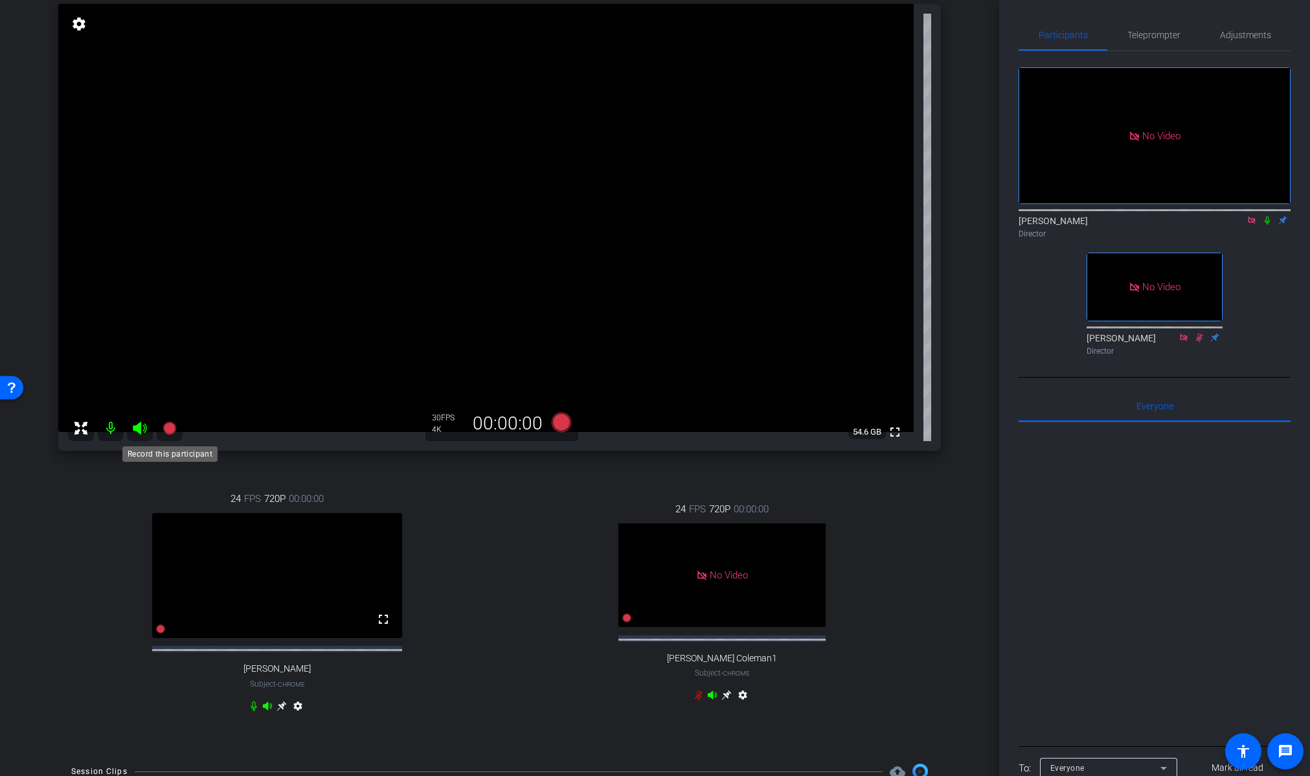
click at [165, 429] on icon at bounding box center [169, 427] width 13 height 13
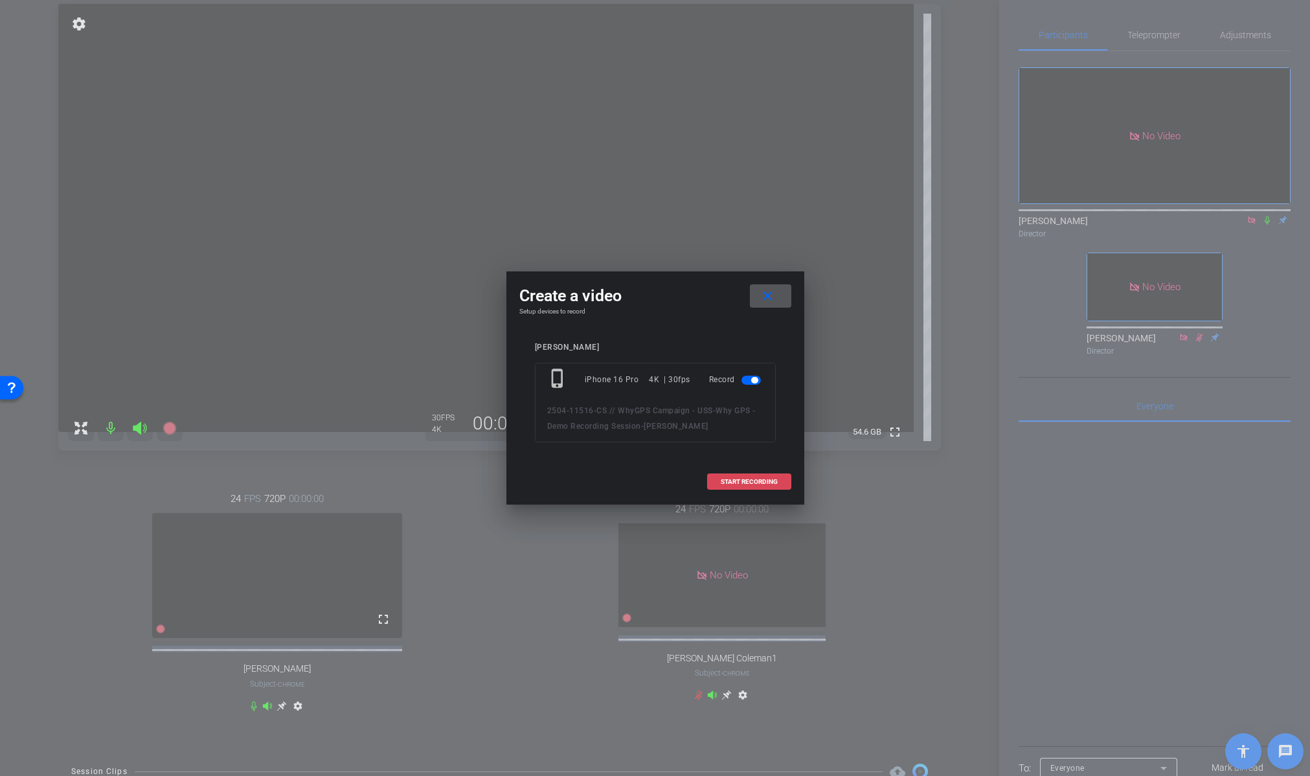
click at [739, 479] on span "START RECORDING" at bounding box center [749, 481] width 57 height 6
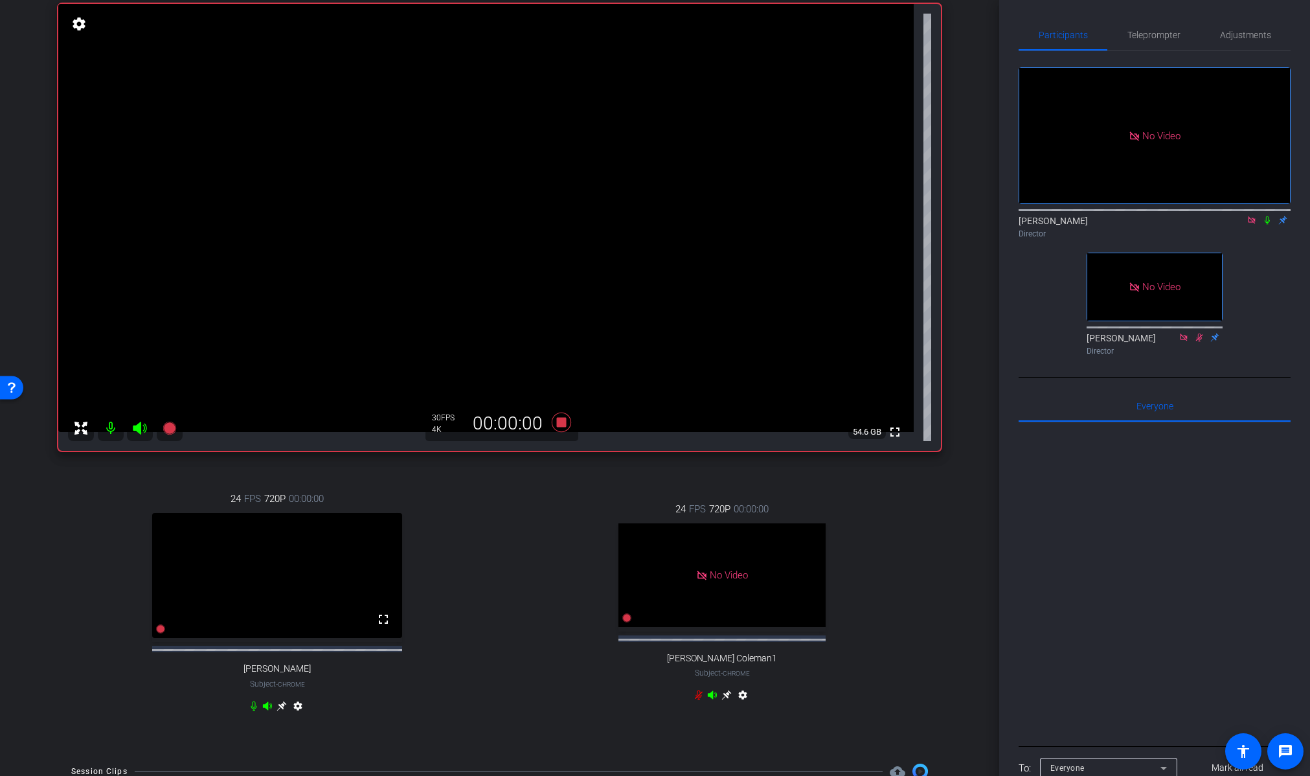
click at [1264, 216] on icon at bounding box center [1266, 220] width 5 height 8
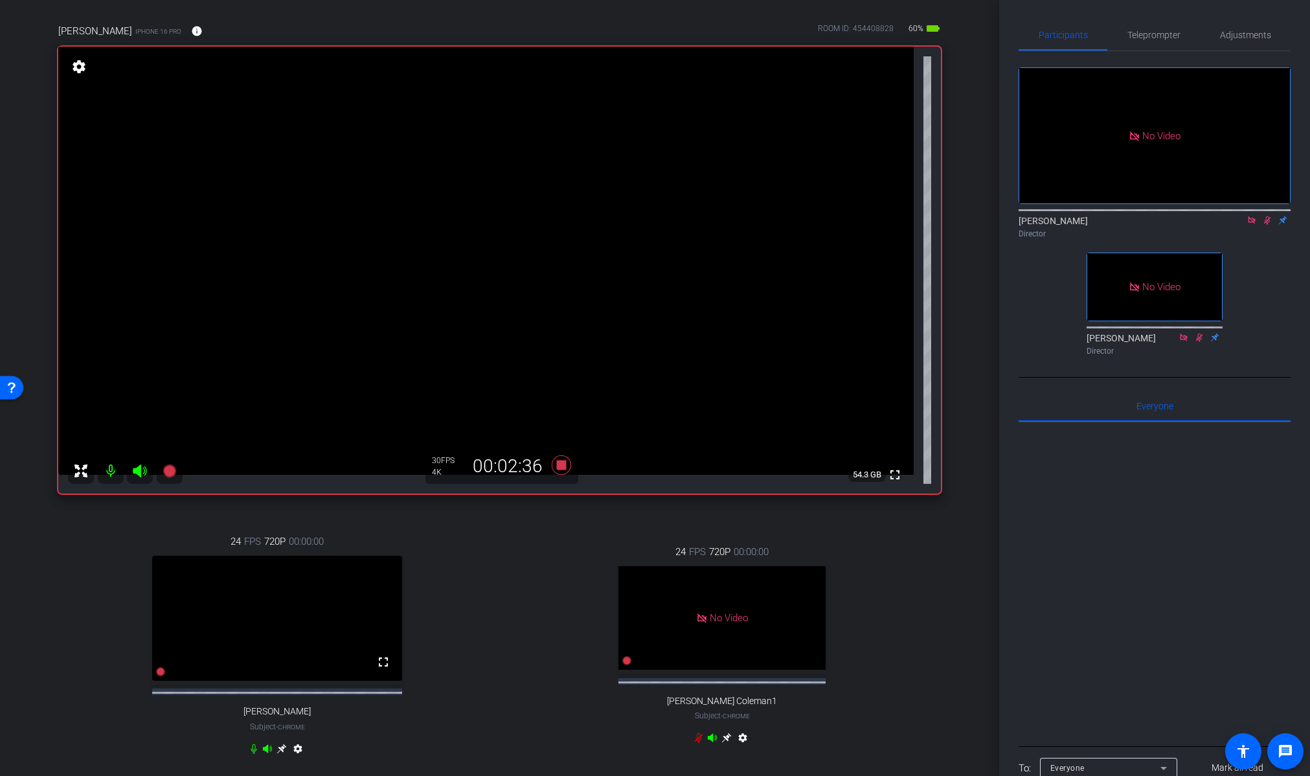
scroll to position [87, 0]
click at [1209, 214] on div "Lalo Moreno Director" at bounding box center [1154, 226] width 272 height 25
click at [1269, 216] on icon at bounding box center [1267, 220] width 10 height 9
click at [565, 469] on icon at bounding box center [560, 465] width 19 height 19
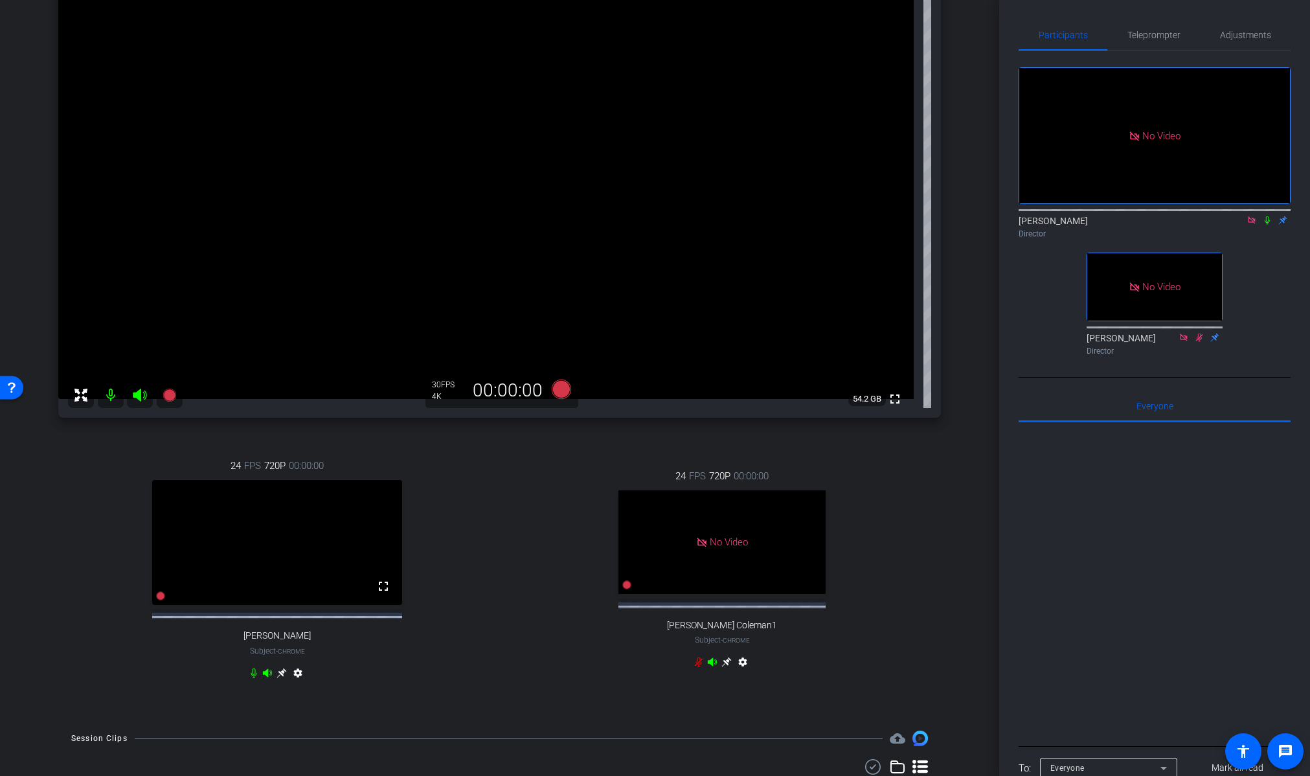
scroll to position [148, 0]
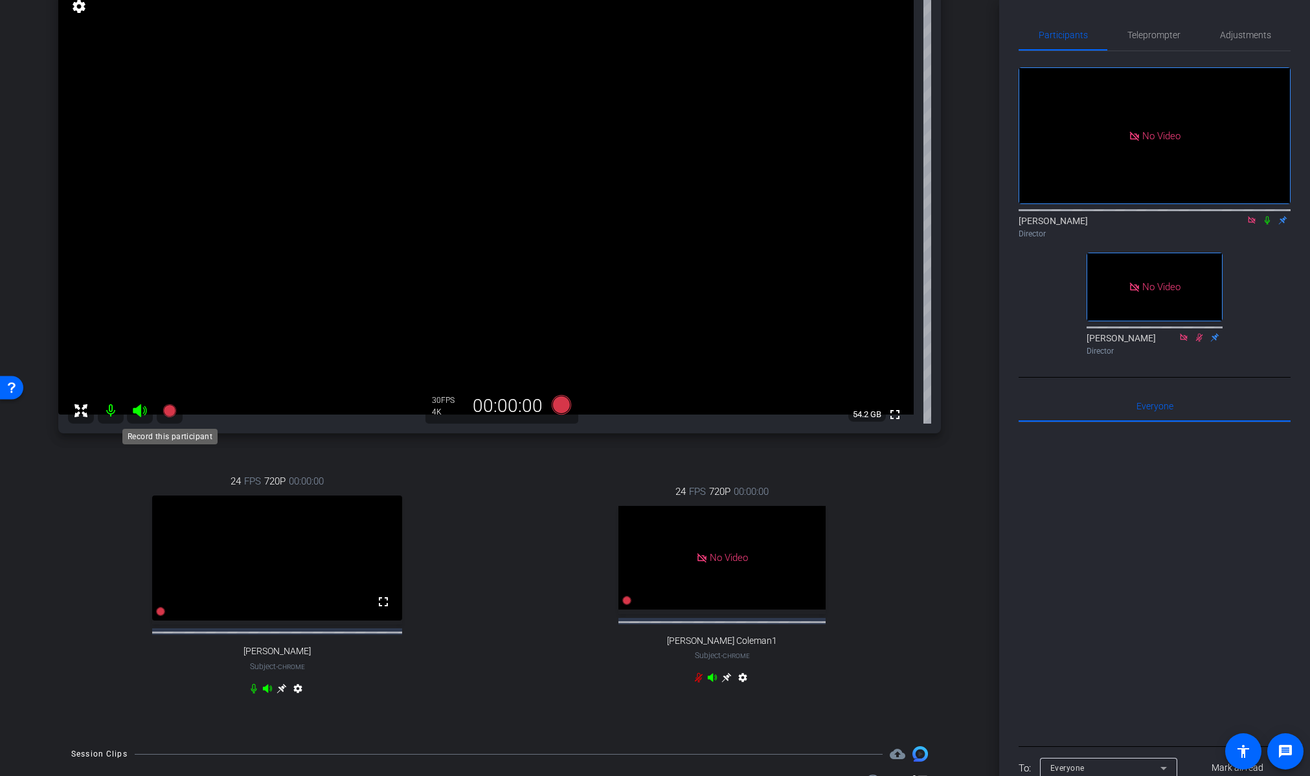
click at [169, 410] on icon at bounding box center [169, 410] width 13 height 13
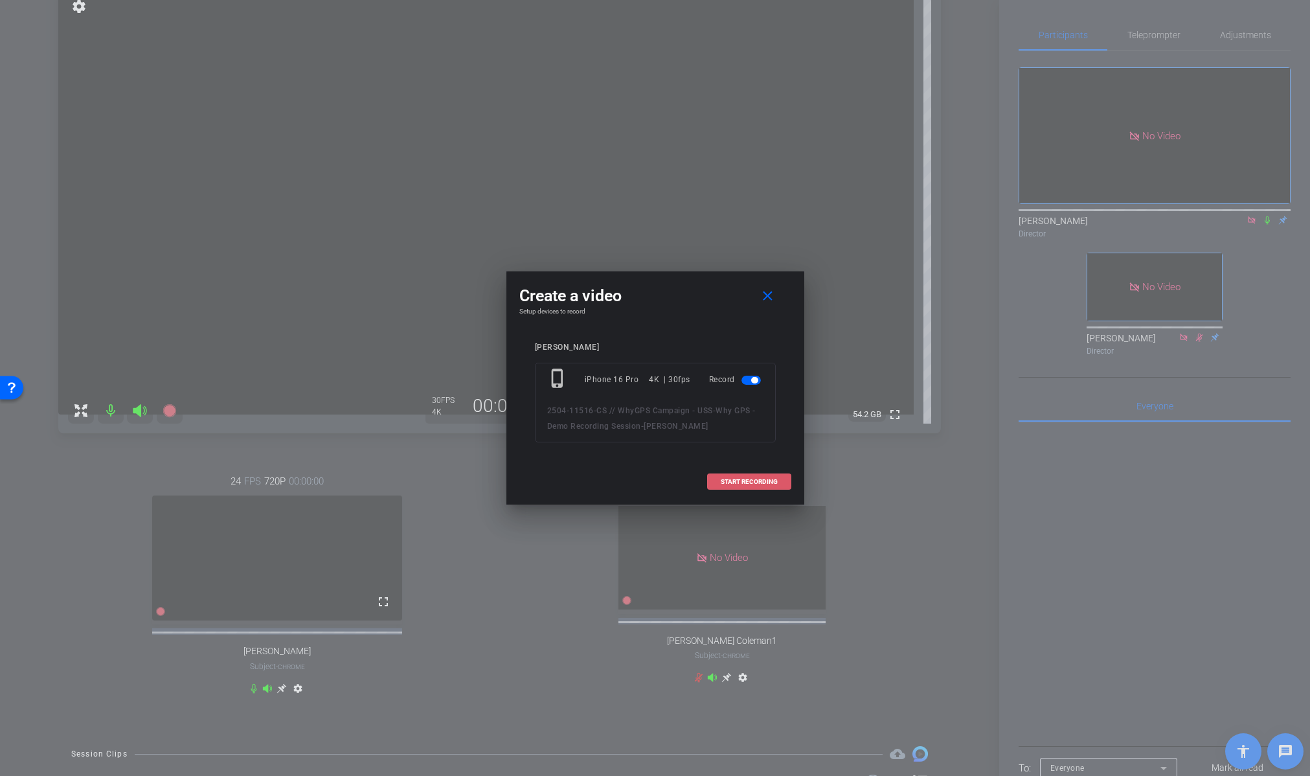
click at [735, 478] on span "START RECORDING" at bounding box center [749, 481] width 57 height 6
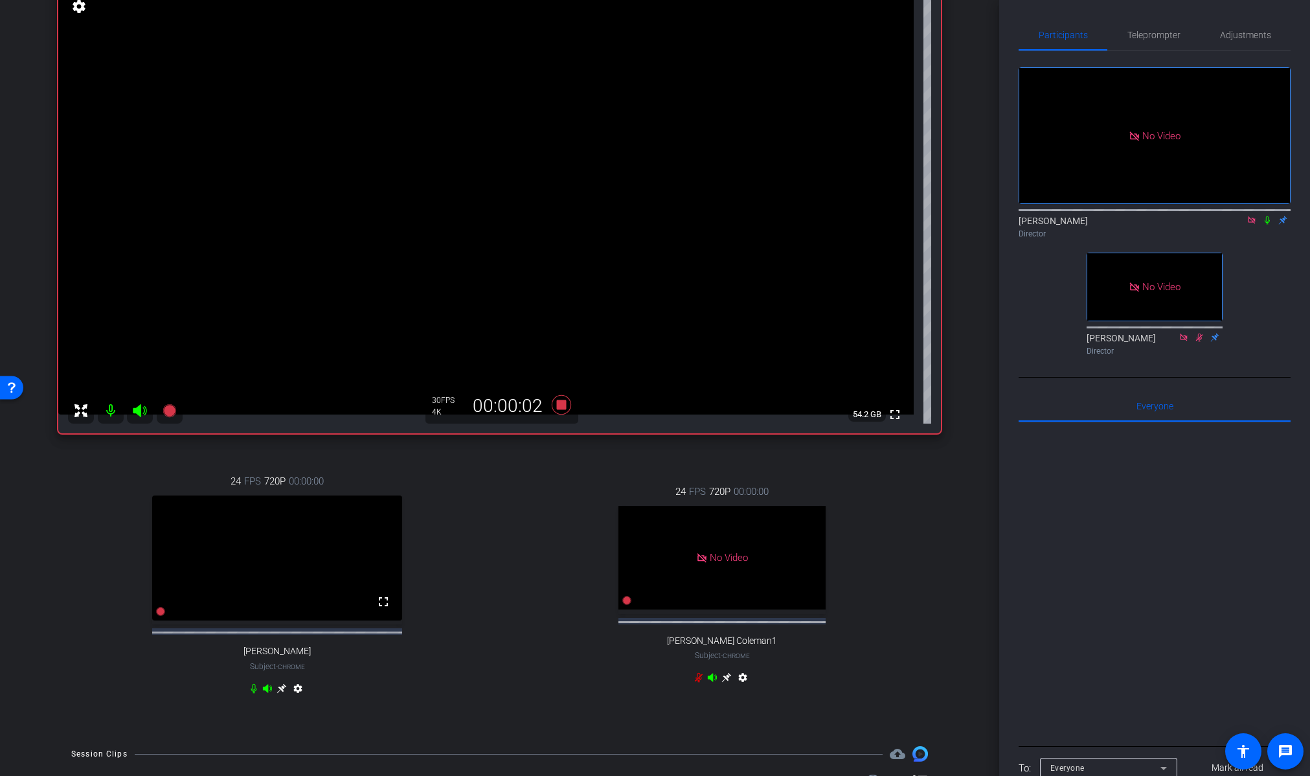
click at [1266, 216] on icon at bounding box center [1267, 220] width 10 height 9
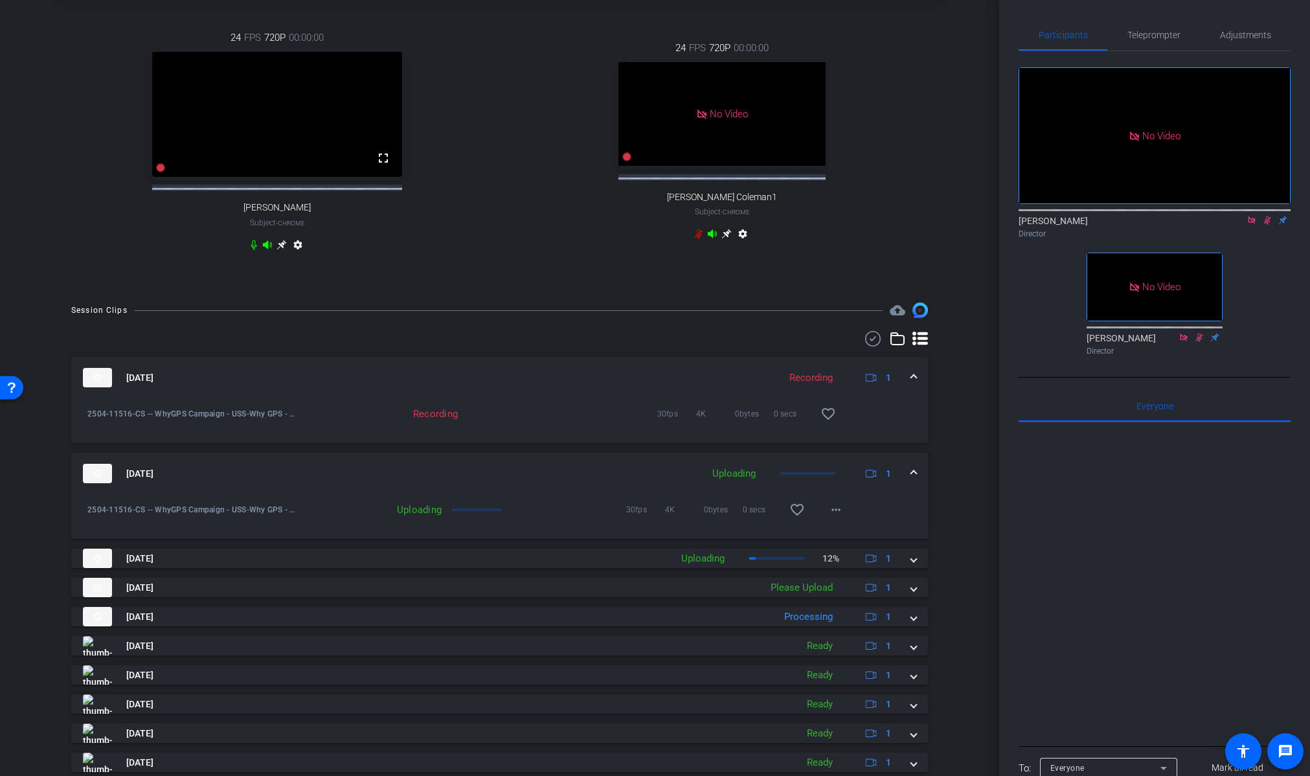
scroll to position [646, 0]
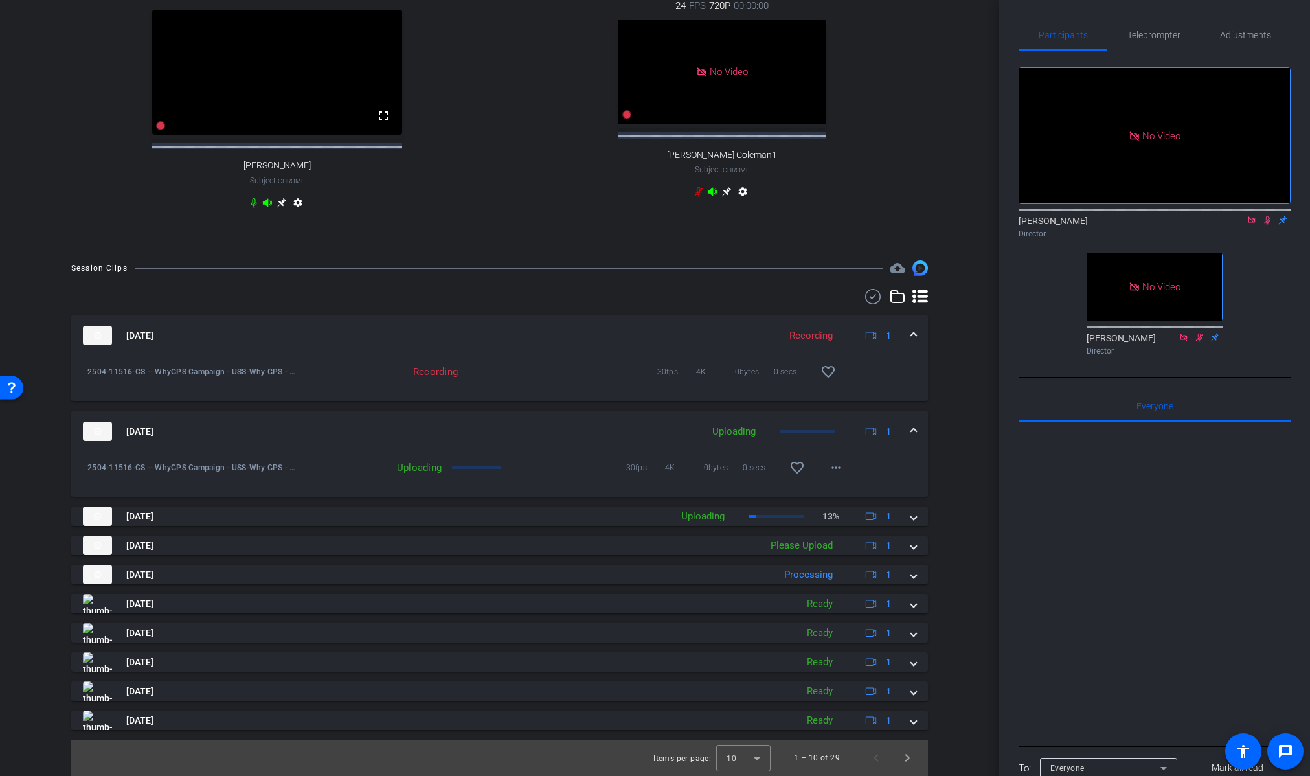
click at [952, 695] on div "Session Clips cloud_upload Aug 26, 2025 Recording 1 2504-11516-CS -- WhyGPS Cam…" at bounding box center [499, 517] width 934 height 515
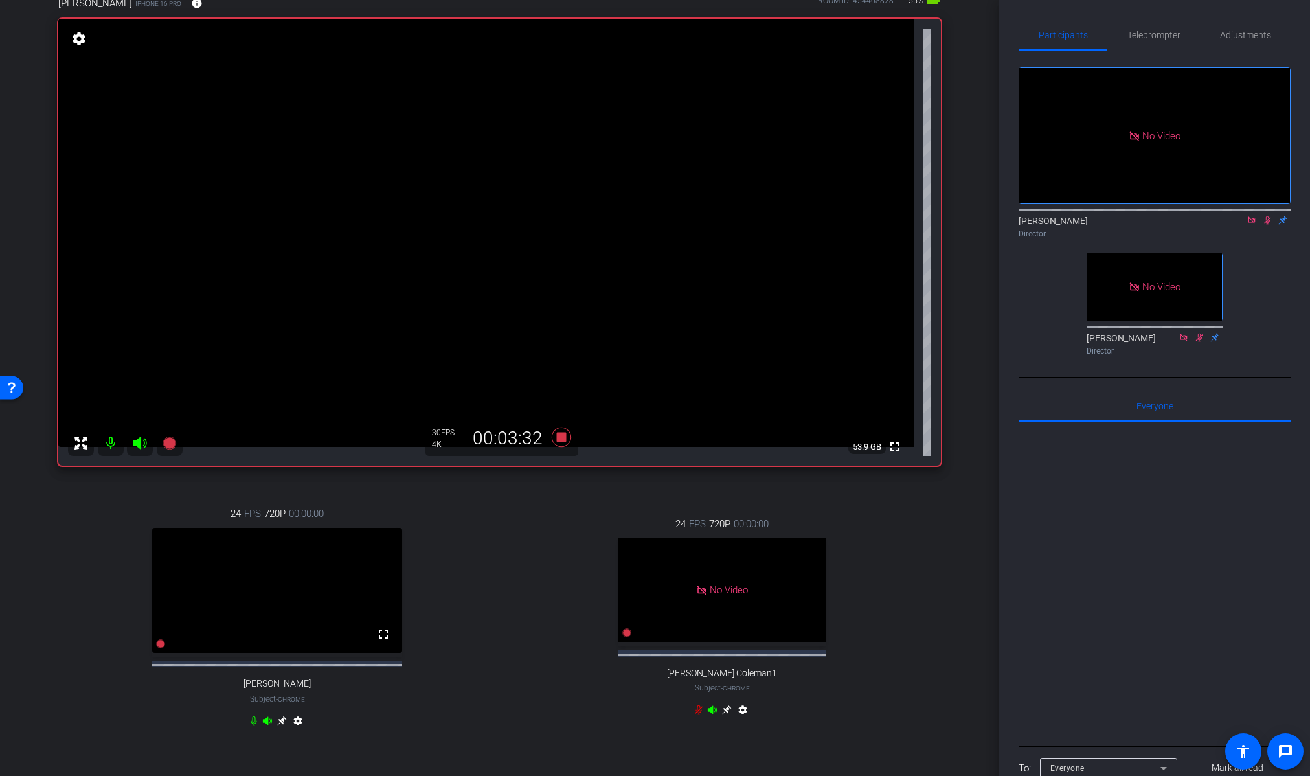
scroll to position [117, 0]
click at [1259, 204] on div "Lalo Moreno Director" at bounding box center [1154, 223] width 272 height 39
click at [1266, 216] on icon at bounding box center [1267, 220] width 7 height 8
click at [561, 435] on icon at bounding box center [560, 436] width 19 height 19
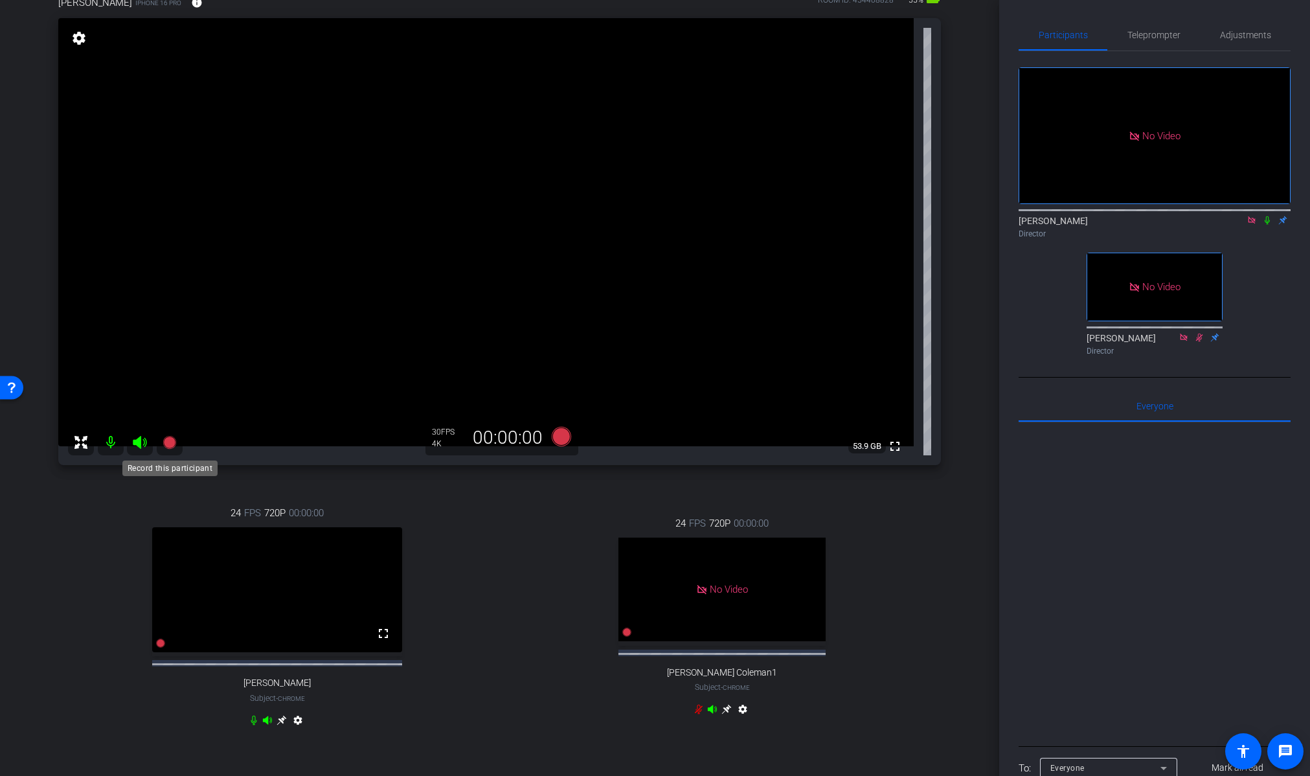
click at [169, 441] on icon at bounding box center [169, 442] width 13 height 13
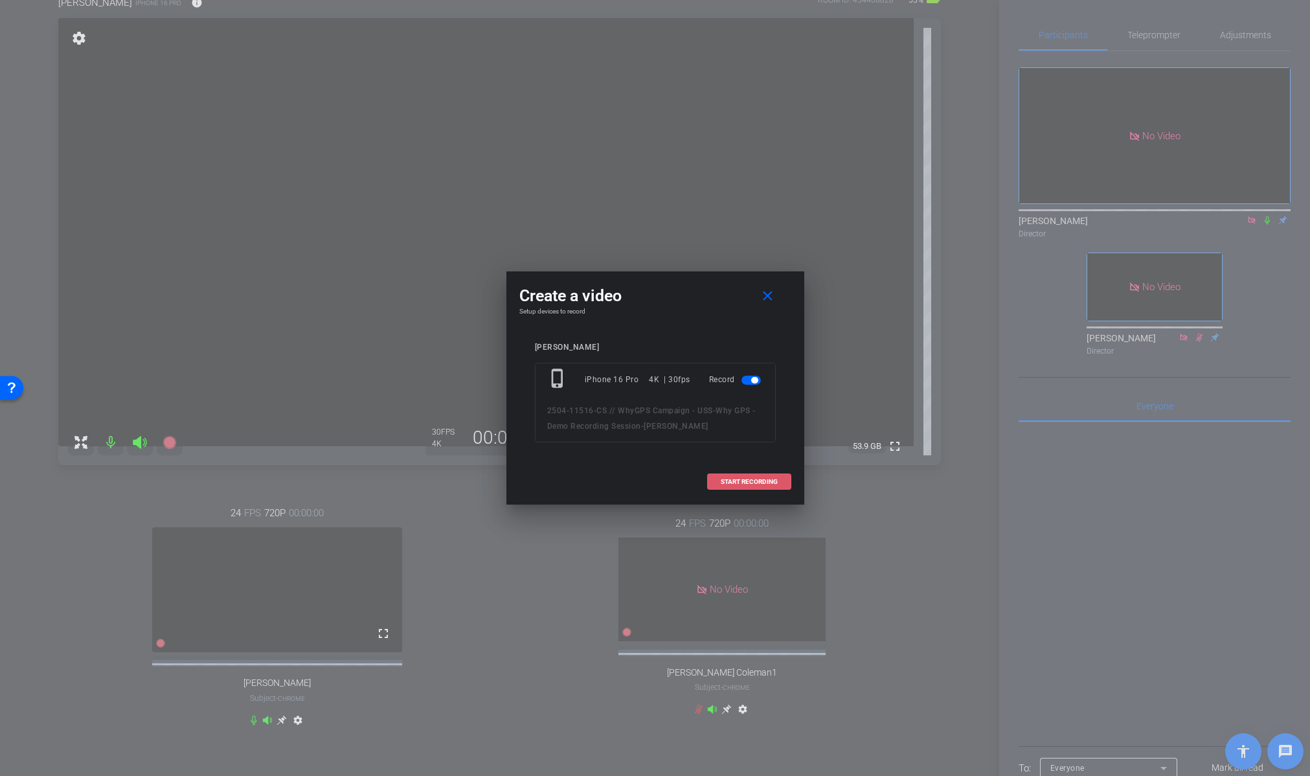
click at [739, 482] on span "START RECORDING" at bounding box center [749, 481] width 57 height 6
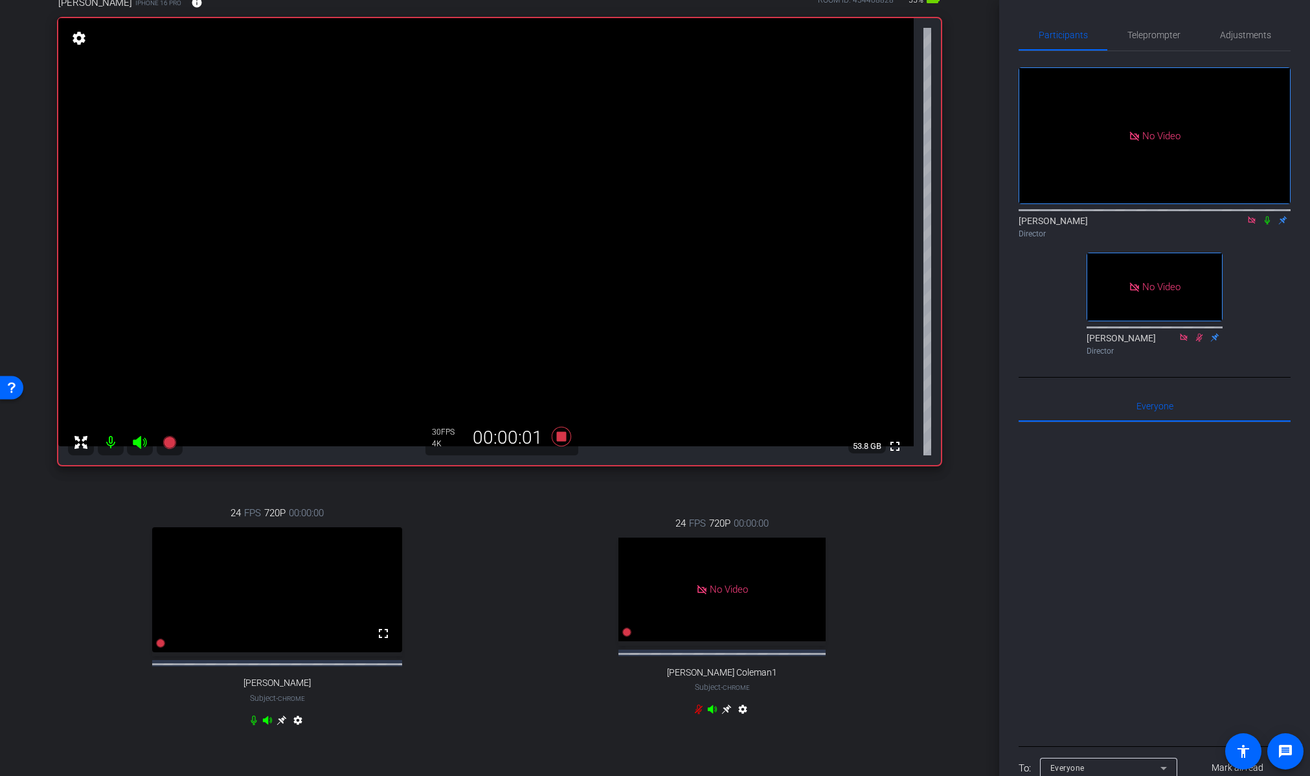
click at [1265, 216] on icon at bounding box center [1267, 220] width 10 height 9
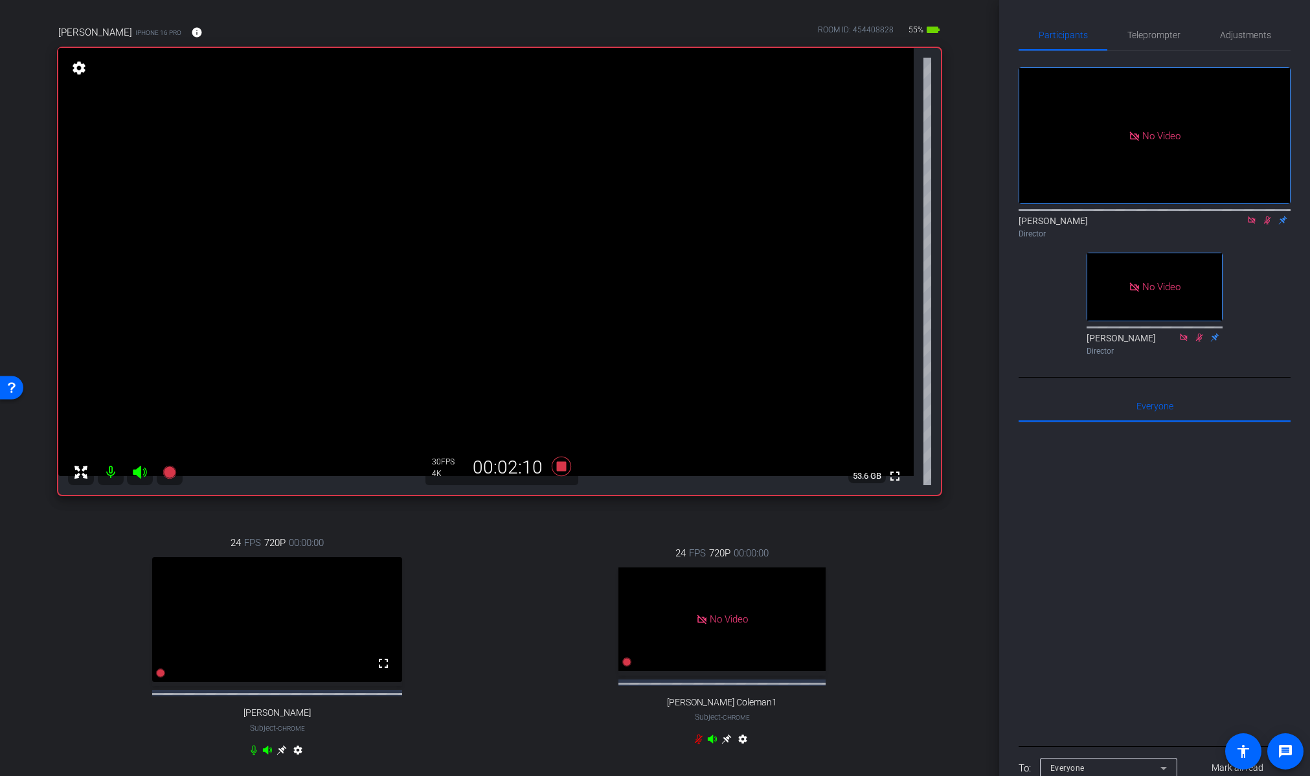
scroll to position [3, 0]
click at [559, 464] on icon at bounding box center [560, 465] width 19 height 19
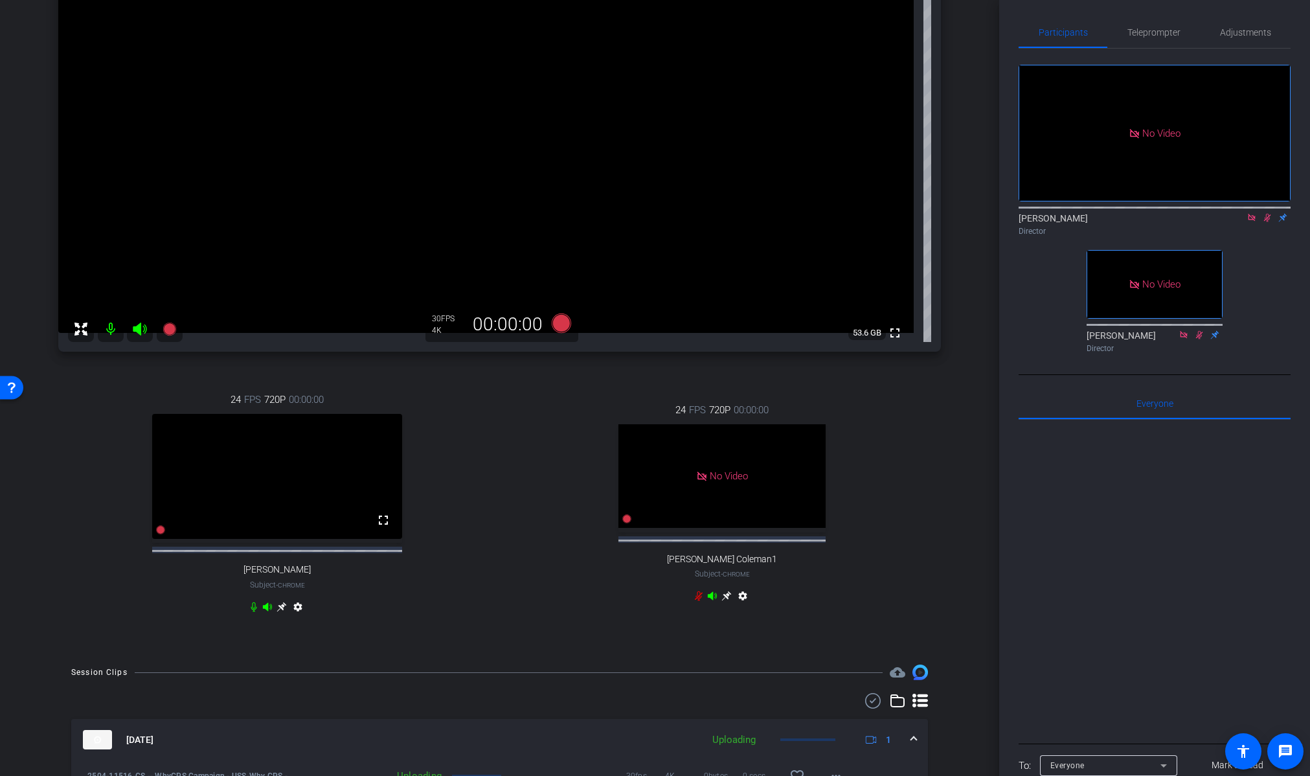
scroll to position [221, 0]
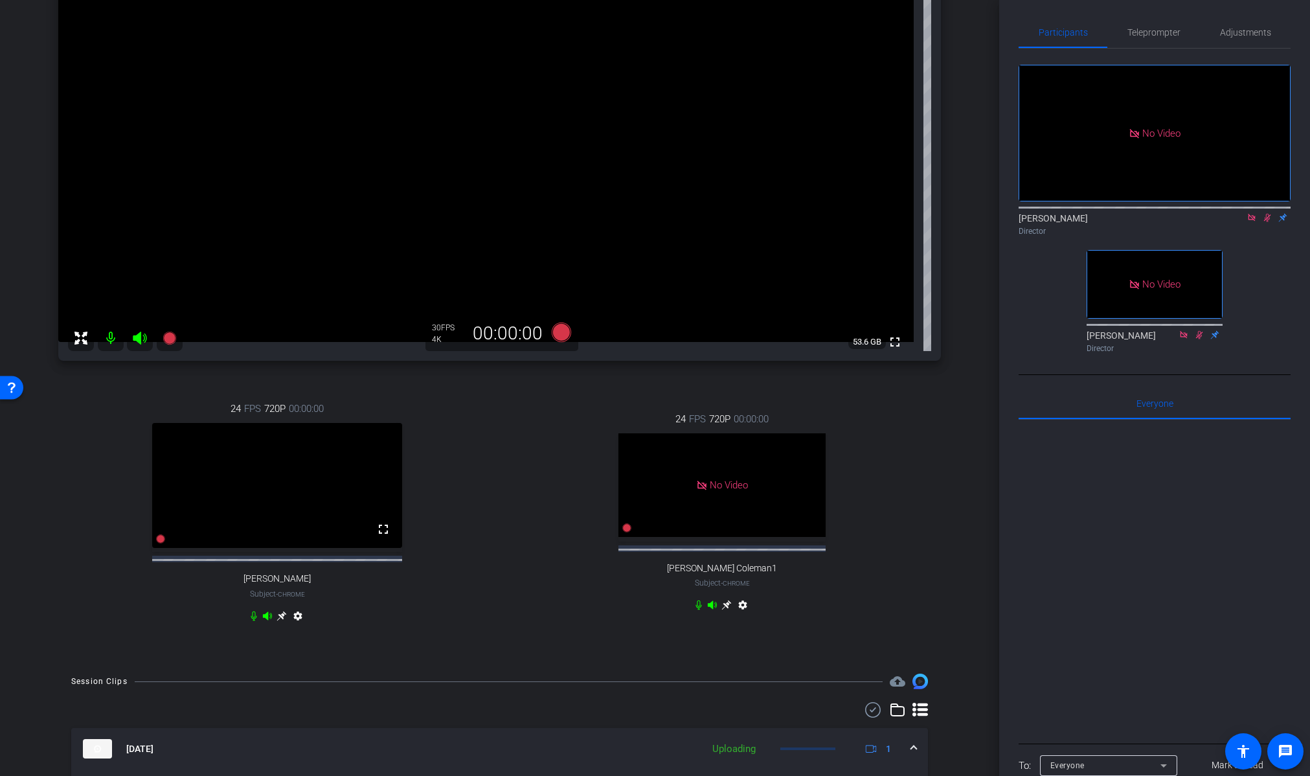
click at [1272, 213] on icon at bounding box center [1267, 217] width 10 height 9
click at [171, 337] on icon at bounding box center [169, 338] width 13 height 13
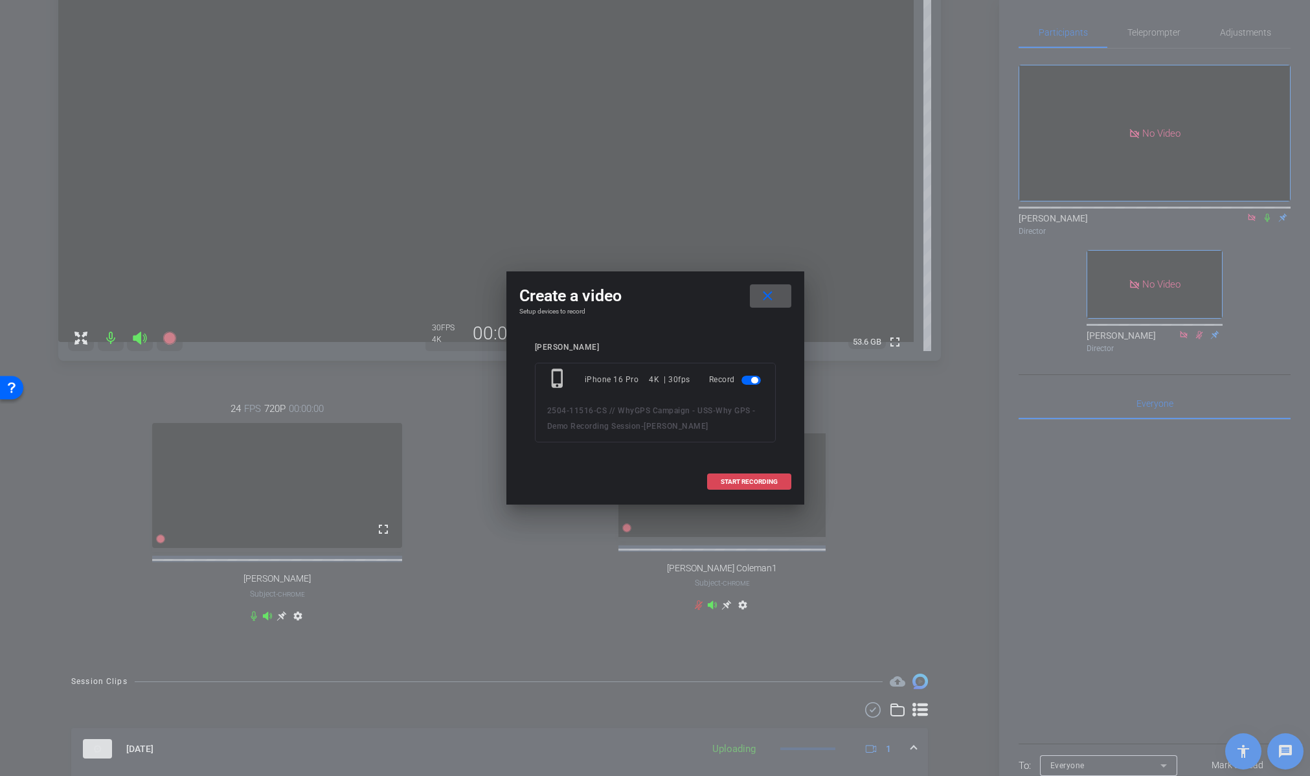
click at [742, 476] on span at bounding box center [749, 481] width 83 height 31
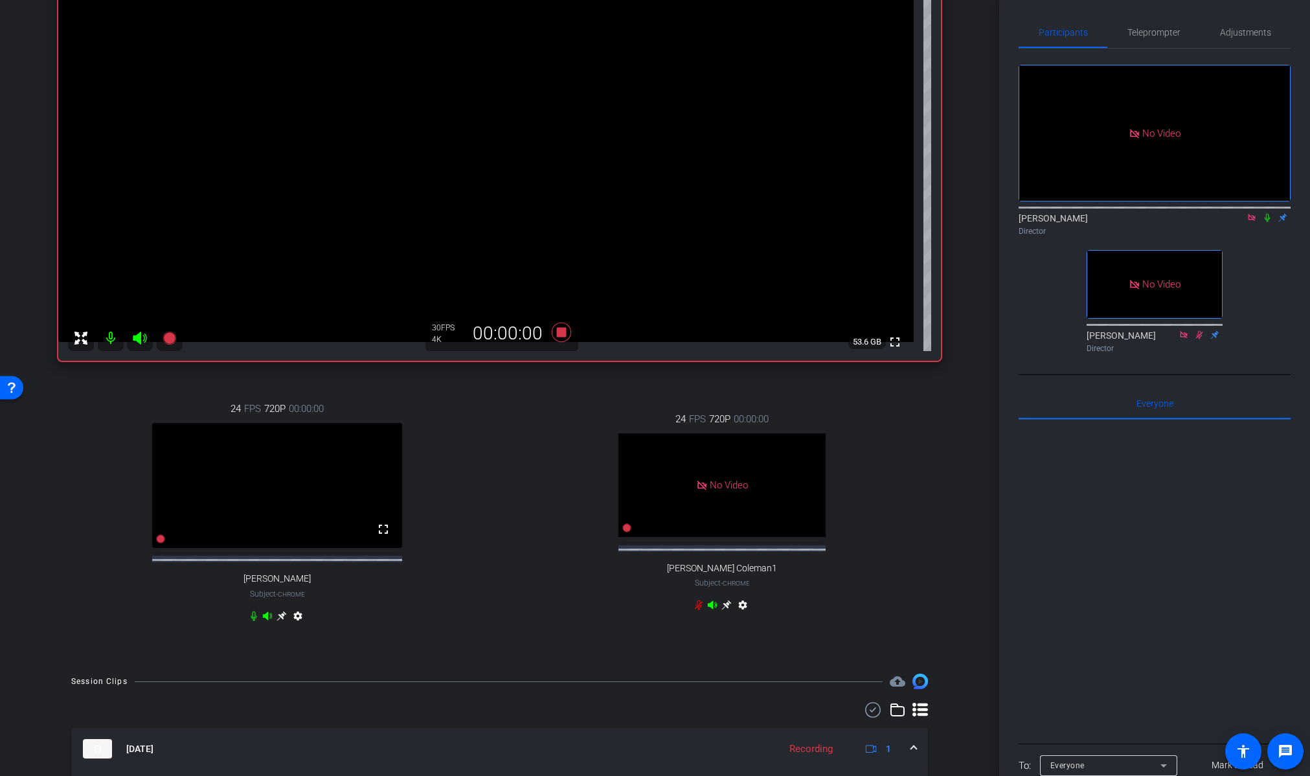
click at [1267, 213] on icon at bounding box center [1267, 217] width 10 height 9
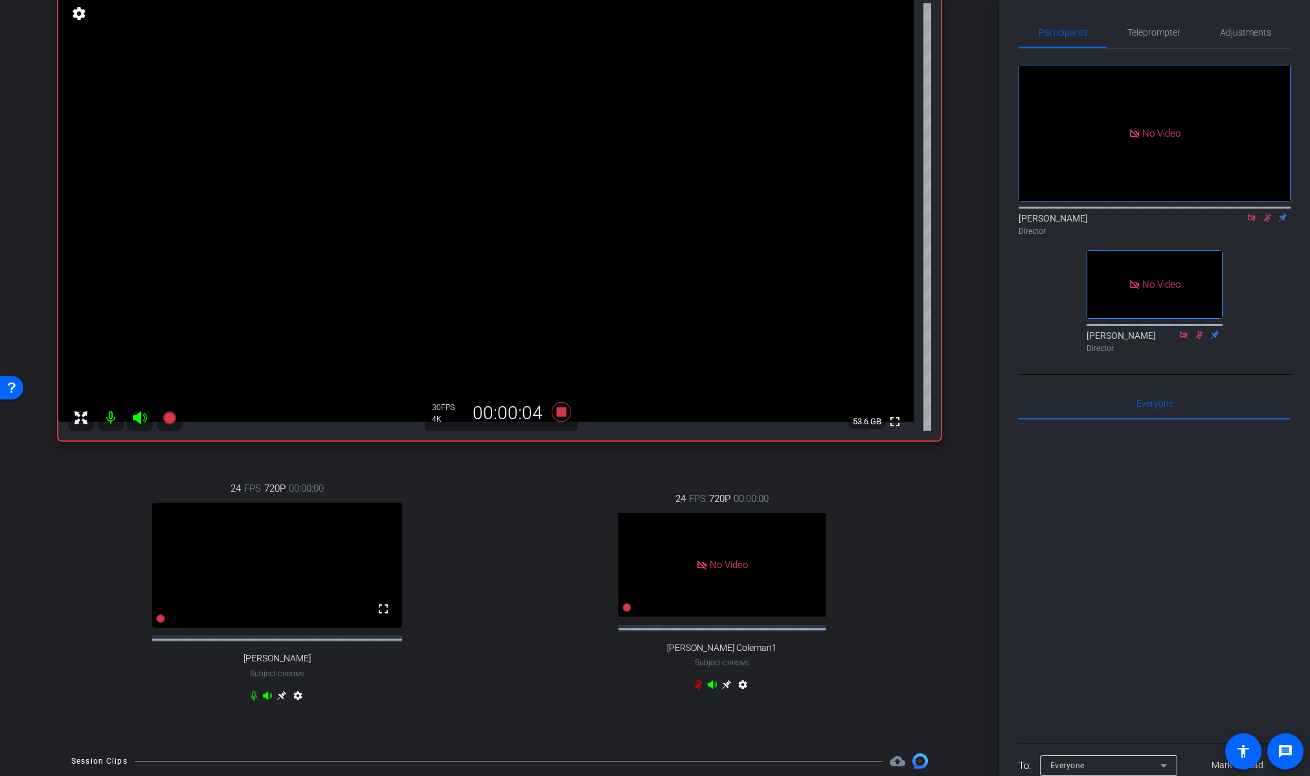
scroll to position [0, 0]
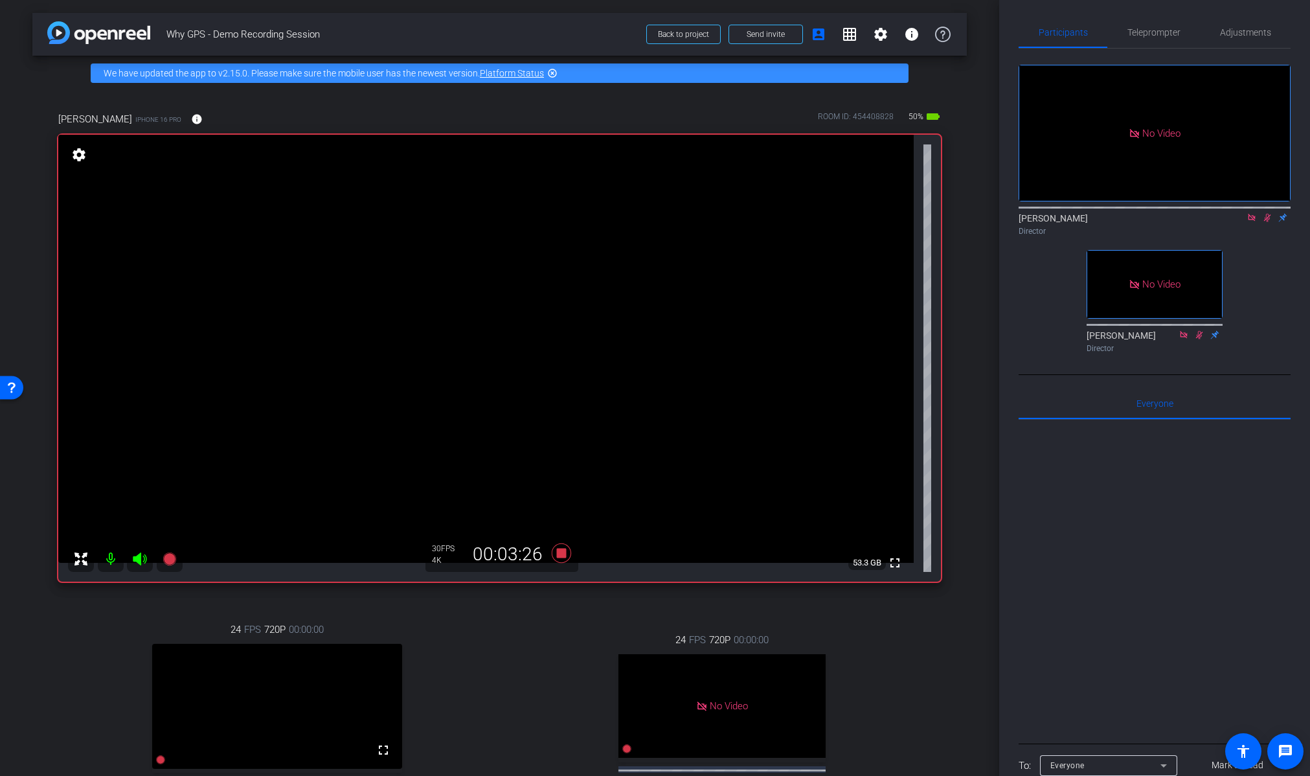
click at [1268, 213] on icon at bounding box center [1267, 217] width 10 height 9
click at [556, 657] on div "24 FPS 720P 00:00:00 No Video Jerilyn Coleman1 Subject - Chrome settings" at bounding box center [722, 734] width 438 height 246
click at [558, 553] on icon at bounding box center [560, 552] width 19 height 19
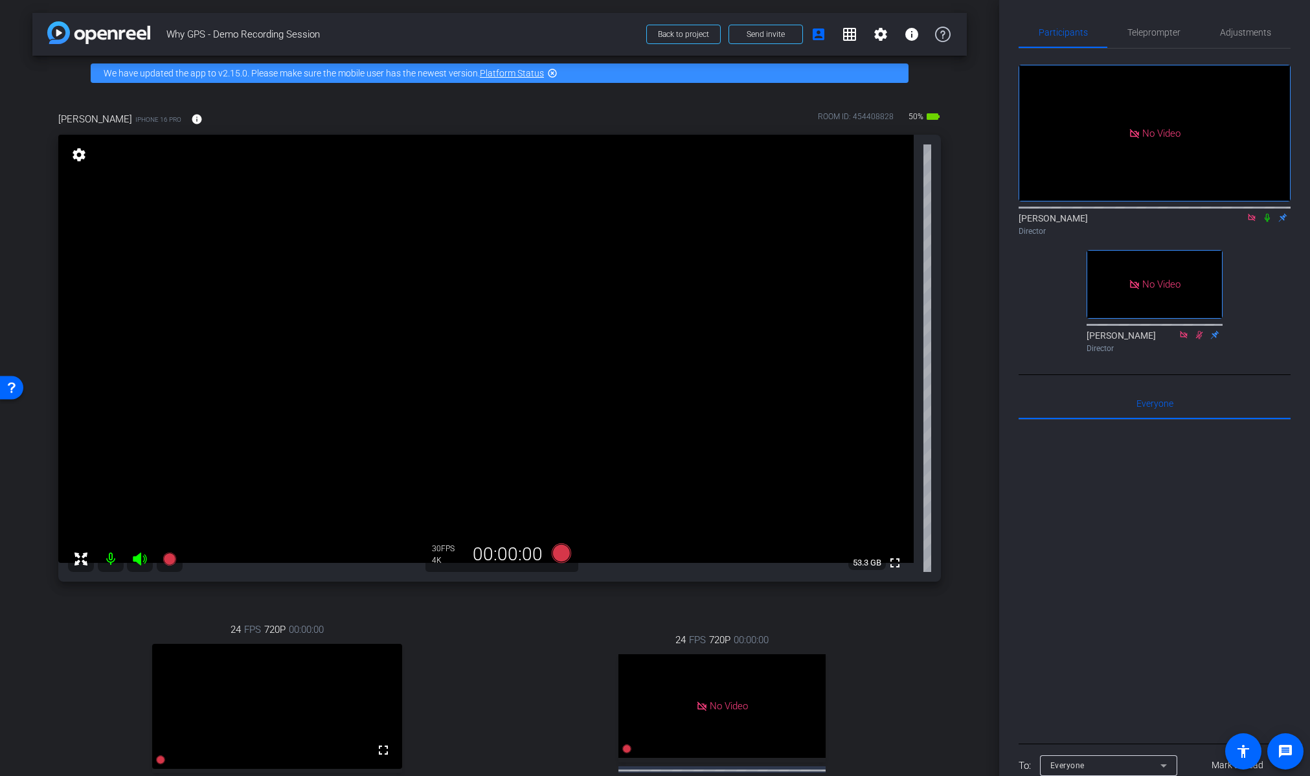
click at [523, 679] on div "24 FPS 720P 00:00:00 No Video Jerilyn Coleman1 Subject - Chrome settings" at bounding box center [722, 734] width 438 height 246
click at [100, 657] on div "24 FPS 720P 00:00:00 fullscreen Andrew Penziner Subject - Chrome settings" at bounding box center [277, 734] width 438 height 267
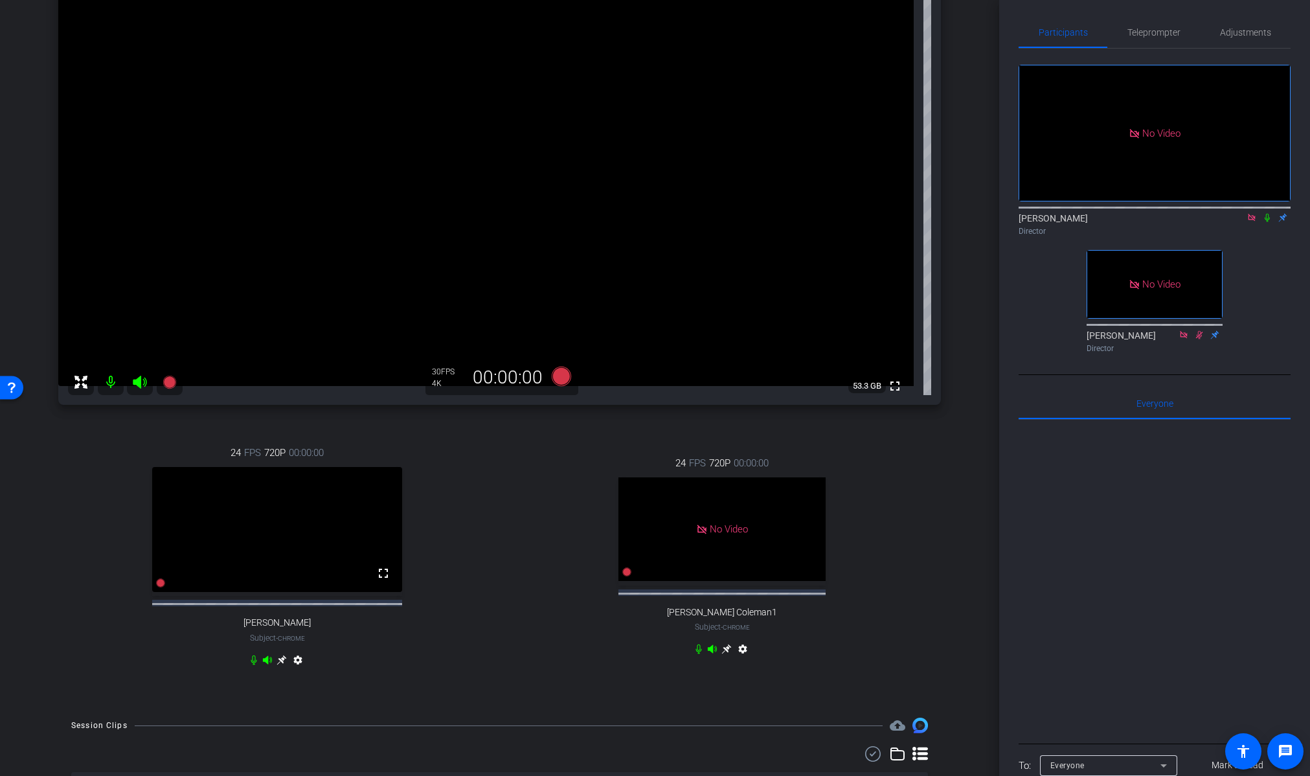
scroll to position [93, 0]
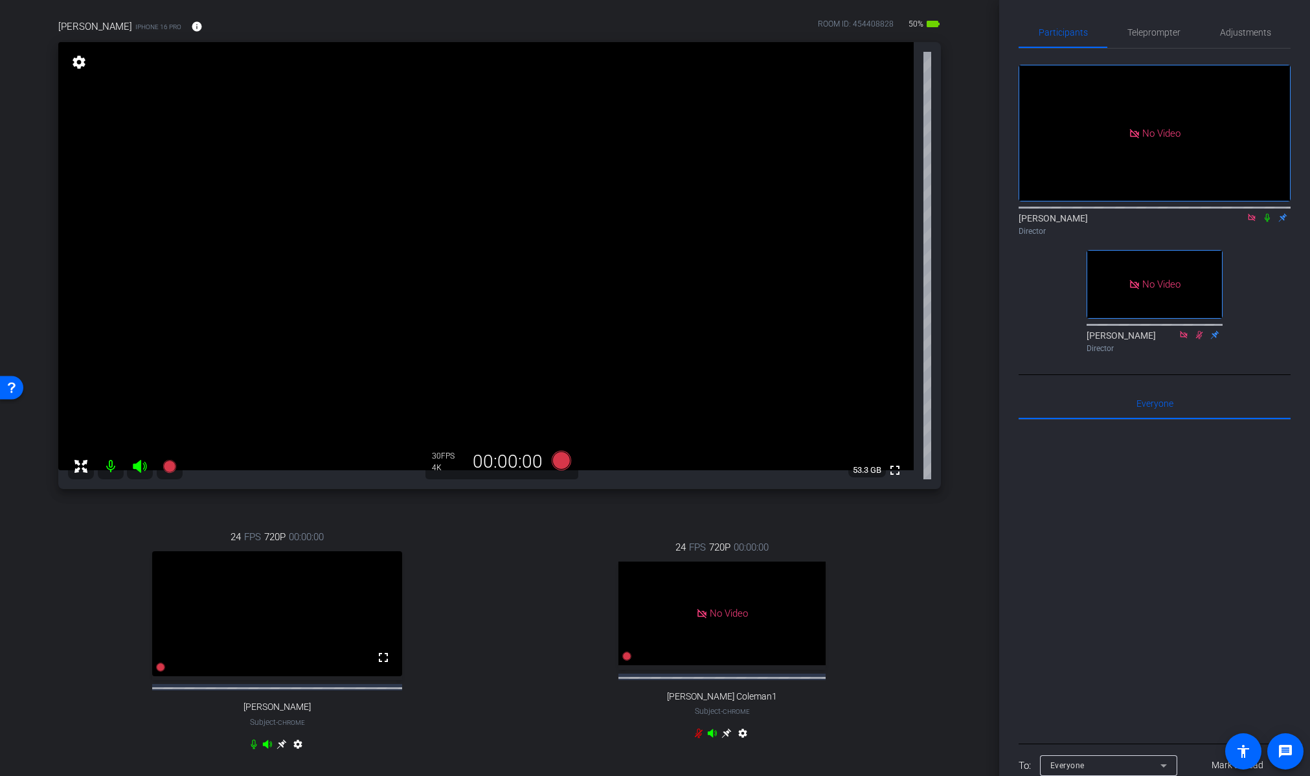
click at [113, 576] on div "24 FPS 720P 00:00:00 fullscreen Andrew Penziner Subject - Chrome settings" at bounding box center [277, 641] width 438 height 267
click at [87, 584] on div "24 FPS 720P 00:00:00 fullscreen Andrew Penziner Subject - Chrome settings" at bounding box center [277, 641] width 438 height 267
click at [175, 468] on icon at bounding box center [170, 466] width 16 height 16
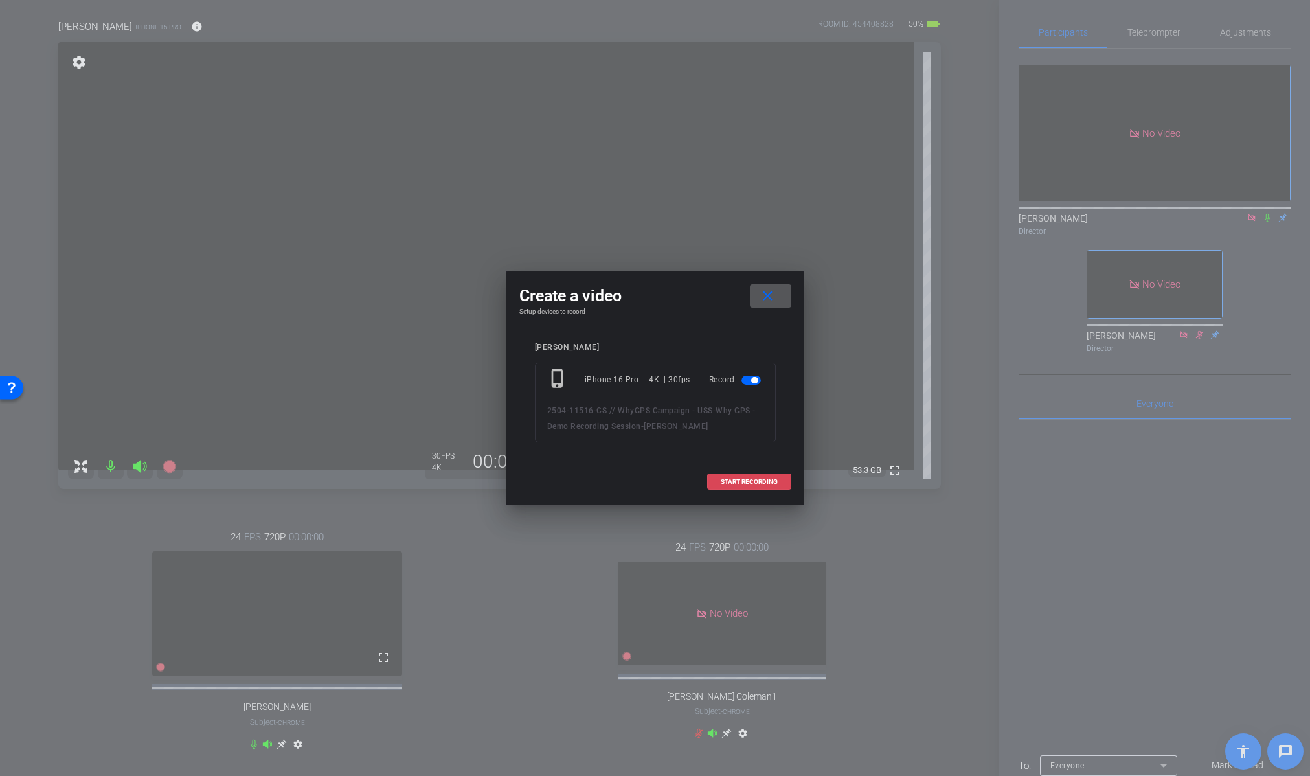
click at [736, 469] on span at bounding box center [749, 481] width 83 height 31
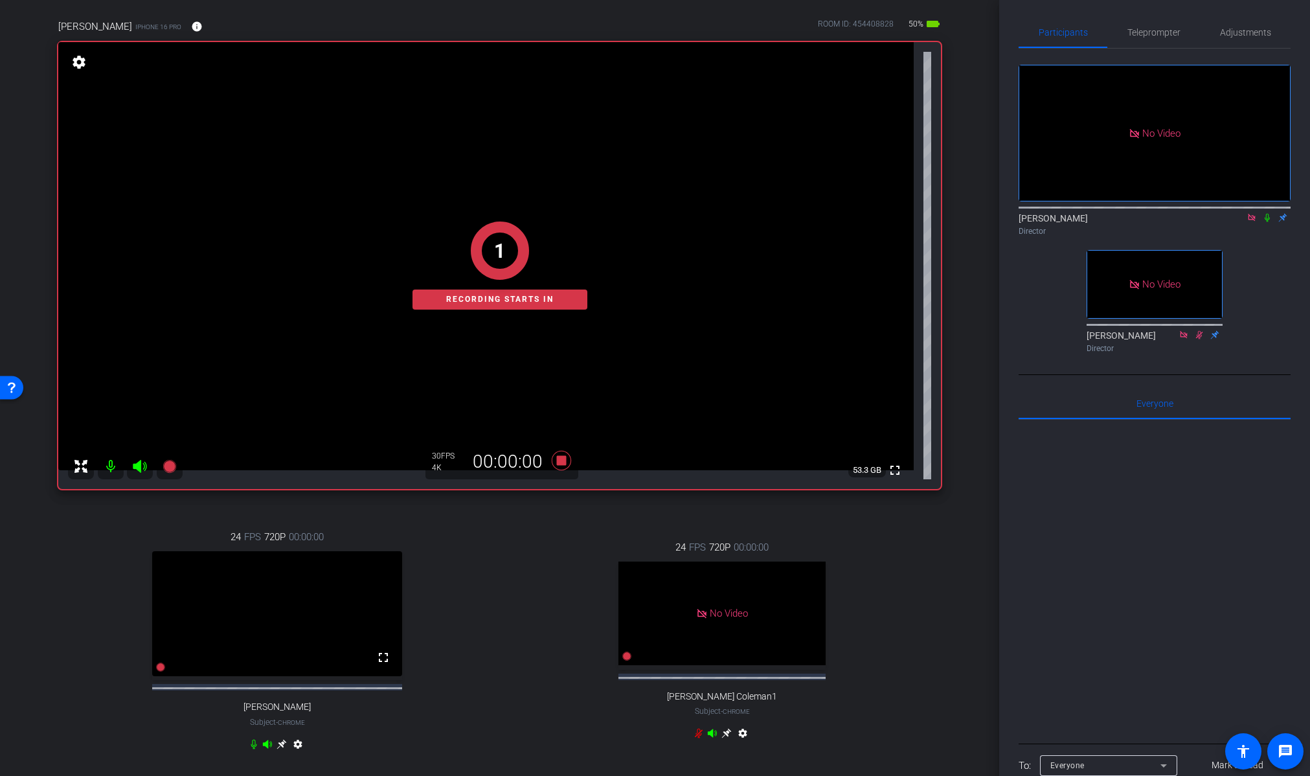
click at [1268, 214] on icon at bounding box center [1266, 218] width 5 height 8
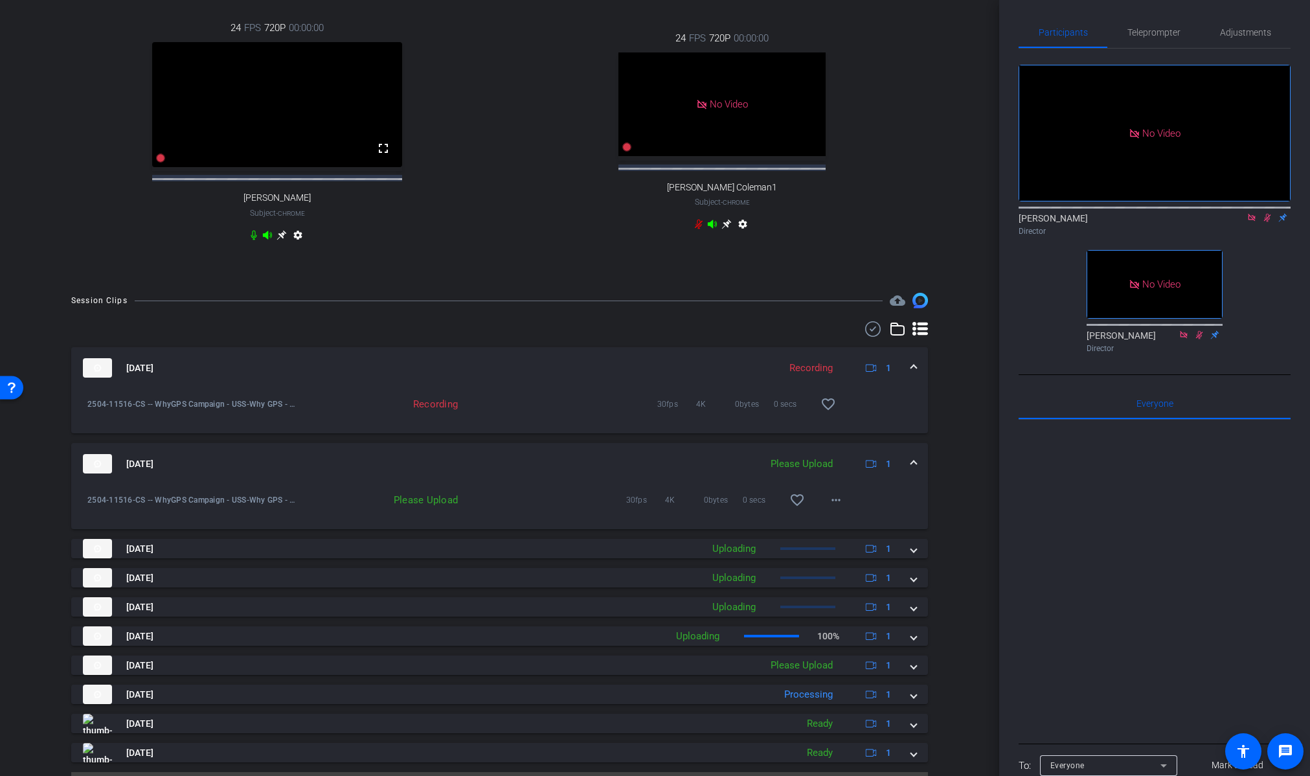
scroll to position [646, 0]
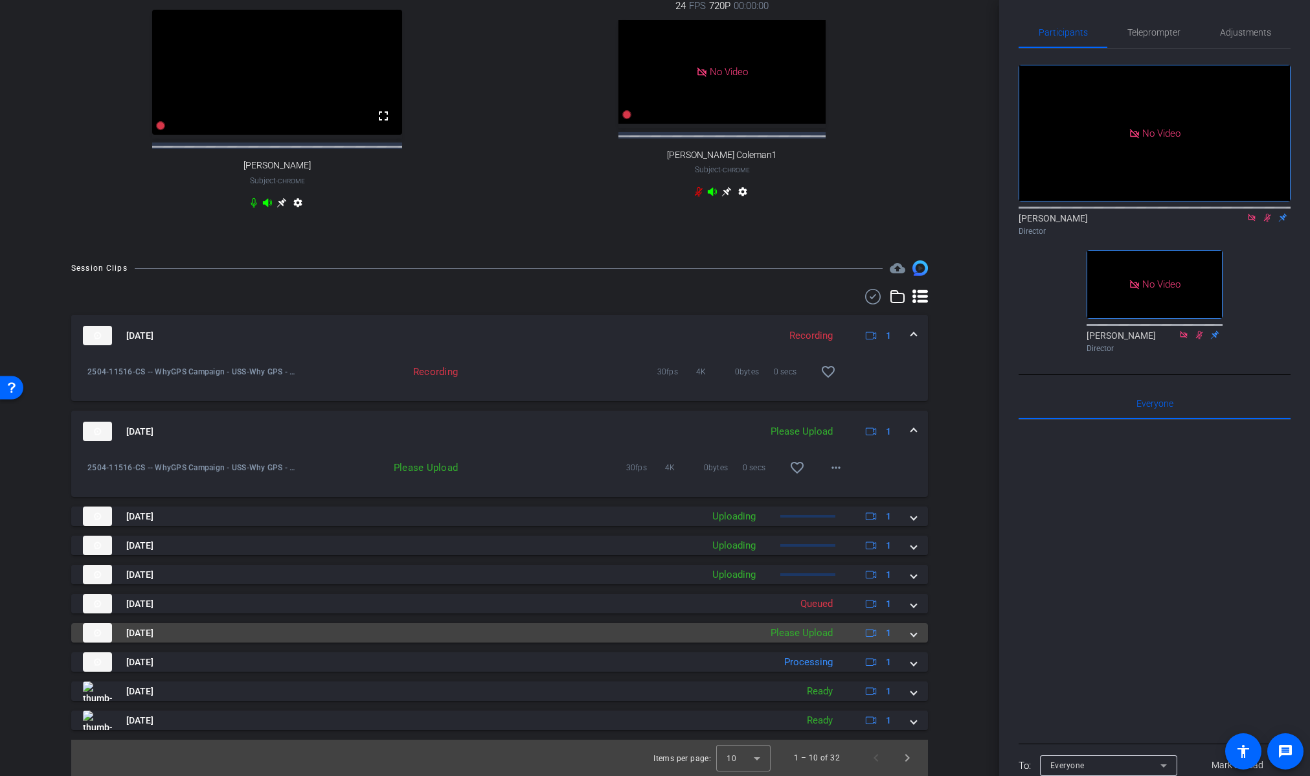
click at [912, 633] on span at bounding box center [913, 633] width 5 height 14
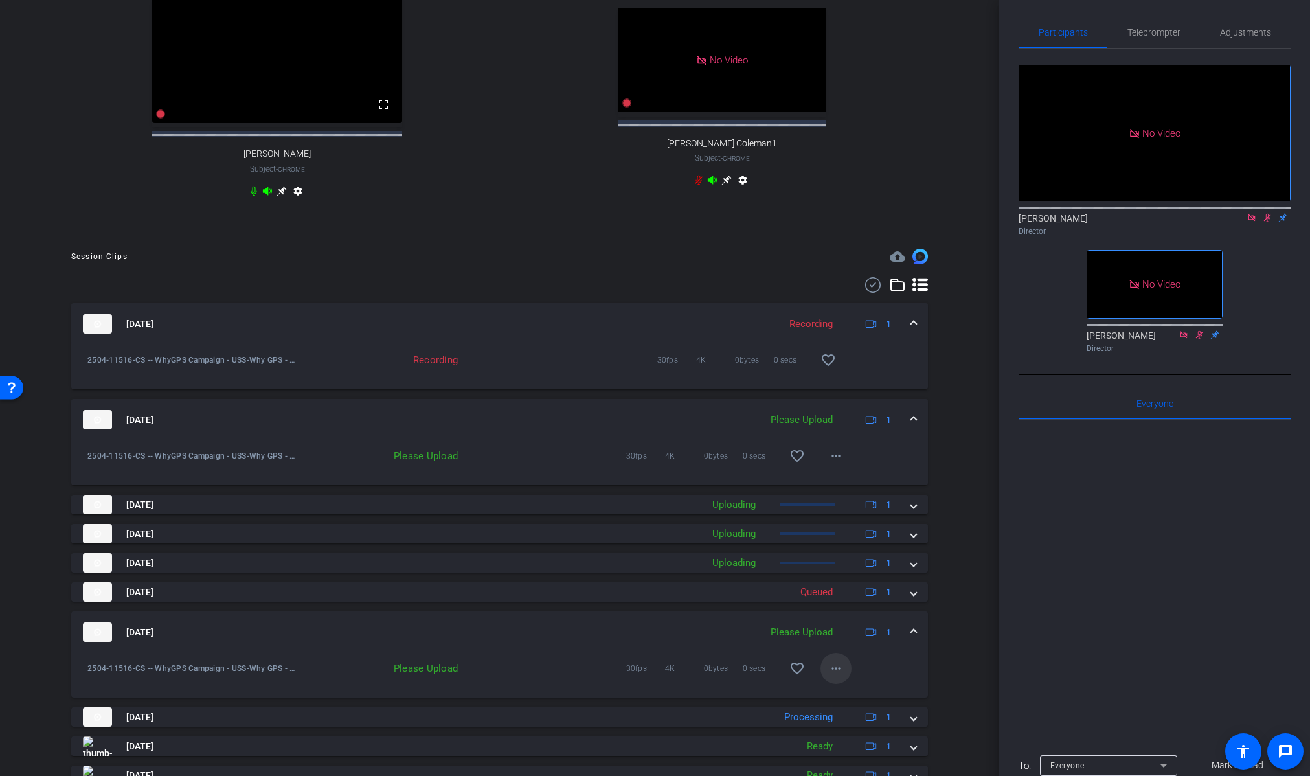
click at [833, 676] on mat-icon "more_horiz" at bounding box center [836, 668] width 16 height 16
click at [848, 704] on span "Upload" at bounding box center [857, 707] width 52 height 16
click at [961, 338] on div "Session Clips cloud_upload Aug 26, 2025 Recording 1 2504-11516-CS -- WhyGPS Cam…" at bounding box center [499, 540] width 934 height 582
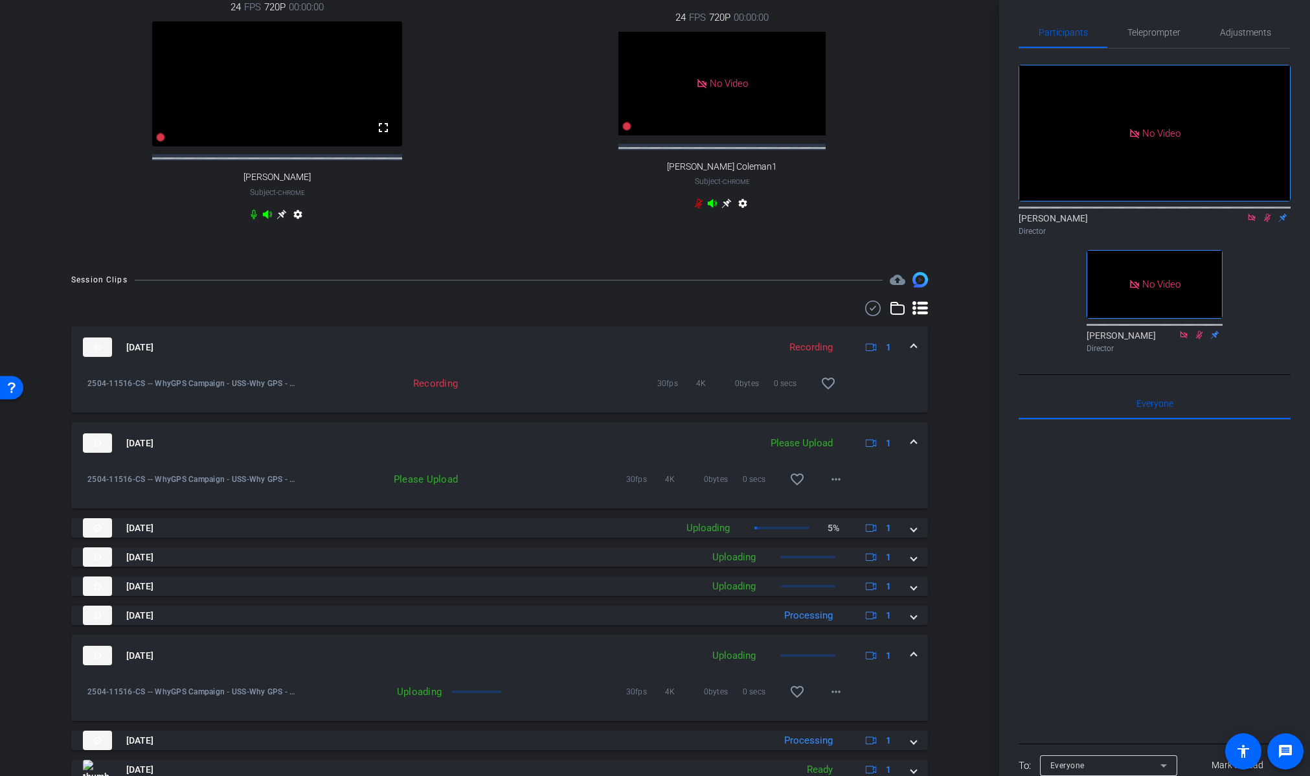
scroll to position [712, 0]
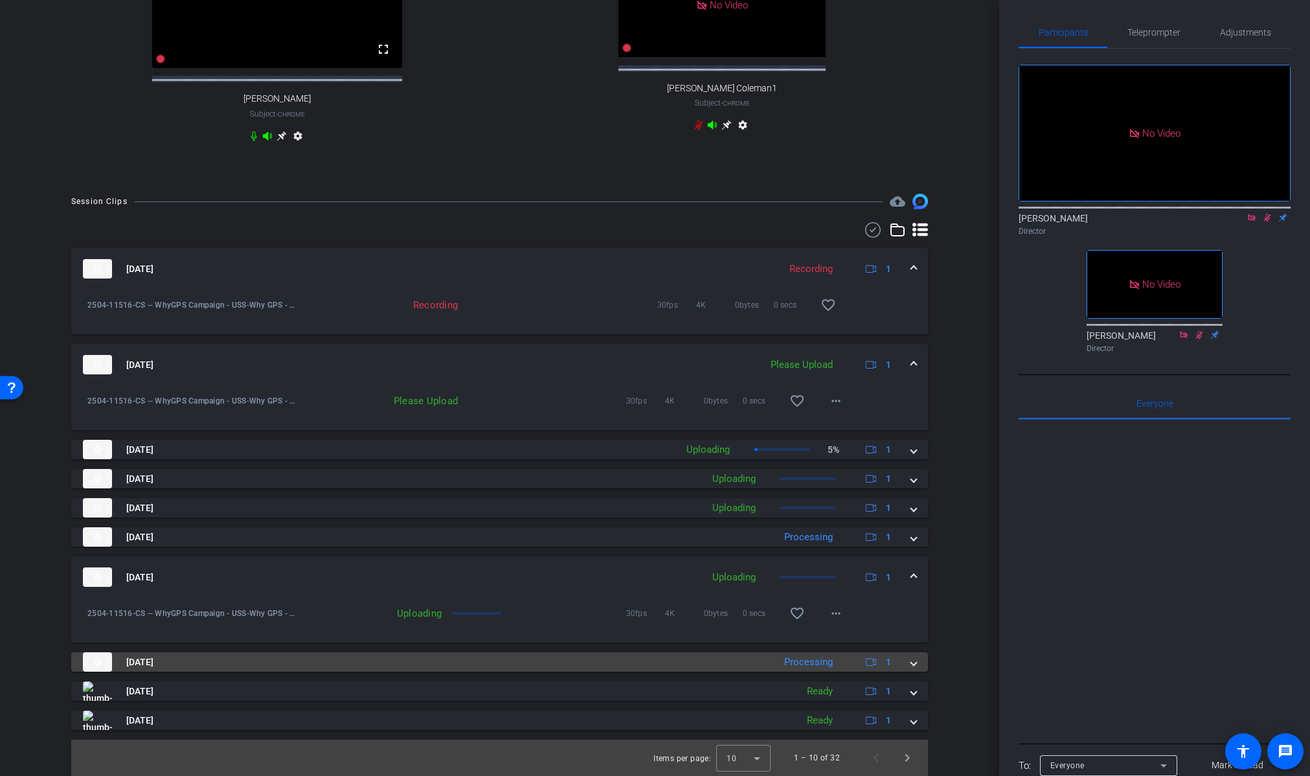
click at [912, 663] on span at bounding box center [913, 662] width 5 height 14
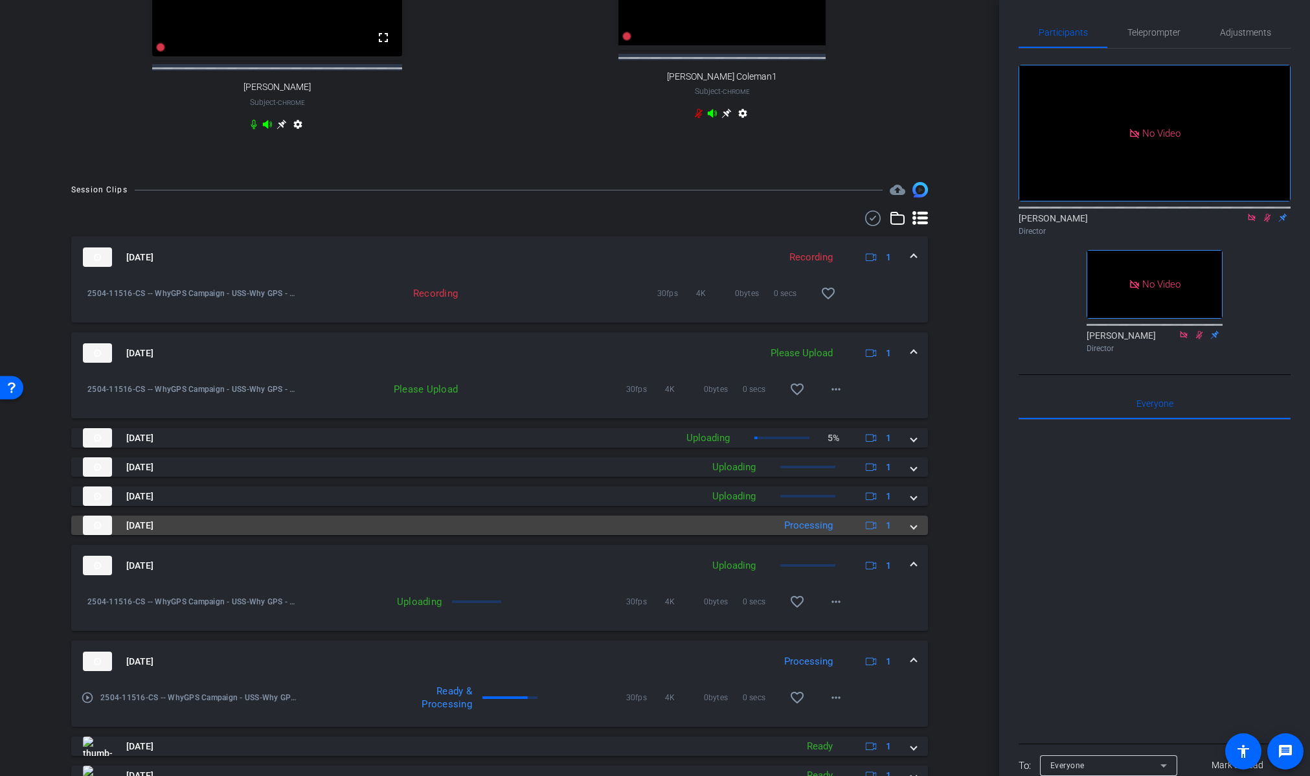
click at [910, 535] on div "Aug 26, 2025 Processing 1" at bounding box center [497, 524] width 828 height 19
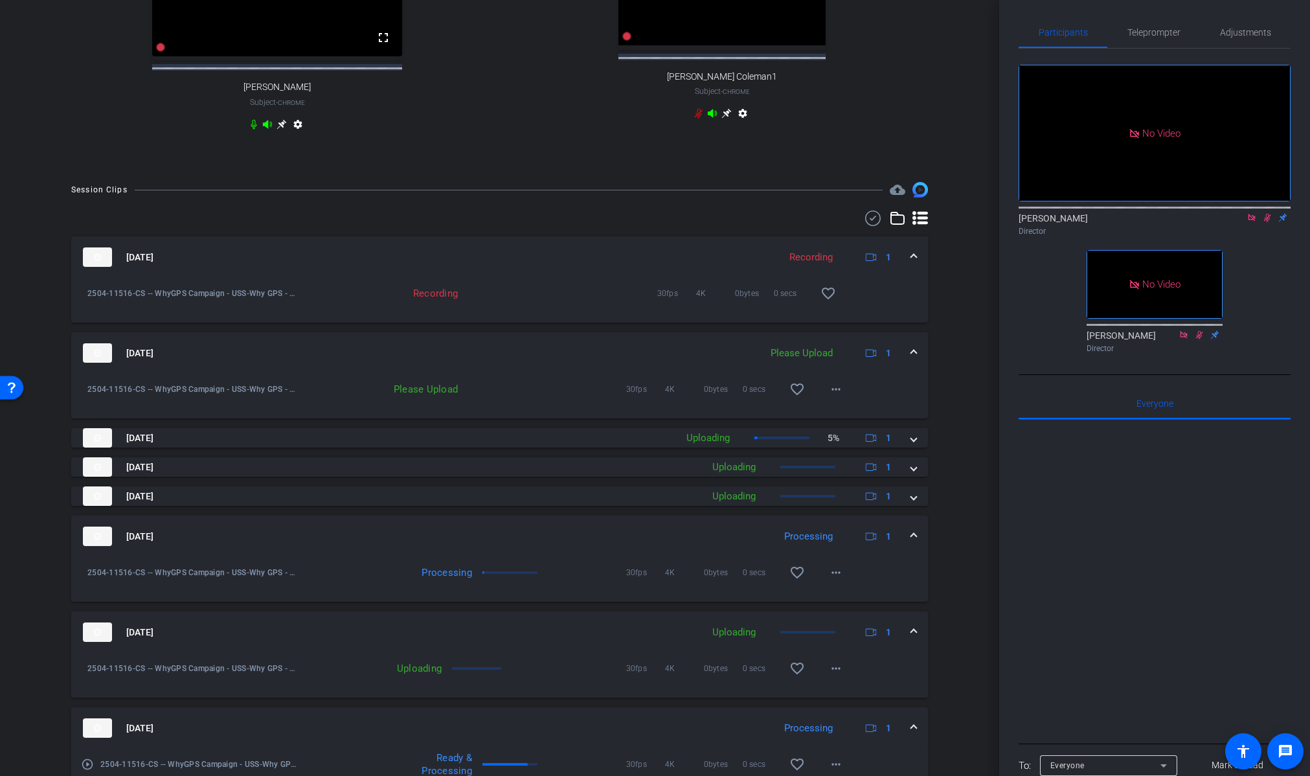
click at [910, 543] on div "Aug 26, 2025 Processing 1" at bounding box center [497, 535] width 828 height 19
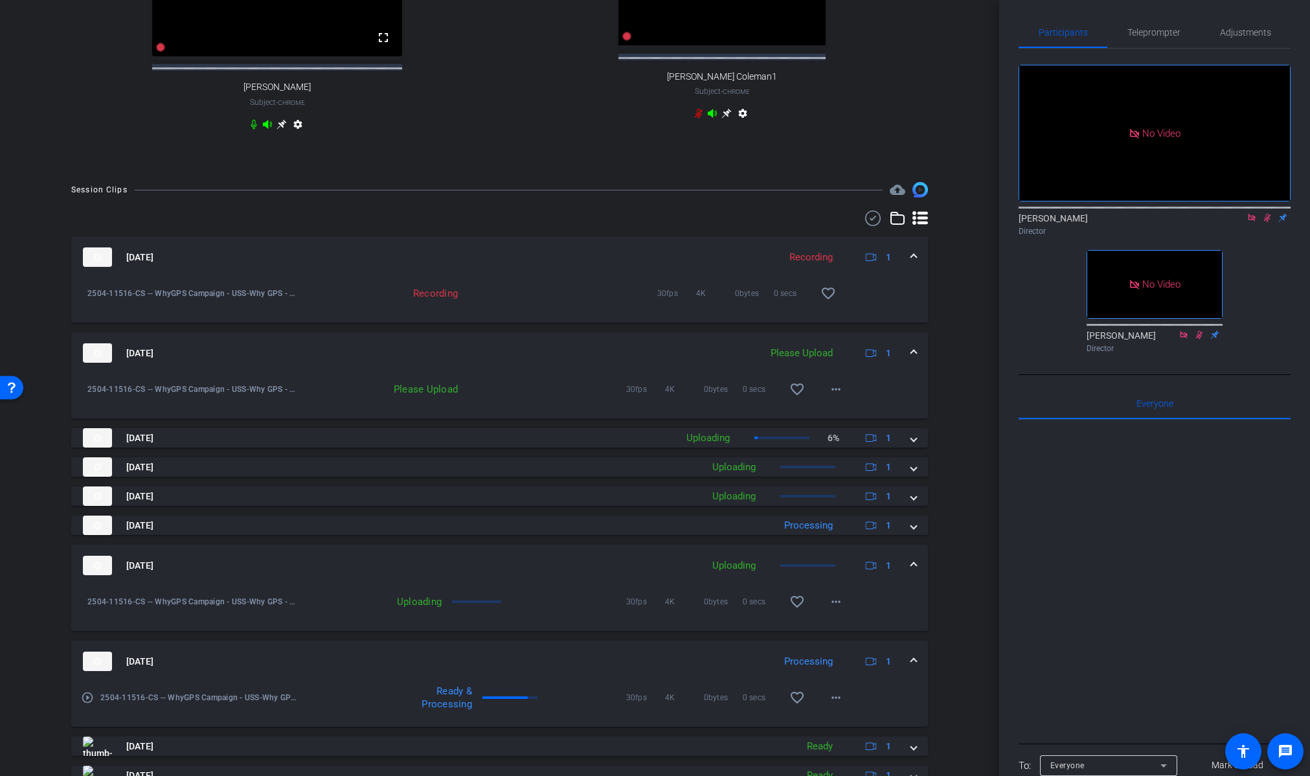
click at [914, 668] on span at bounding box center [913, 662] width 5 height 14
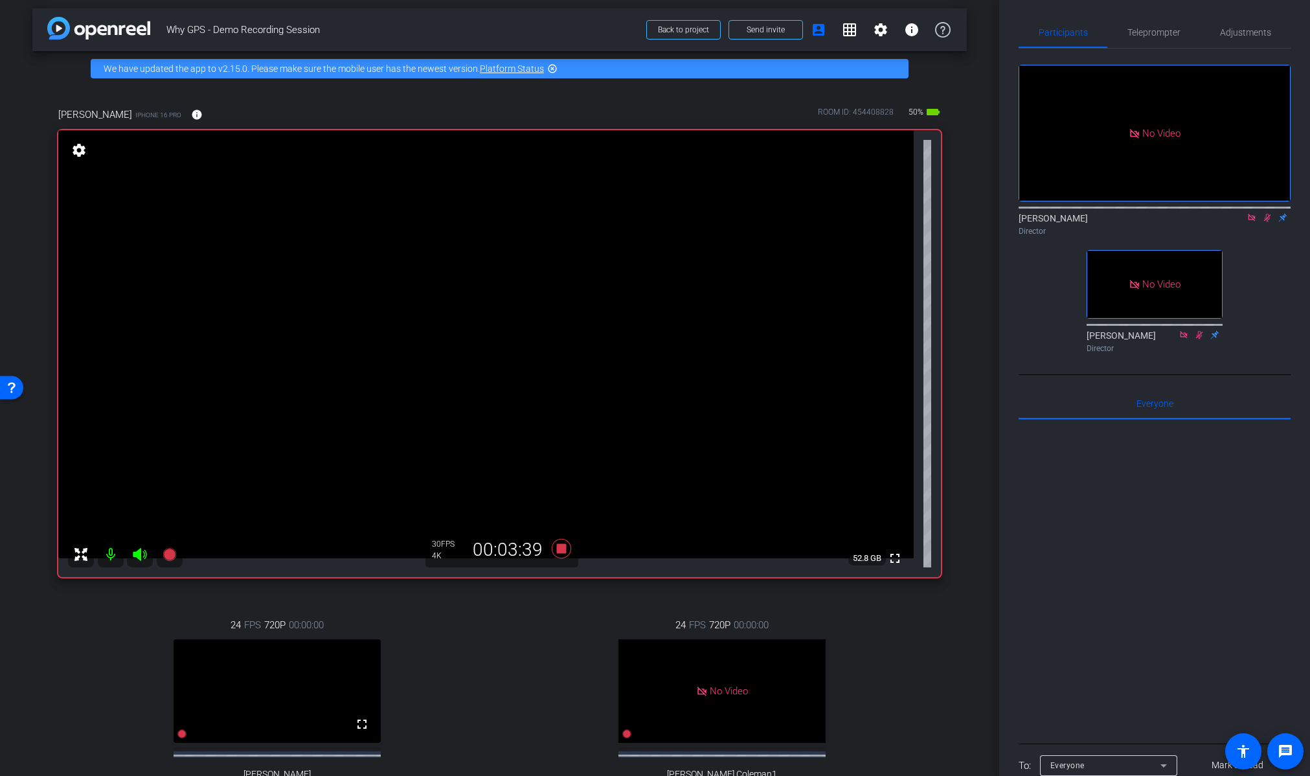
scroll to position [0, 0]
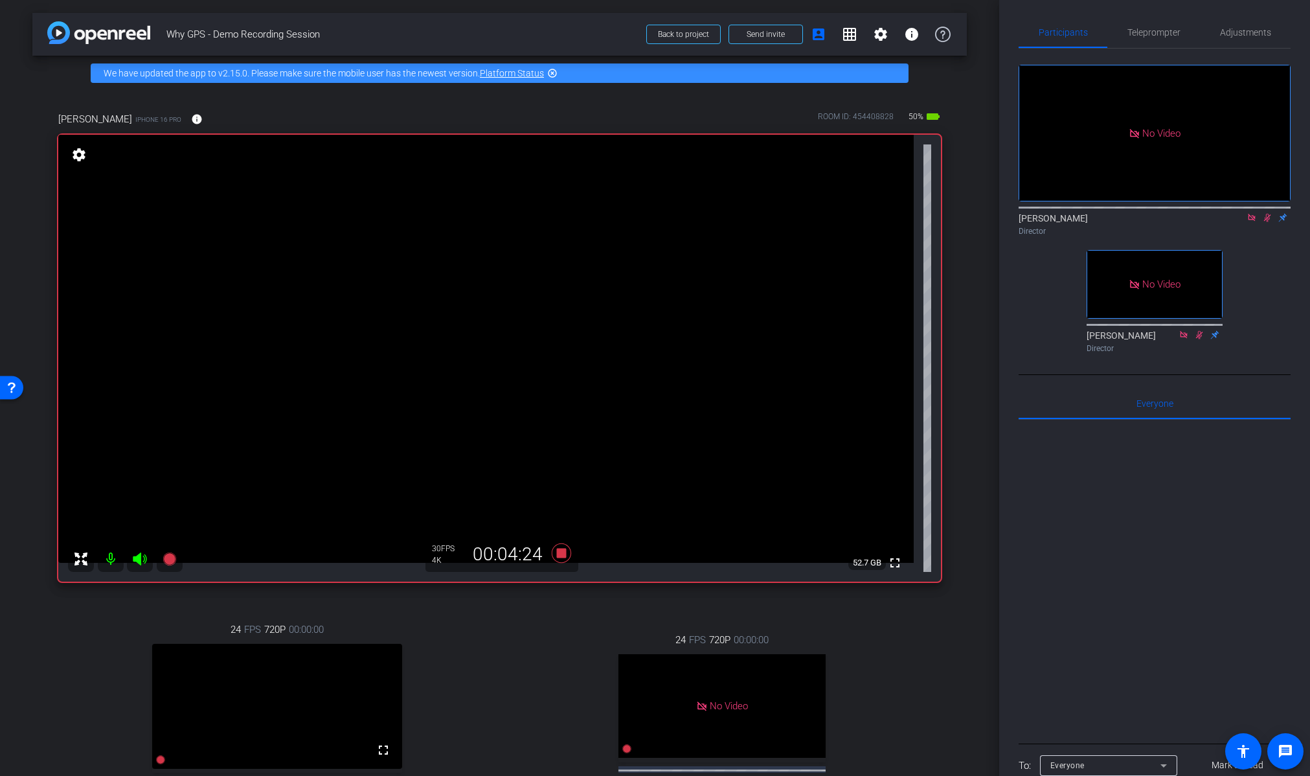
click at [1272, 203] on div "No Video Lalo Moreno Director No Video Hakim Kabbaj Director" at bounding box center [1154, 203] width 272 height 309
click at [1265, 213] on icon at bounding box center [1267, 217] width 10 height 9
click at [515, 673] on div "24 FPS 720P 00:00:00 No Video Jerilyn Coleman1 Subject - Chrome settings" at bounding box center [722, 734] width 438 height 246
click at [556, 552] on icon at bounding box center [560, 552] width 19 height 19
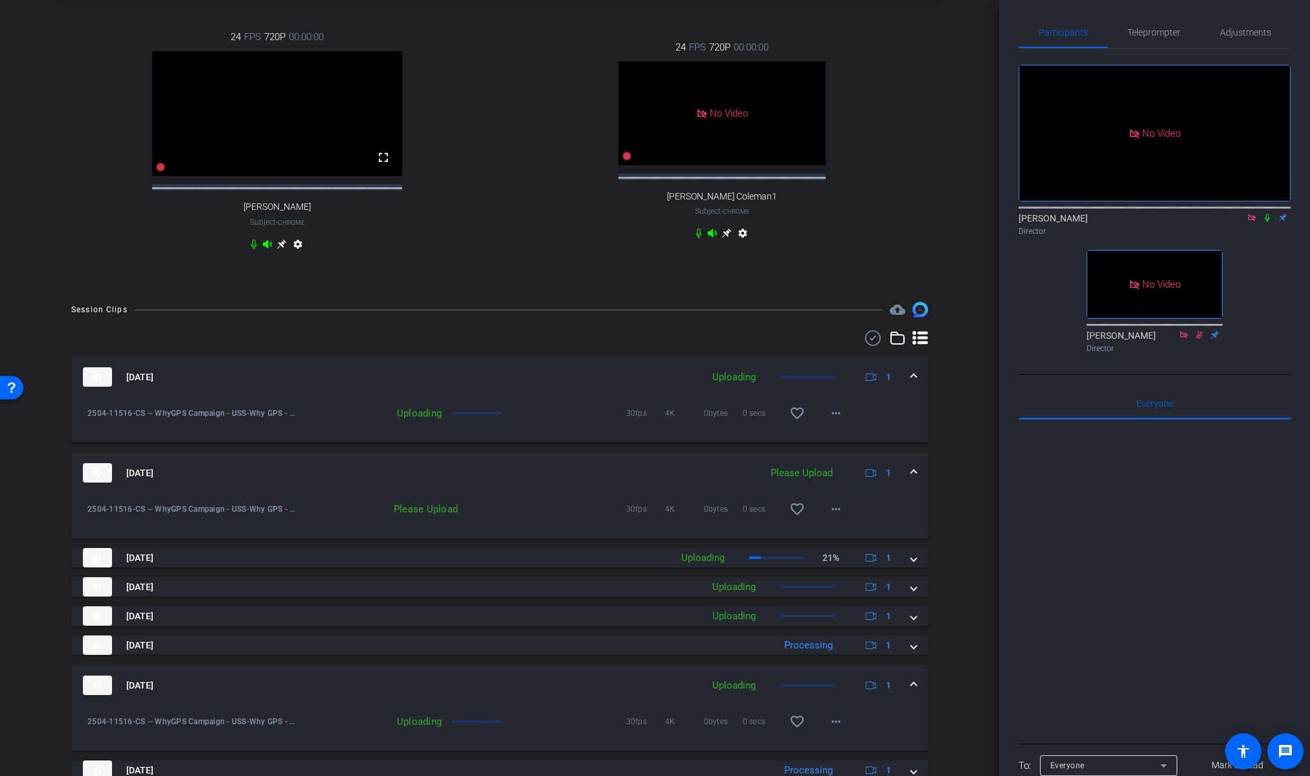
scroll to position [712, 0]
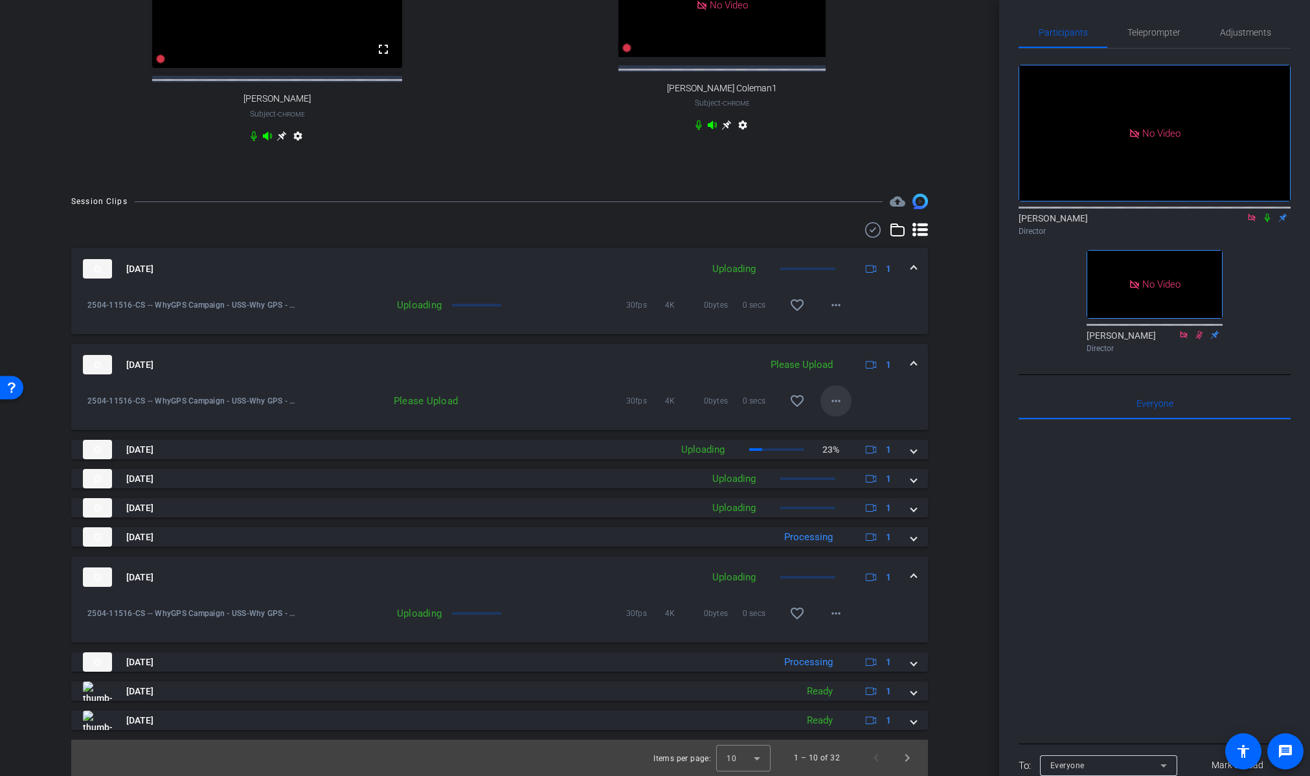
click at [838, 400] on mat-icon "more_horiz" at bounding box center [836, 401] width 16 height 16
click at [858, 423] on span "Upload" at bounding box center [857, 428] width 52 height 16
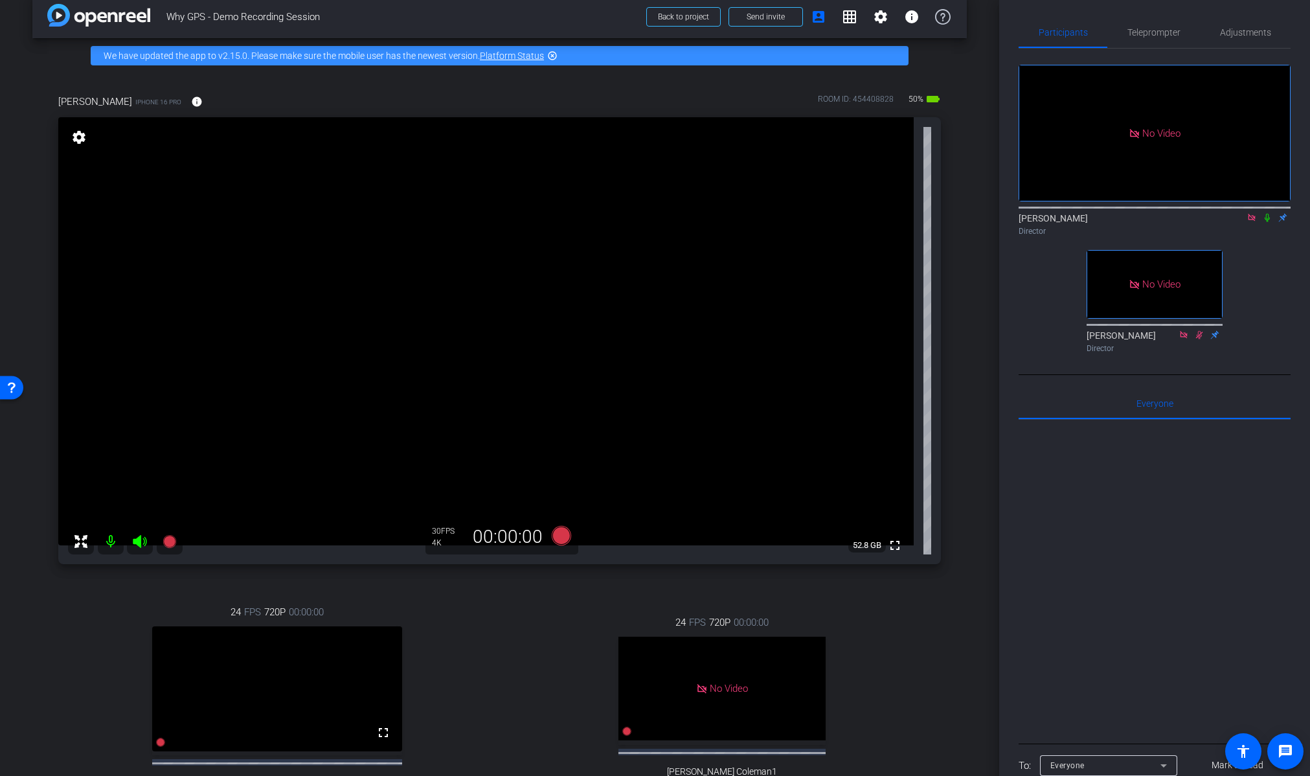
scroll to position [0, 0]
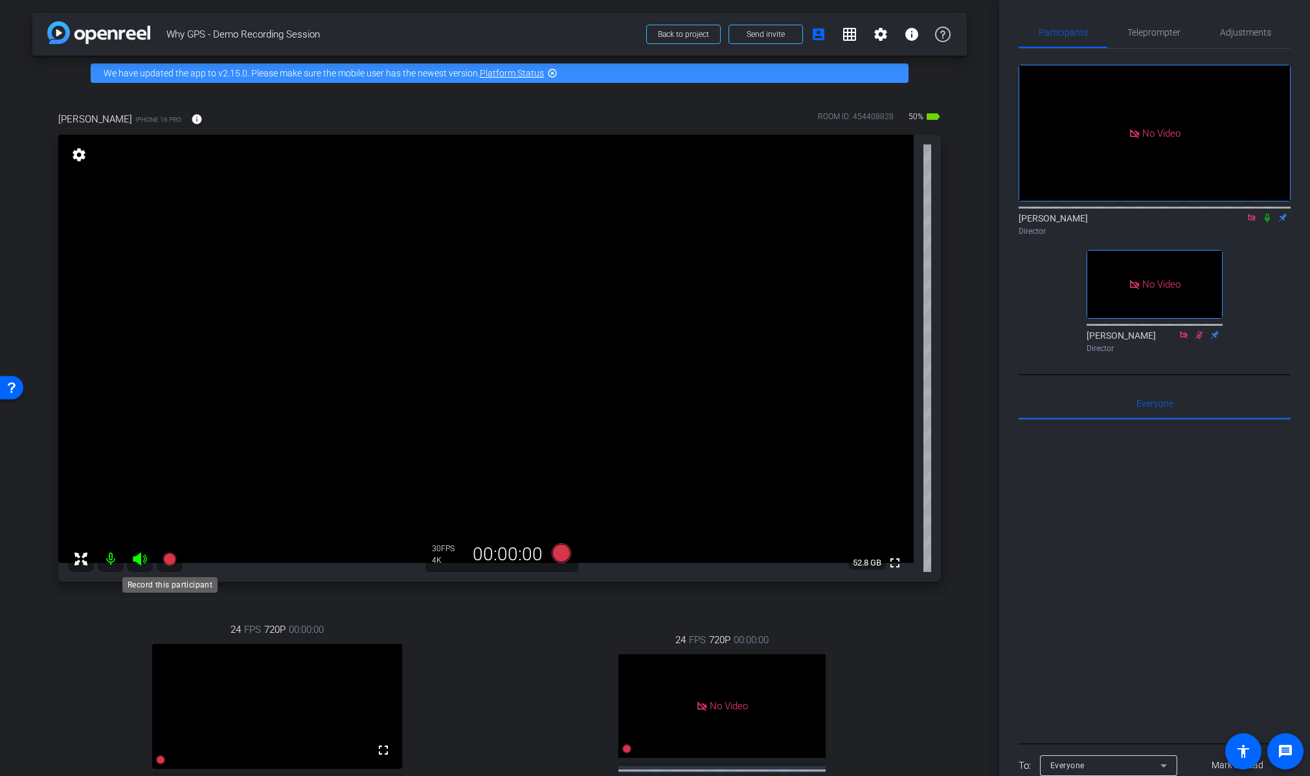
click at [171, 561] on icon at bounding box center [169, 558] width 13 height 13
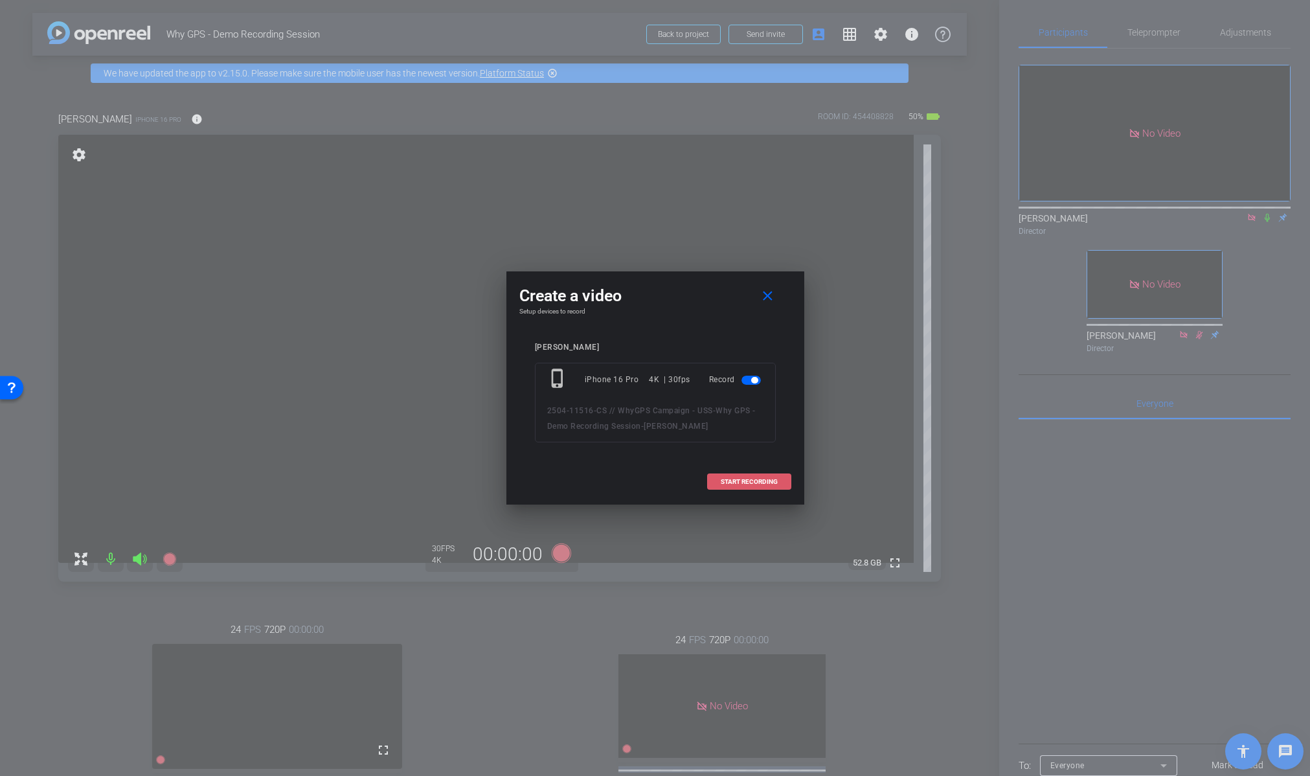
click at [747, 473] on span at bounding box center [749, 481] width 83 height 31
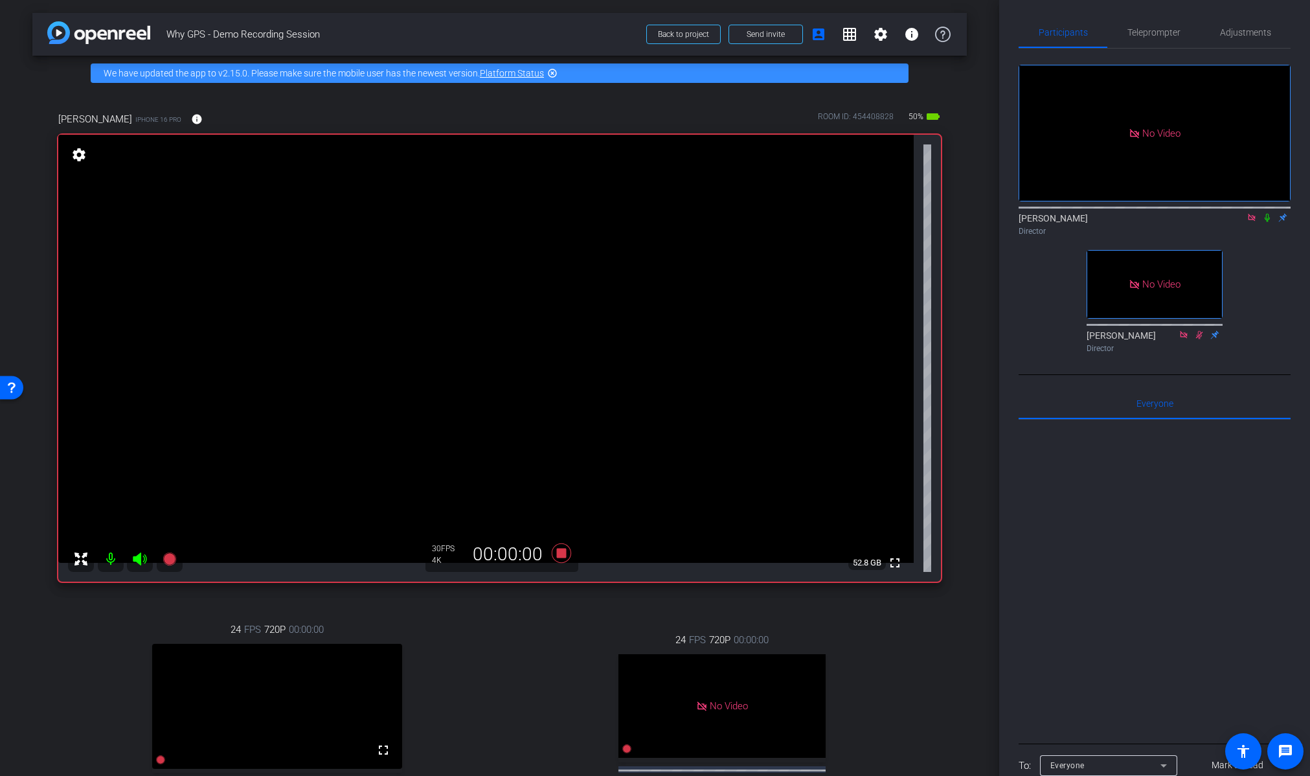
click at [1270, 213] on icon at bounding box center [1267, 217] width 10 height 9
click at [1267, 214] on icon at bounding box center [1267, 218] width 7 height 8
click at [561, 560] on icon at bounding box center [561, 552] width 31 height 23
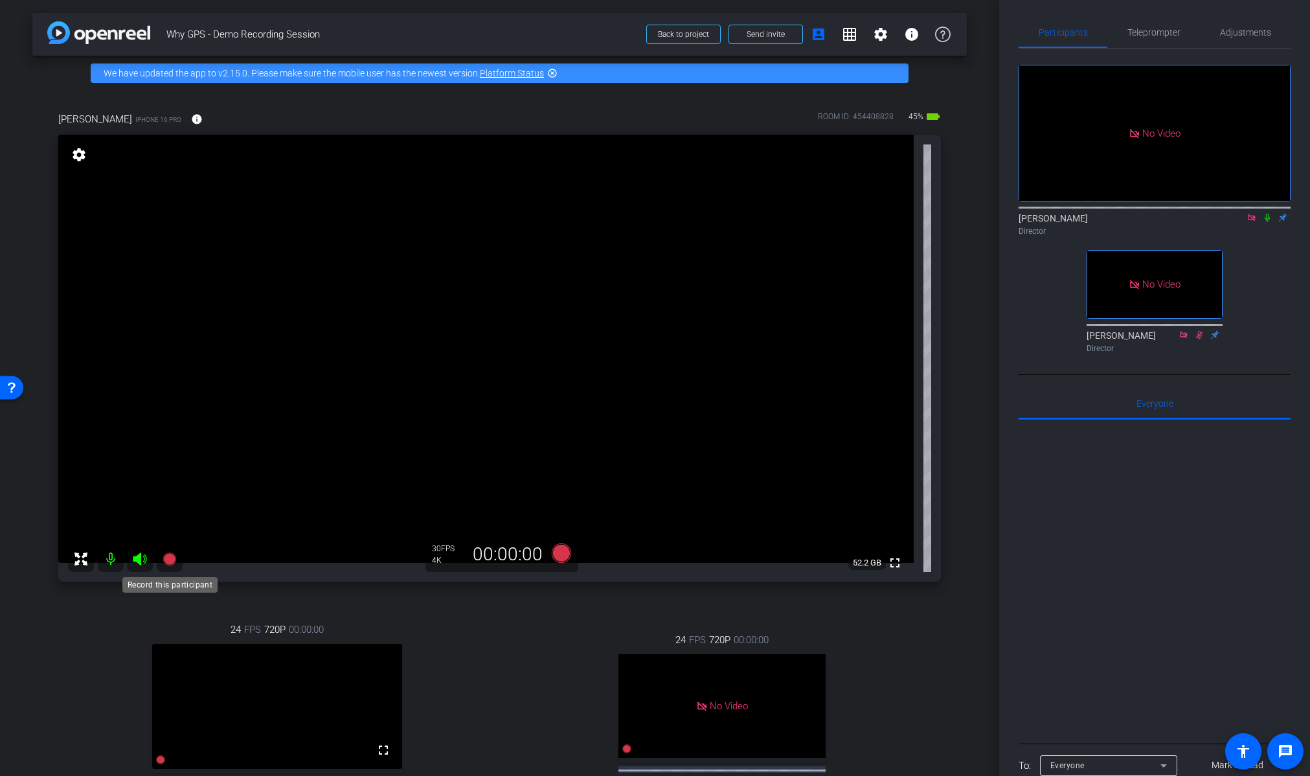
click at [166, 556] on icon at bounding box center [169, 558] width 13 height 13
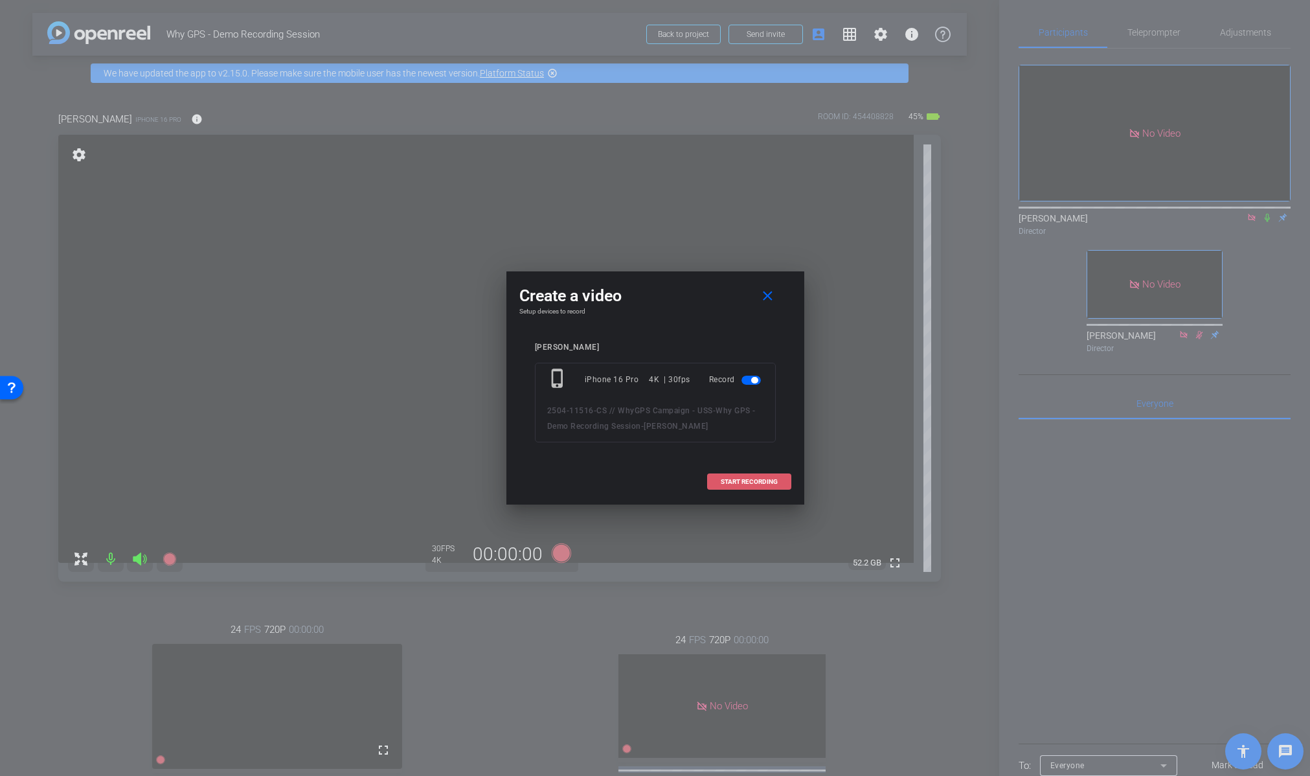
click at [730, 482] on span "START RECORDING" at bounding box center [749, 481] width 57 height 6
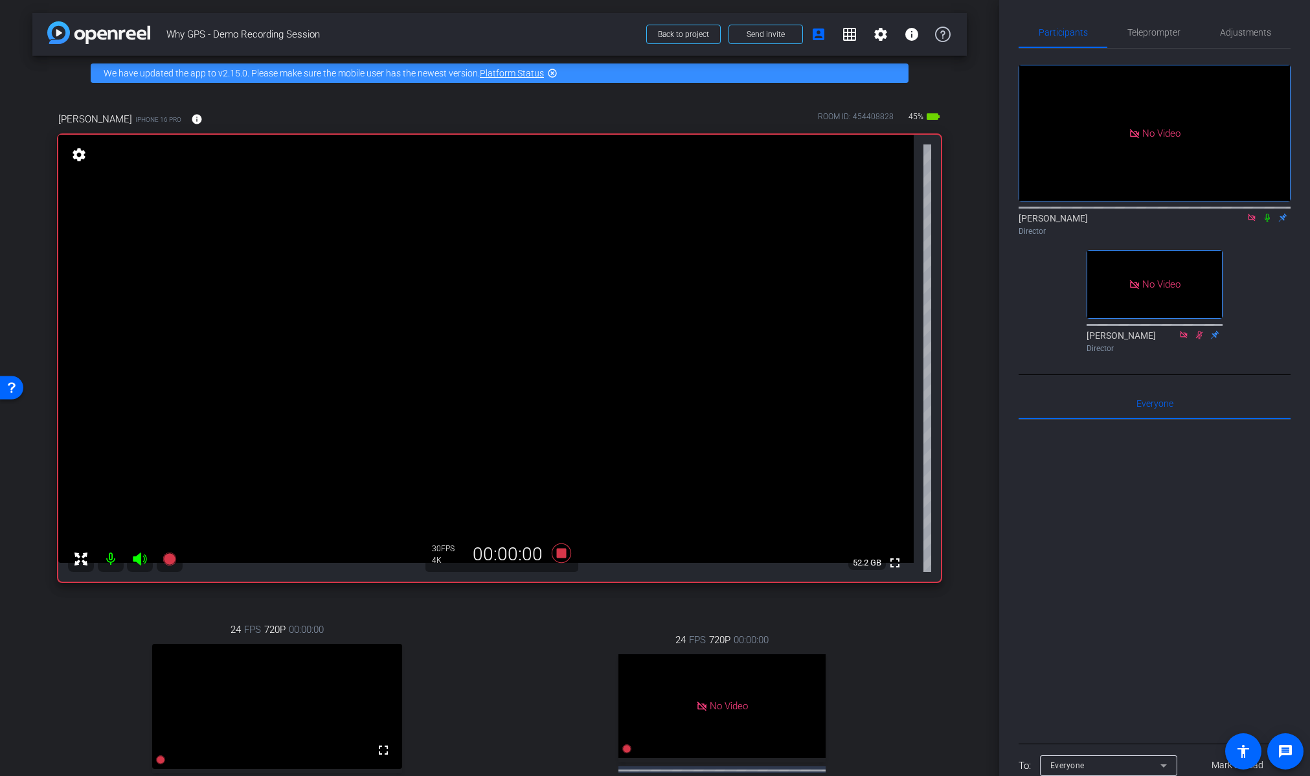
click at [1266, 214] on icon at bounding box center [1266, 218] width 5 height 8
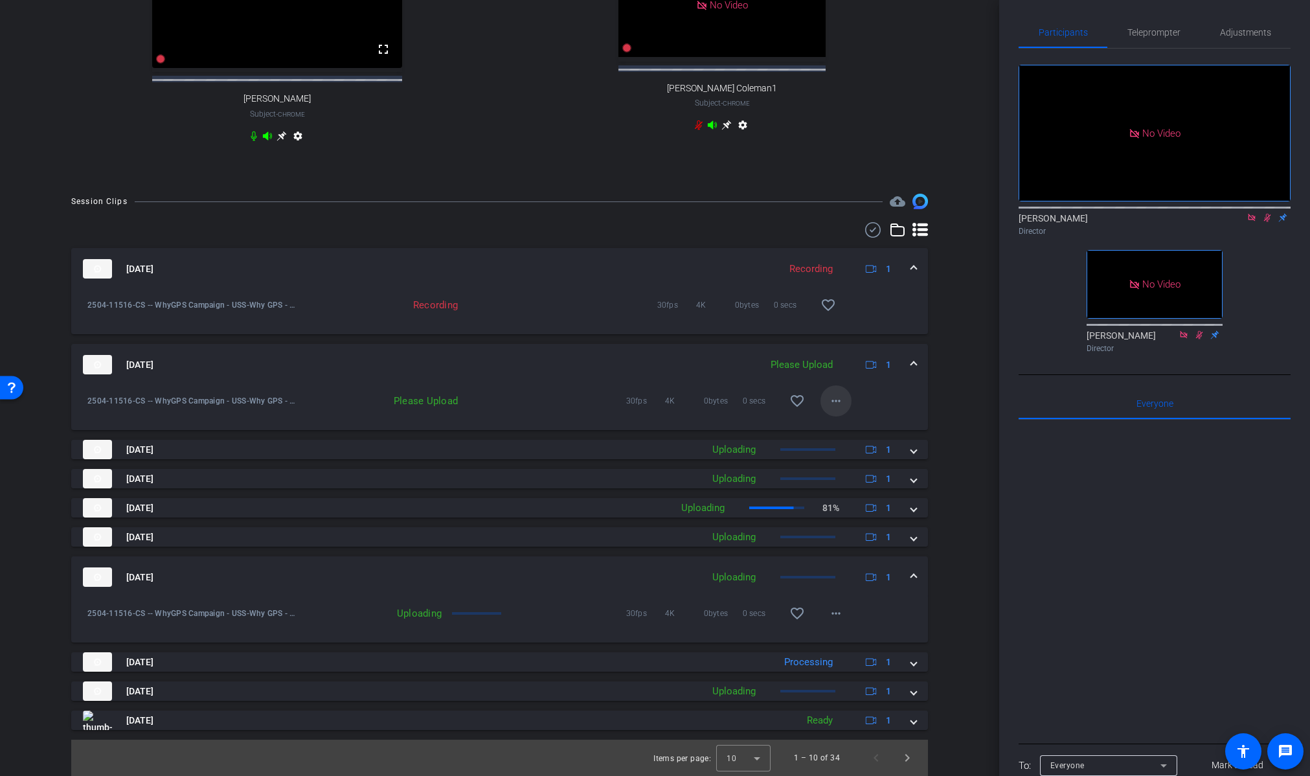
scroll to position [712, 0]
click at [906, 752] on span "Next page" at bounding box center [907, 757] width 31 height 31
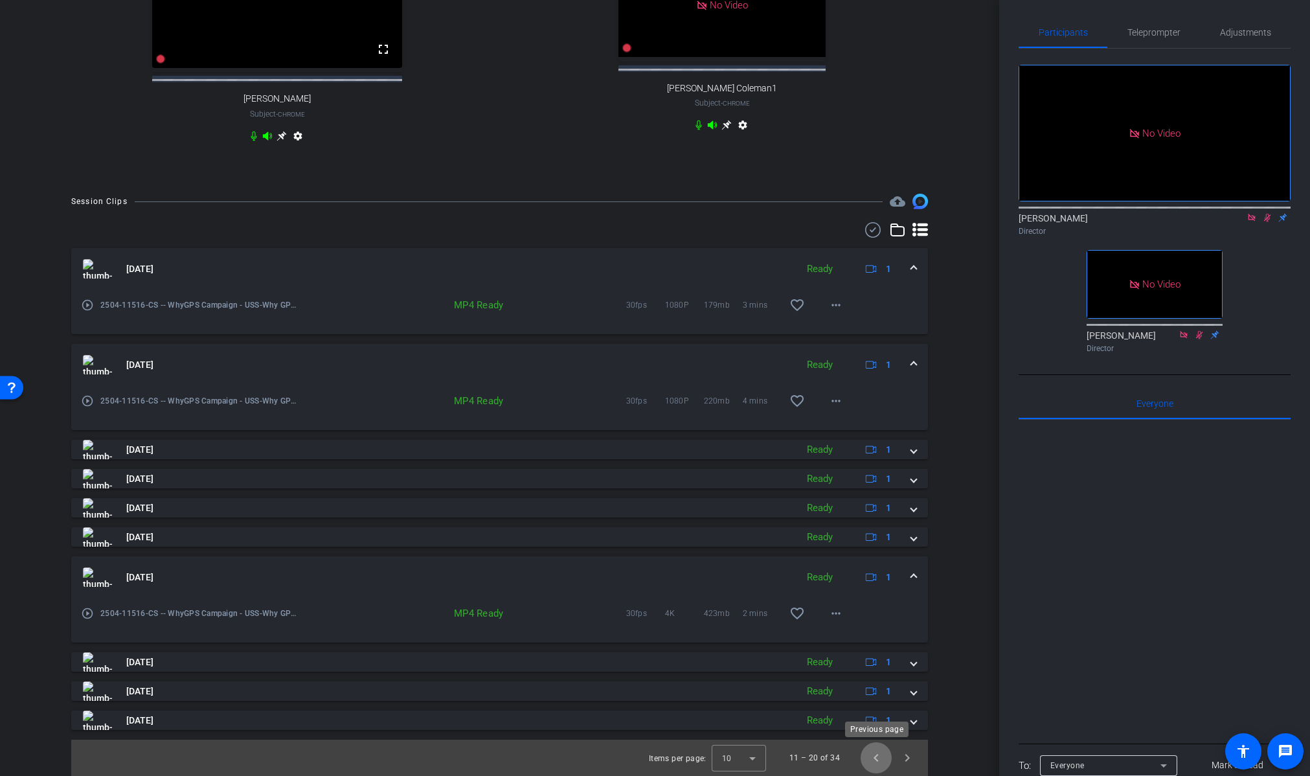
click at [873, 750] on span "Previous page" at bounding box center [875, 757] width 31 height 31
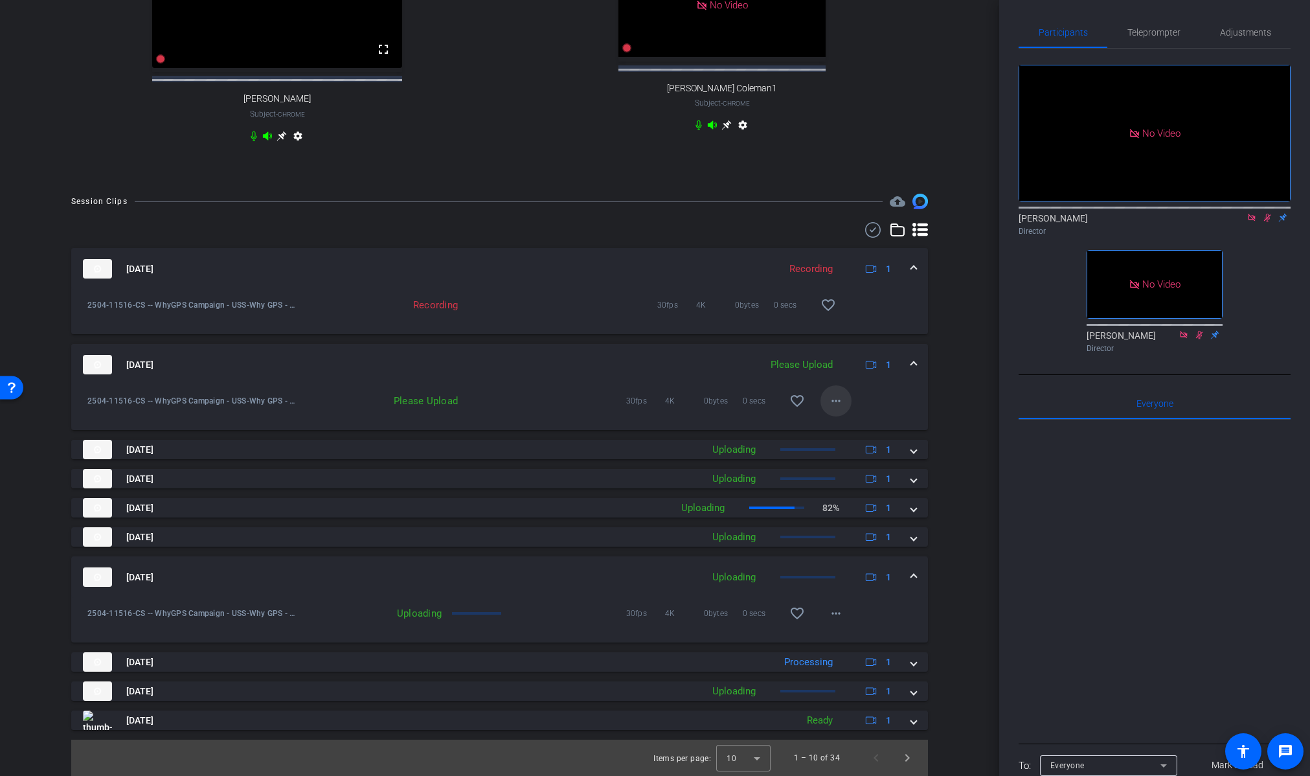
click at [842, 398] on mat-icon "more_horiz" at bounding box center [836, 401] width 16 height 16
click at [846, 427] on span "Upload" at bounding box center [857, 428] width 52 height 16
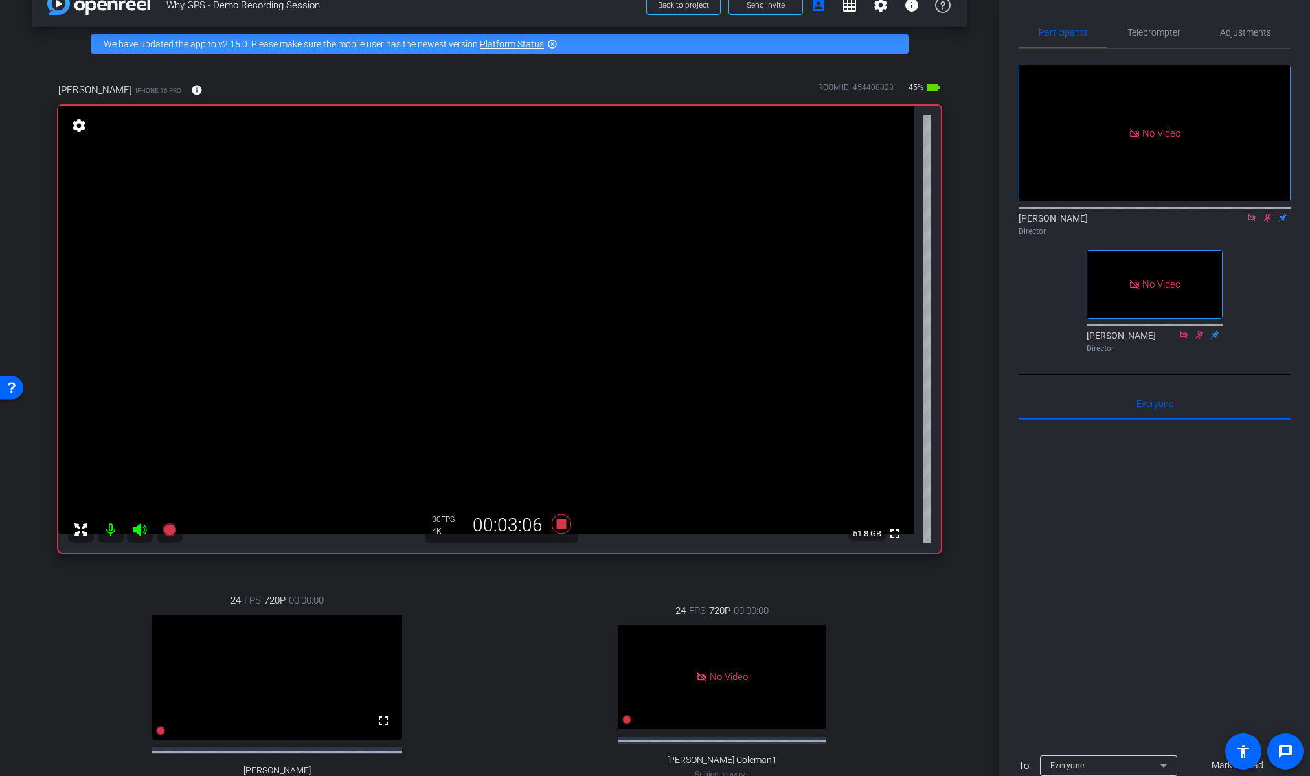
scroll to position [0, 0]
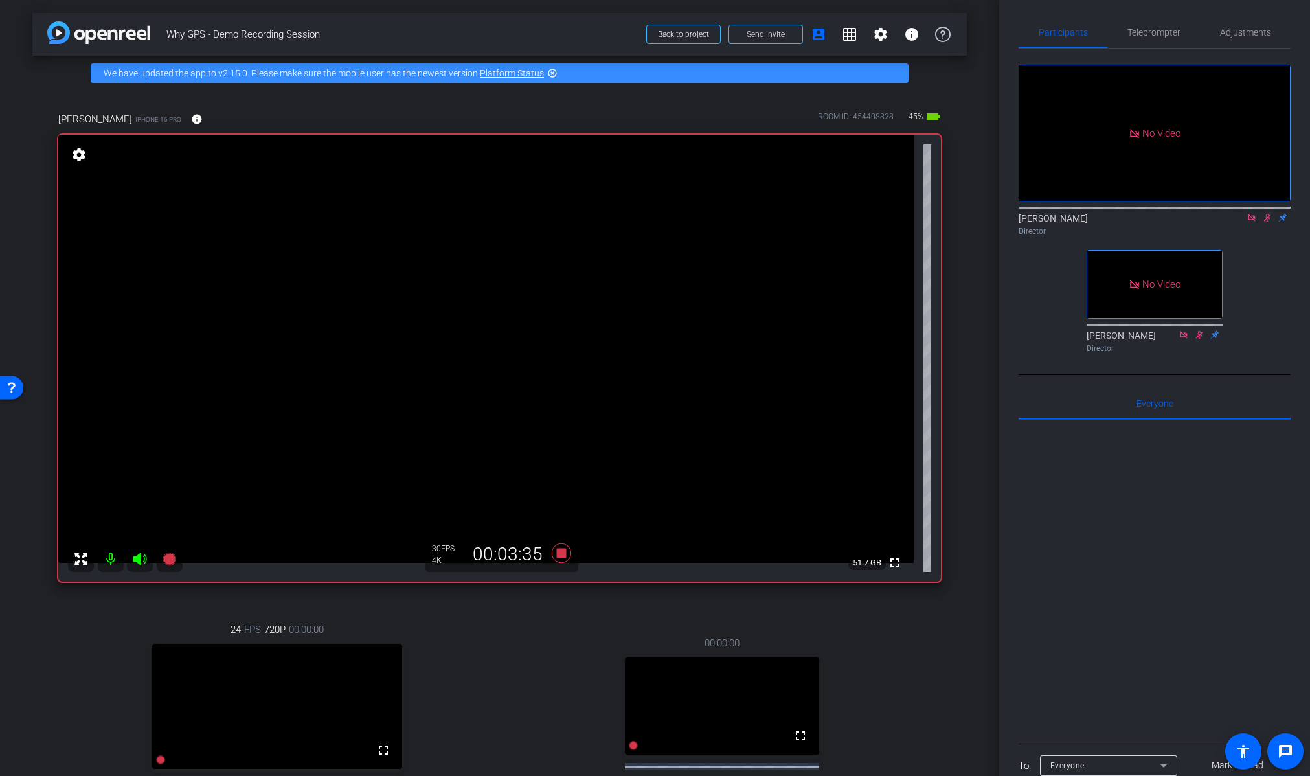
click at [1268, 213] on icon at bounding box center [1267, 217] width 10 height 9
click at [565, 555] on icon at bounding box center [560, 552] width 19 height 19
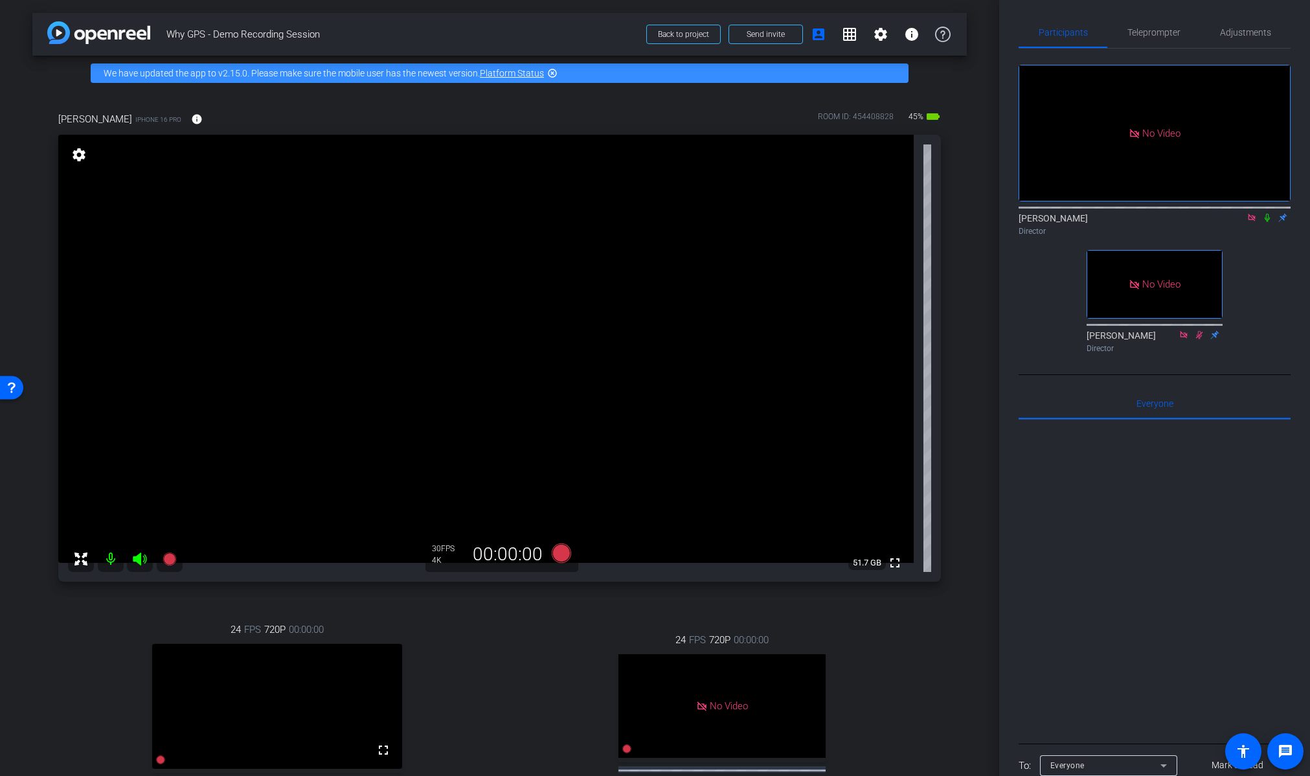
click at [967, 361] on div "arrow_back Why GPS - Demo Recording Session Back to project Send invite account…" at bounding box center [499, 388] width 999 height 776
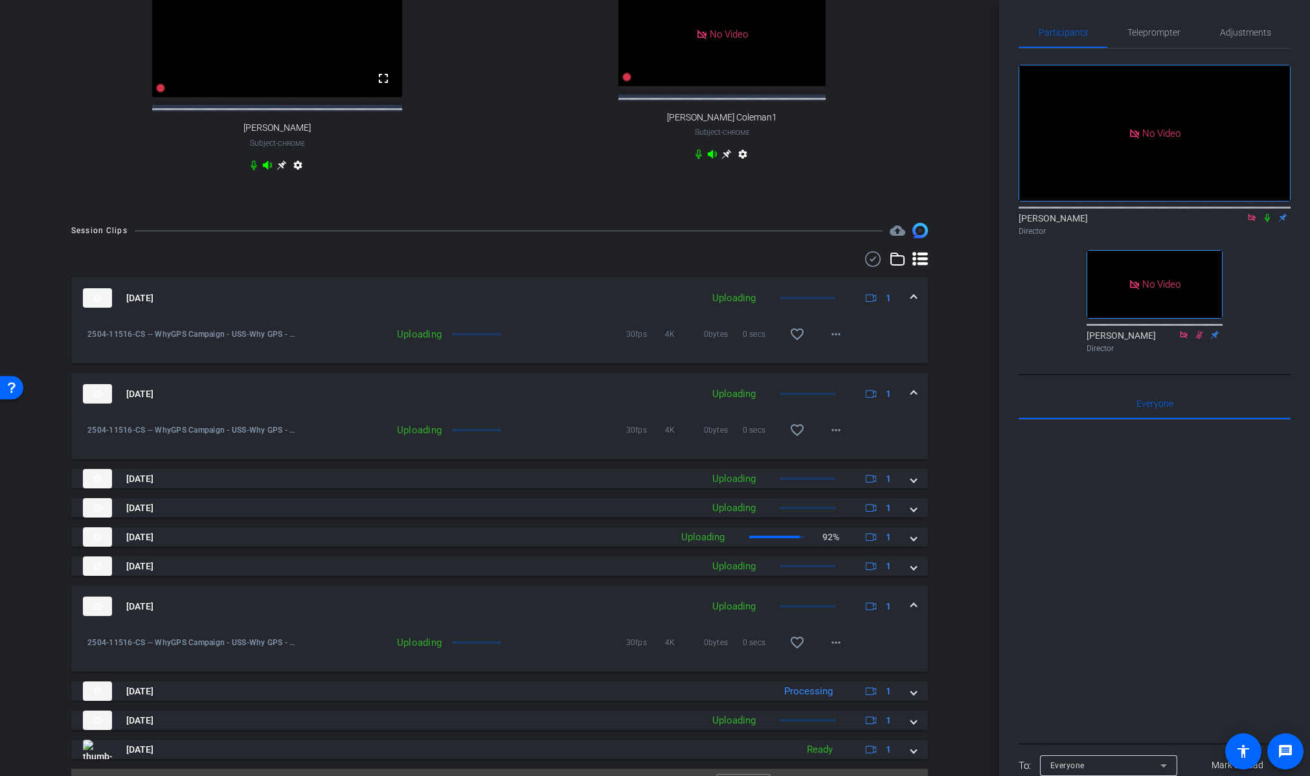
scroll to position [712, 0]
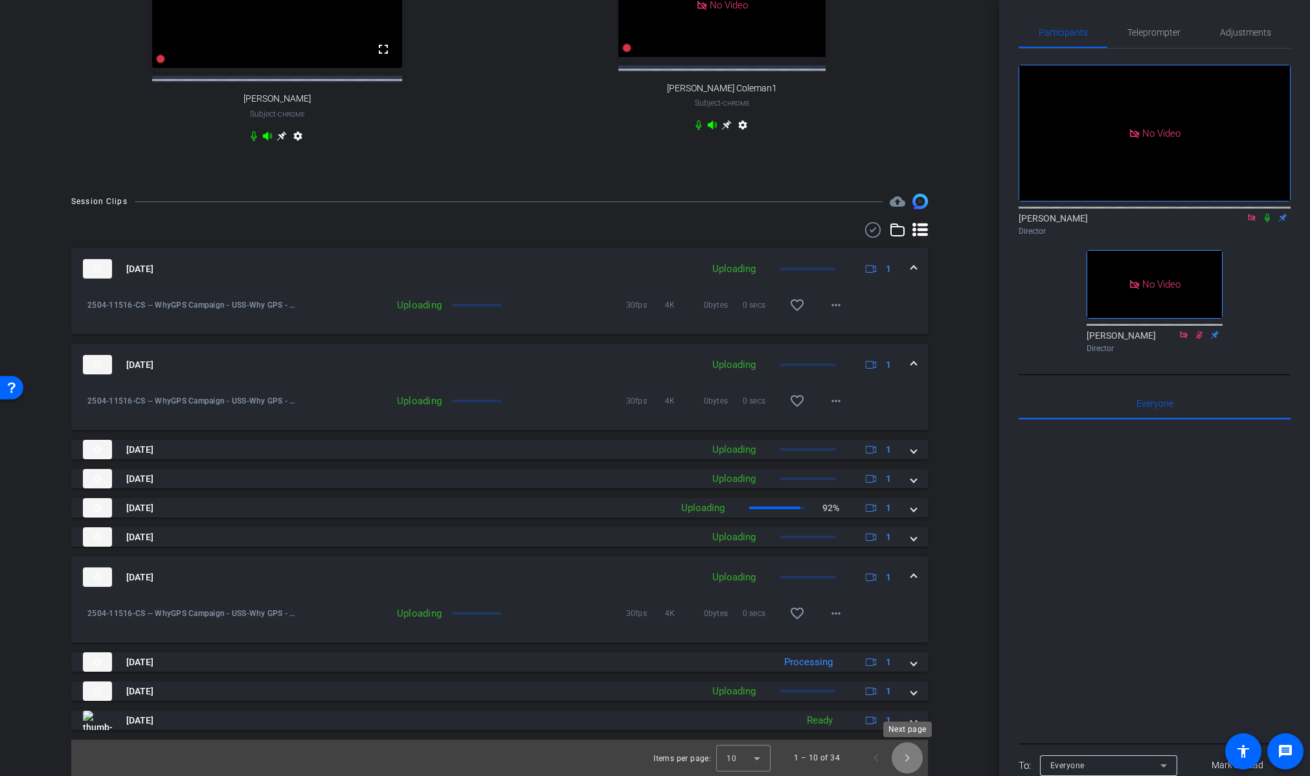
click at [910, 751] on span "Next page" at bounding box center [907, 757] width 31 height 31
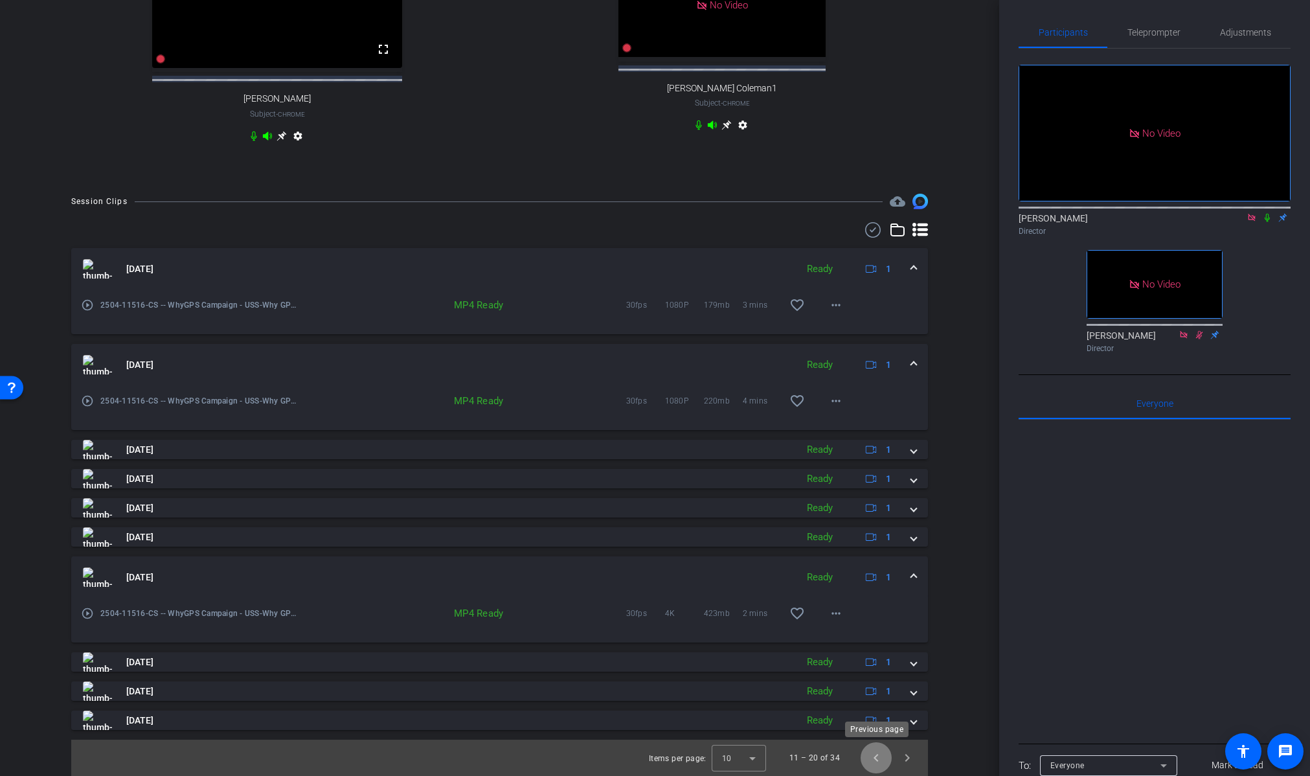
click at [871, 758] on span "Previous page" at bounding box center [875, 757] width 31 height 31
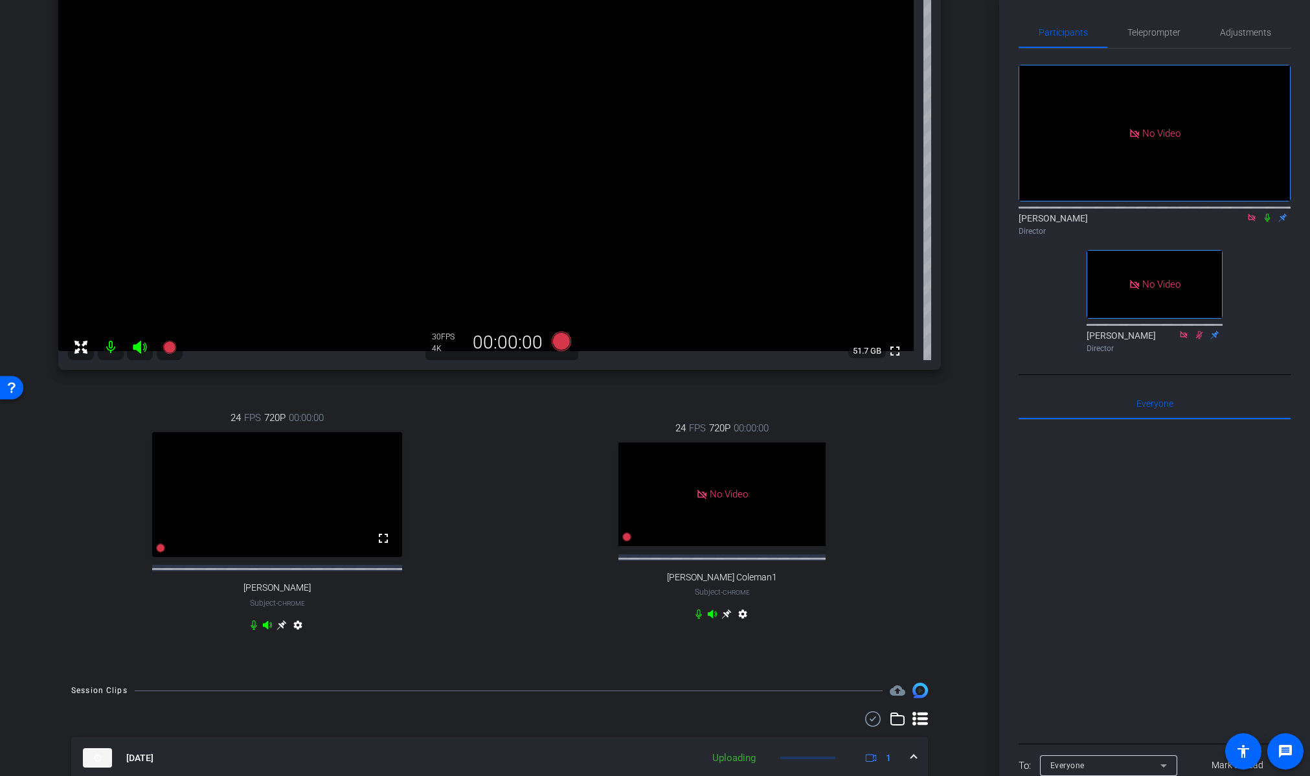
scroll to position [104, 0]
